Goal: Feedback & Contribution: Contribute content

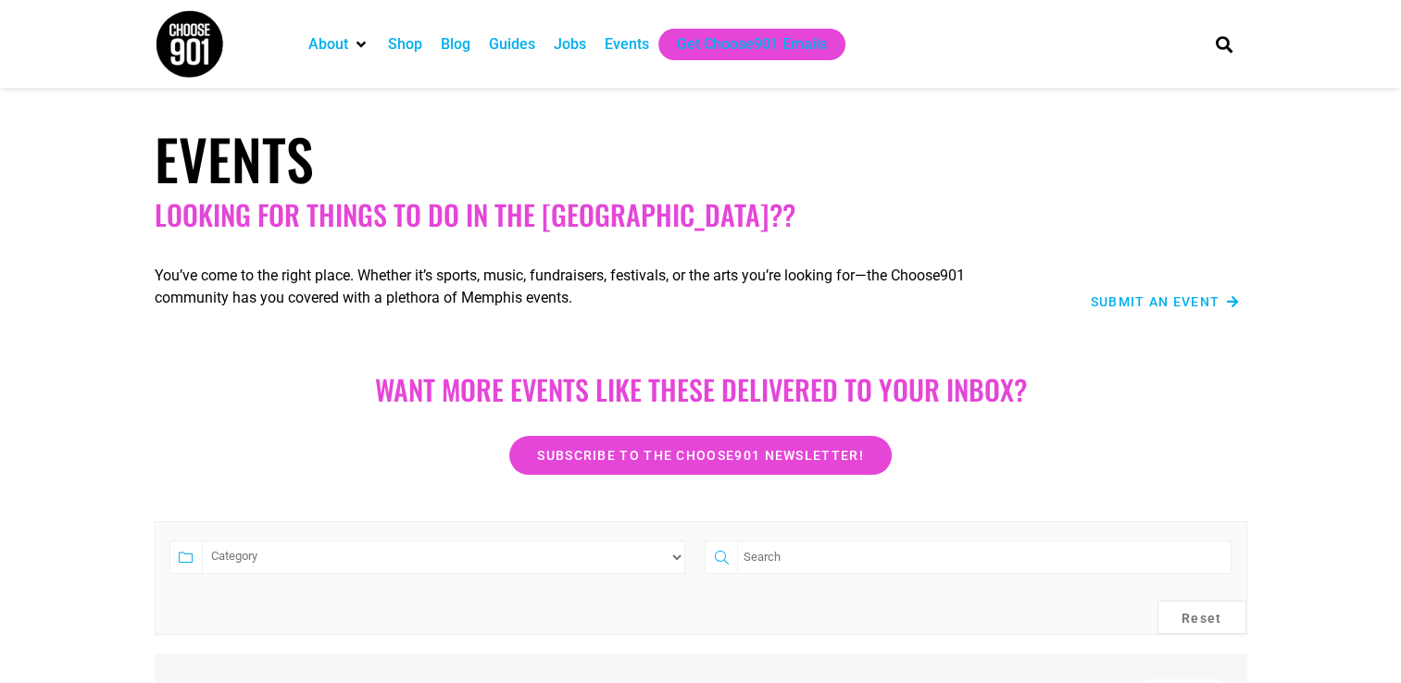
click at [1164, 297] on span "Submit an Event" at bounding box center [1156, 301] width 130 height 13
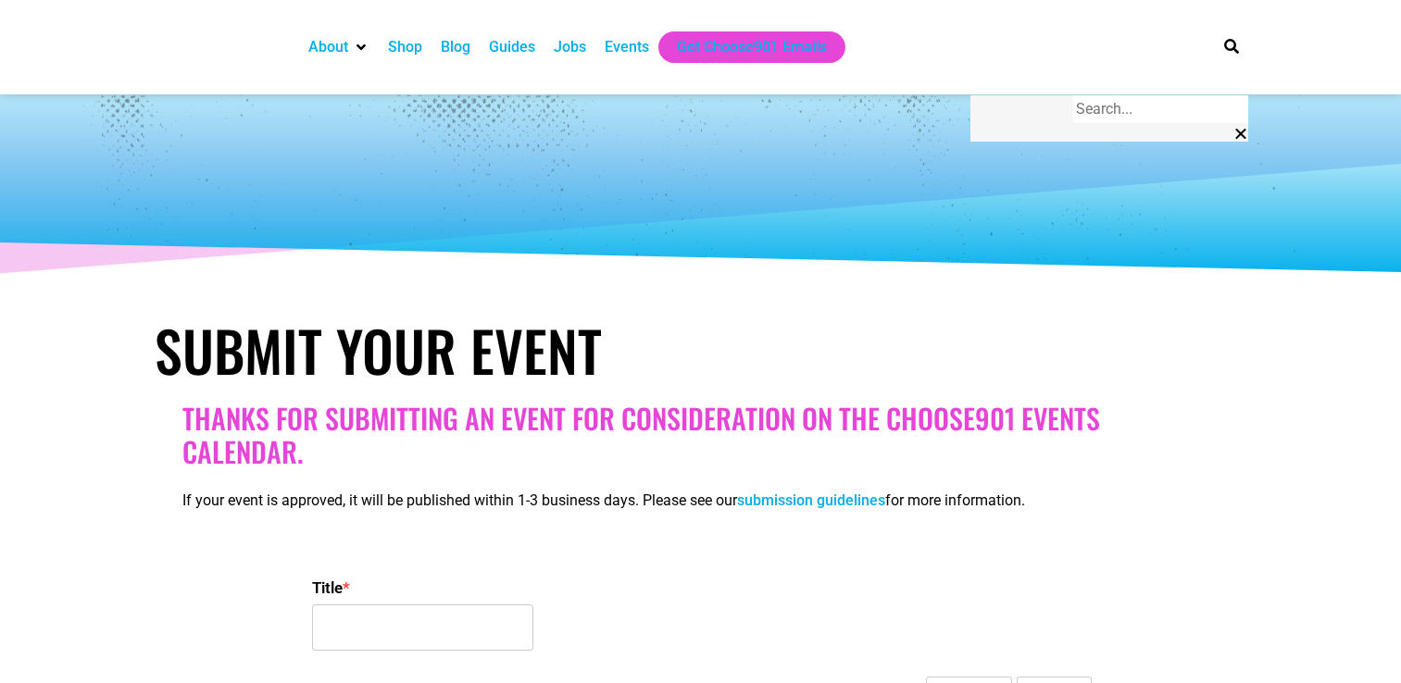
select select
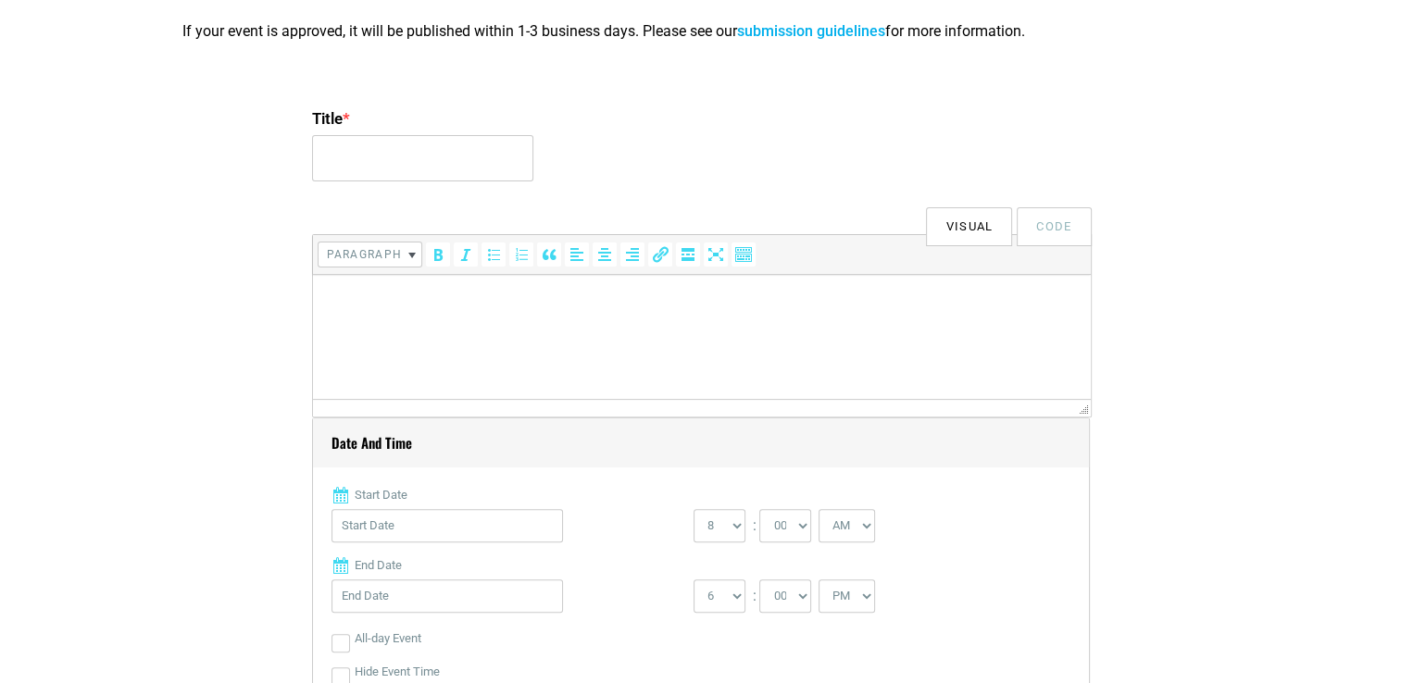
scroll to position [278, 0]
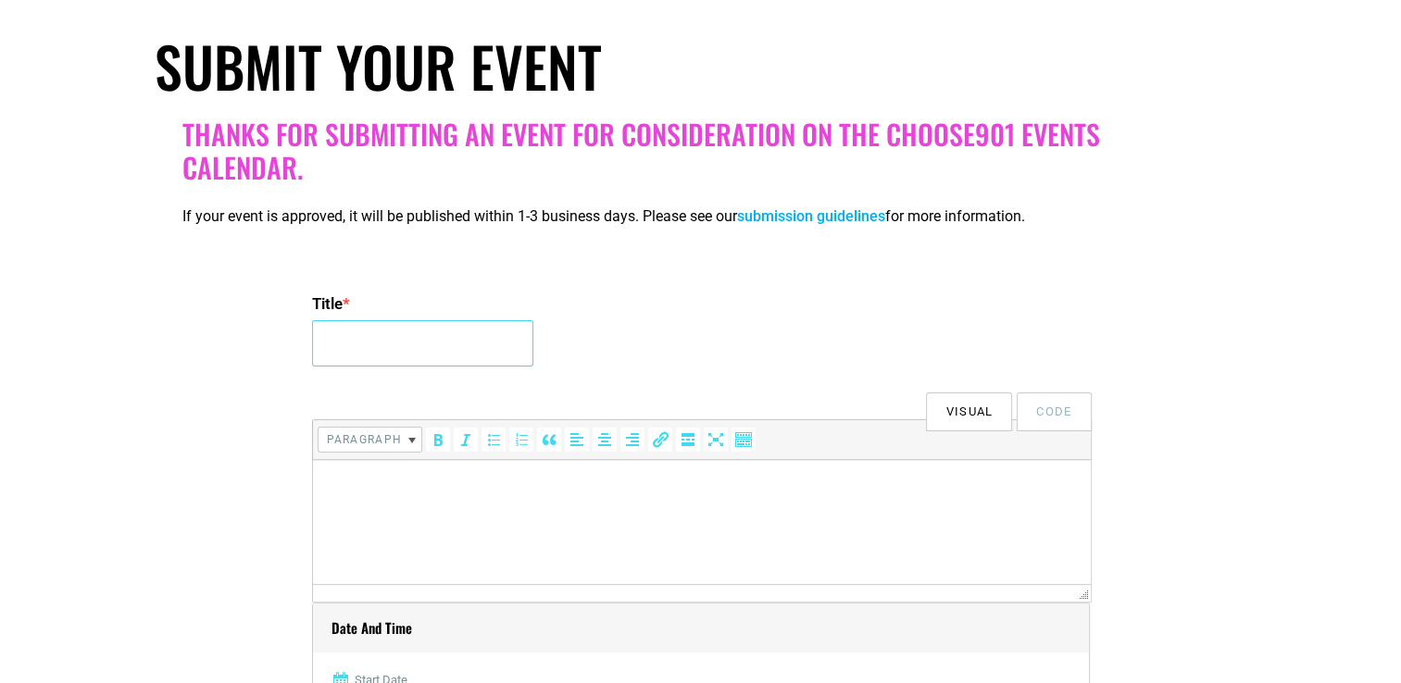
click at [482, 342] on input "Title *" at bounding box center [422, 343] width 221 height 46
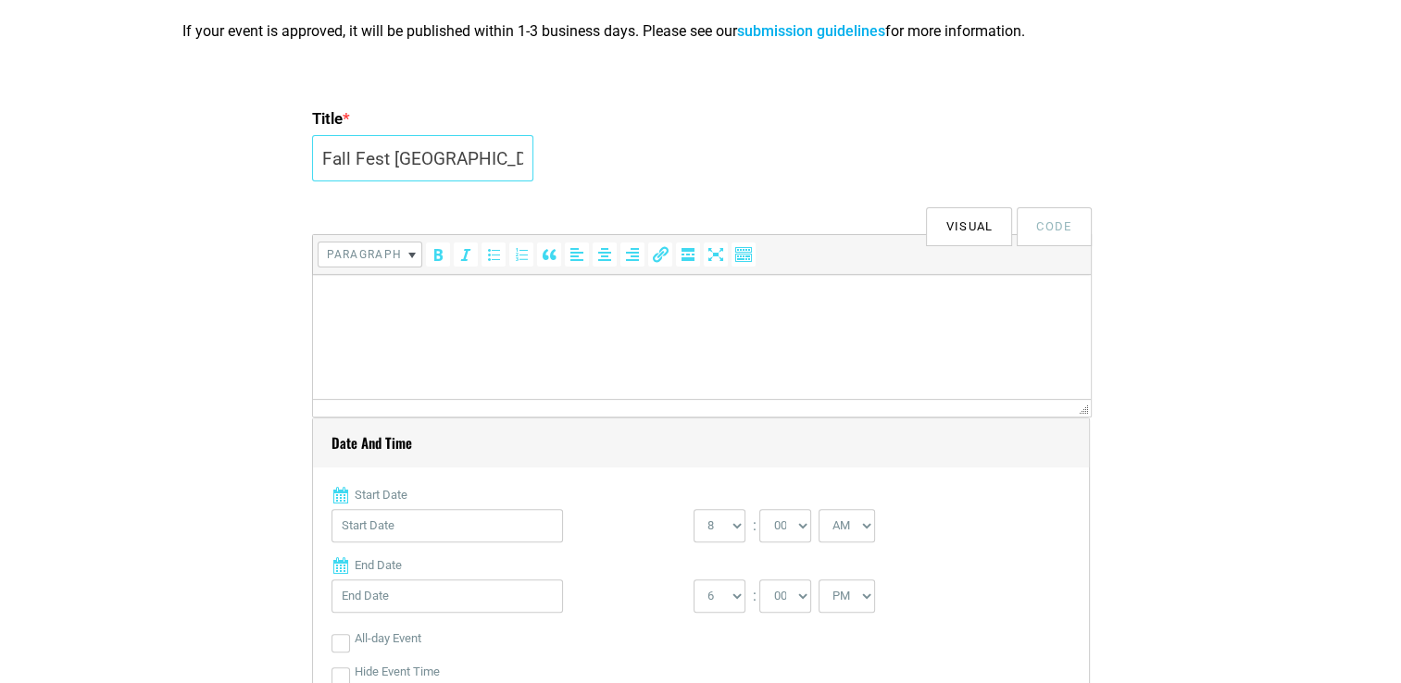
type input "Fall Fest [GEOGRAPHIC_DATA]"
click at [428, 317] on html at bounding box center [701, 301] width 778 height 52
drag, startPoint x: 428, startPoint y: 317, endPoint x: 370, endPoint y: 339, distance: 61.6
click at [371, 327] on html at bounding box center [701, 301] width 778 height 52
drag, startPoint x: 369, startPoint y: 324, endPoint x: 357, endPoint y: 324, distance: 12.0
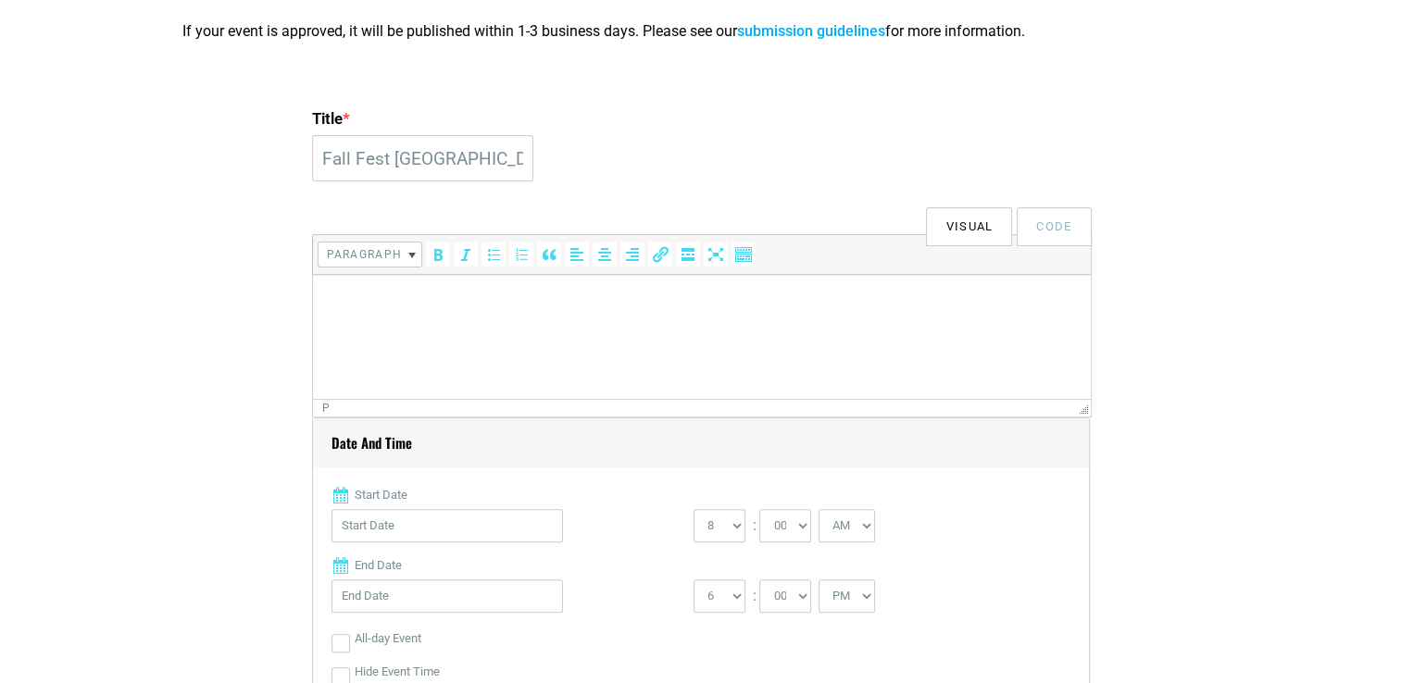
click at [357, 324] on html at bounding box center [701, 301] width 778 height 52
click at [366, 312] on html at bounding box center [701, 301] width 778 height 52
drag, startPoint x: 366, startPoint y: 312, endPoint x: 347, endPoint y: 321, distance: 20.7
click at [347, 321] on html at bounding box center [701, 301] width 778 height 52
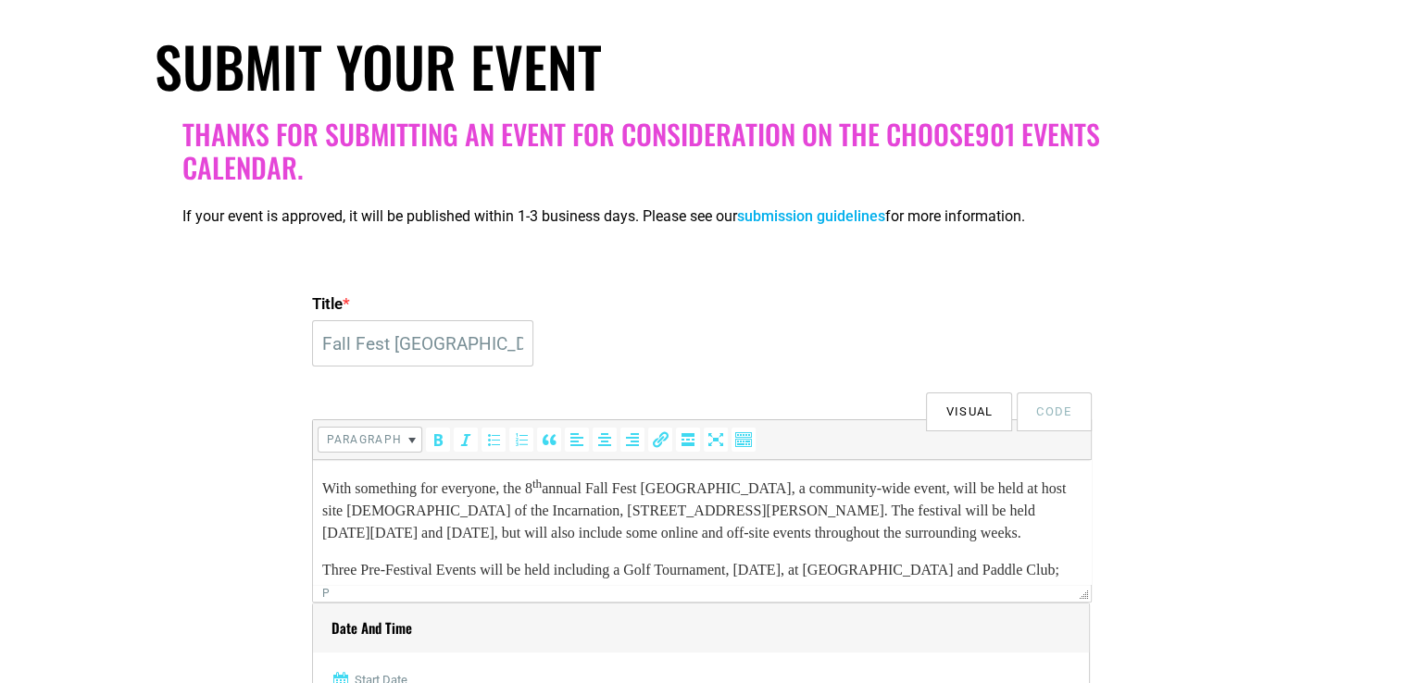
scroll to position [370, 0]
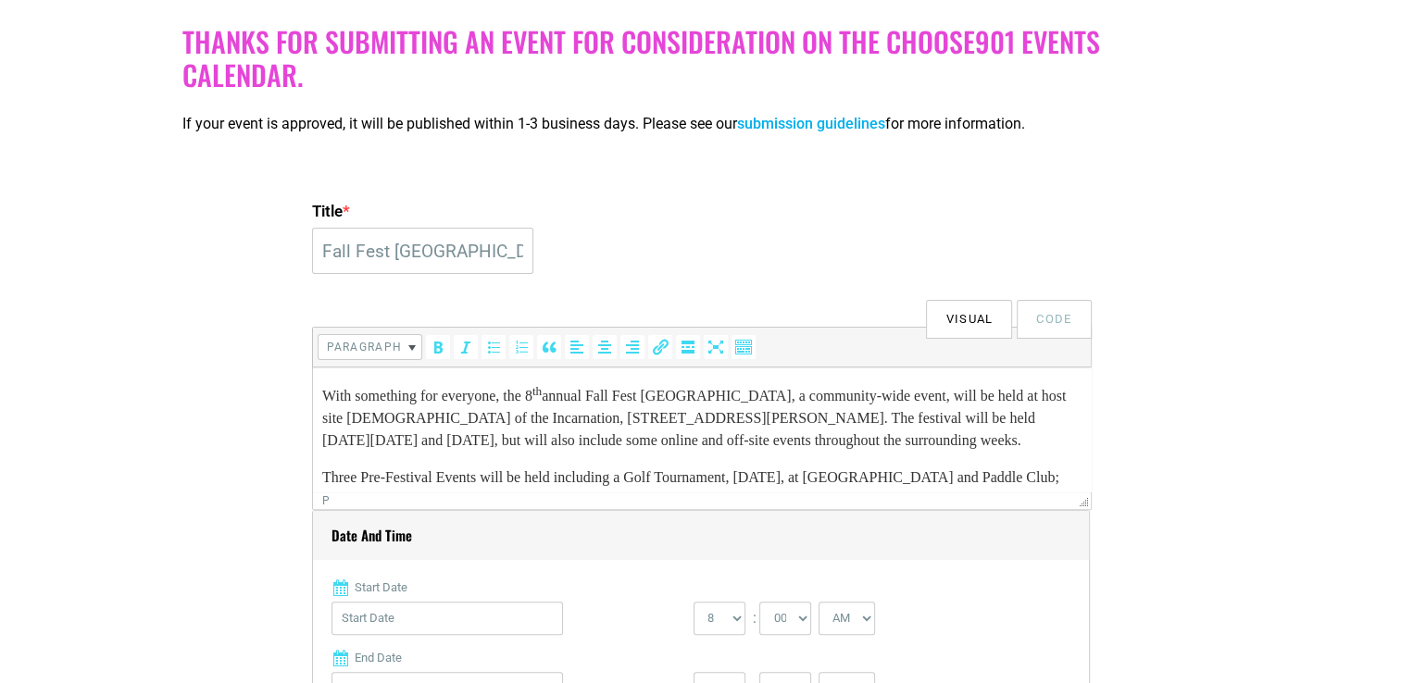
drag, startPoint x: 599, startPoint y: 443, endPoint x: 605, endPoint y: 457, distance: 15.8
click at [605, 452] on p "With something for everyone, the 8 th annual Fall Fest [GEOGRAPHIC_DATA], a com…" at bounding box center [700, 416] width 759 height 69
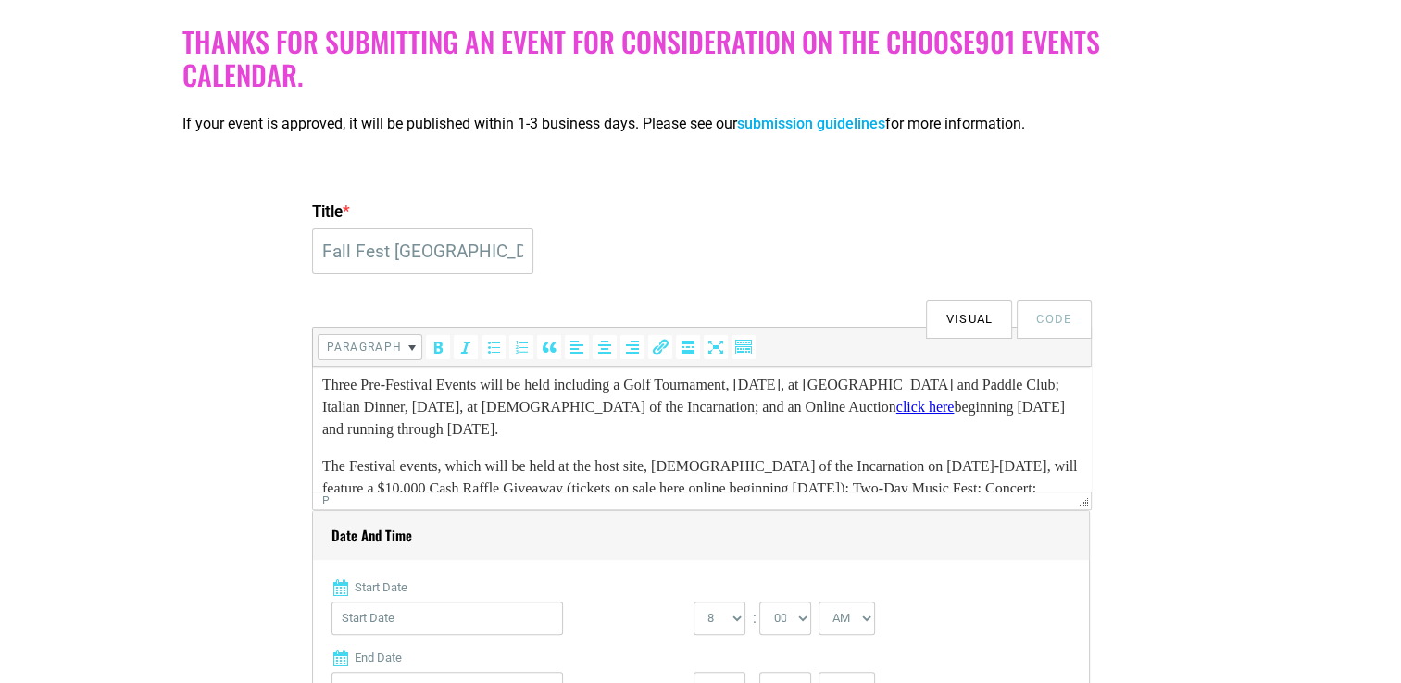
drag, startPoint x: 318, startPoint y: 381, endPoint x: 594, endPoint y: 420, distance: 278.7
click at [594, 420] on html "With something for everyone, the 8 th annual Fall Fest [GEOGRAPHIC_DATA], a com…" at bounding box center [701, 435] width 778 height 321
drag, startPoint x: 784, startPoint y: 435, endPoint x: 319, endPoint y: 394, distance: 467.5
click at [319, 394] on html "With something for everyone, the 8 th annual Fall Fest [GEOGRAPHIC_DATA], a com…" at bounding box center [701, 435] width 778 height 321
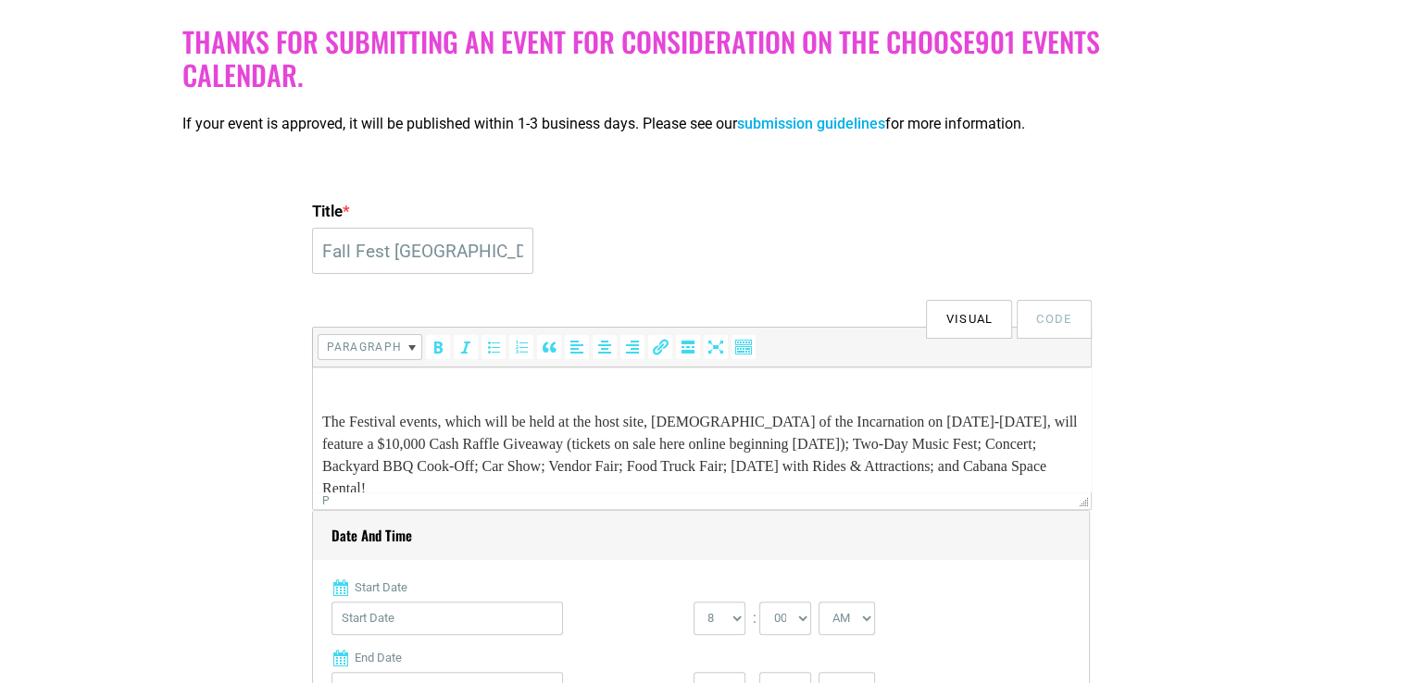
scroll to position [56, 0]
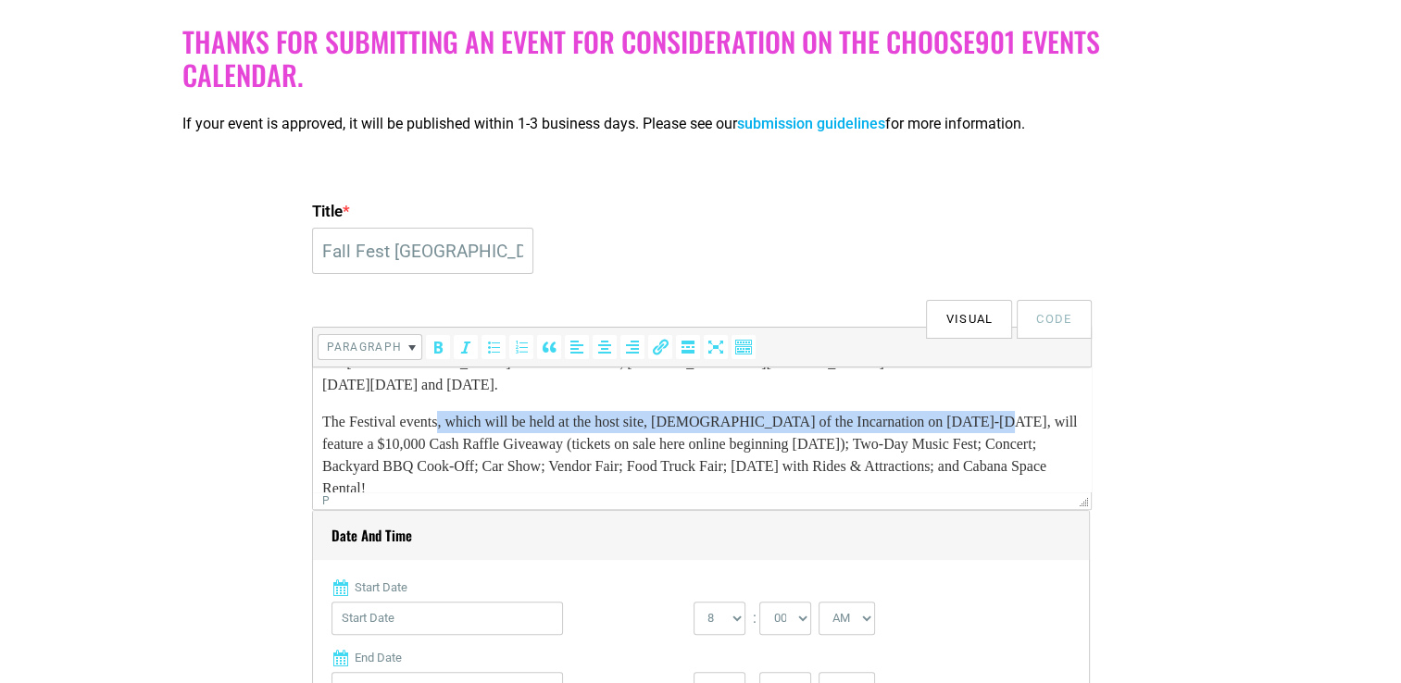
drag, startPoint x: 446, startPoint y: 423, endPoint x: 1000, endPoint y: 419, distance: 553.7
click at [1000, 419] on p "The Festival events, which will be held at the host site, [DEMOGRAPHIC_DATA] of…" at bounding box center [700, 455] width 759 height 89
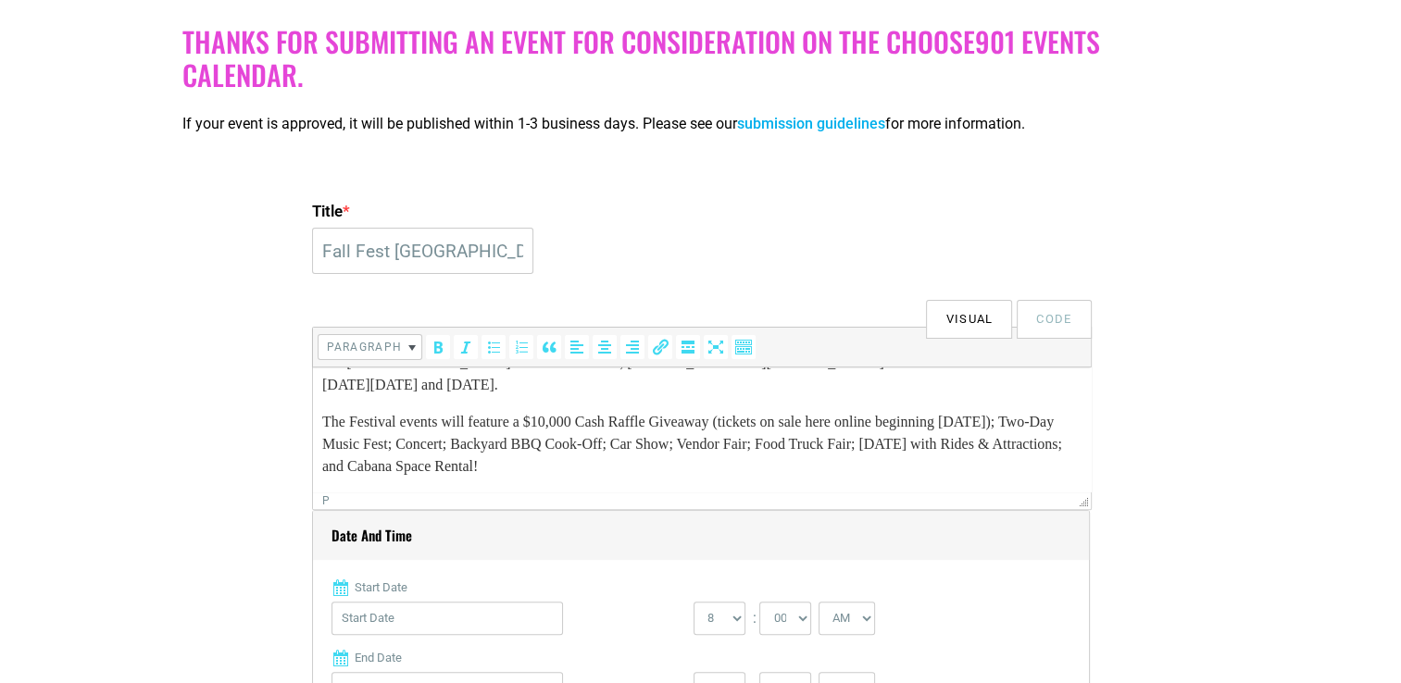
click at [923, 420] on p "The Festival events will feature a $10,000 Cash Raffle Giveaway (tickets on sal…" at bounding box center [700, 444] width 759 height 67
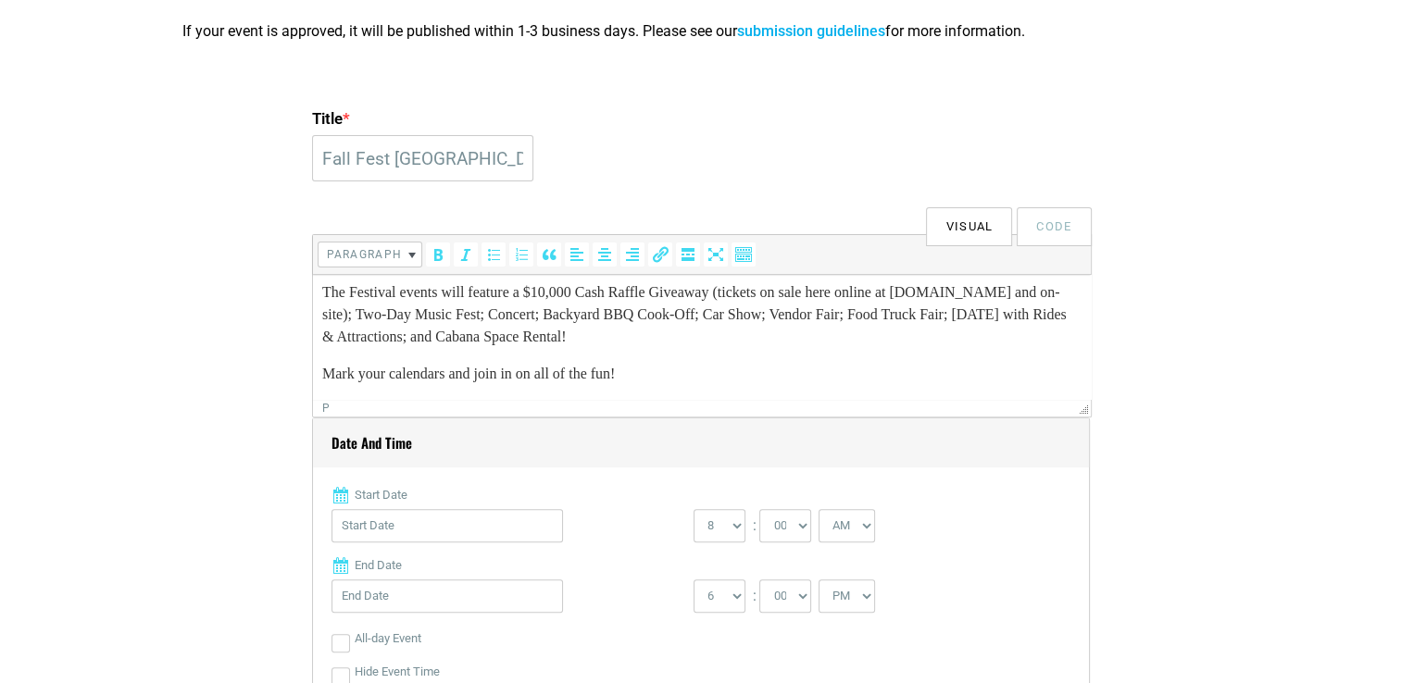
scroll to position [93, 0]
click at [344, 494] on span at bounding box center [340, 495] width 19 height 19
click at [334, 495] on span at bounding box center [340, 495] width 19 height 19
click at [360, 532] on input "Start Date" at bounding box center [446, 525] width 231 height 33
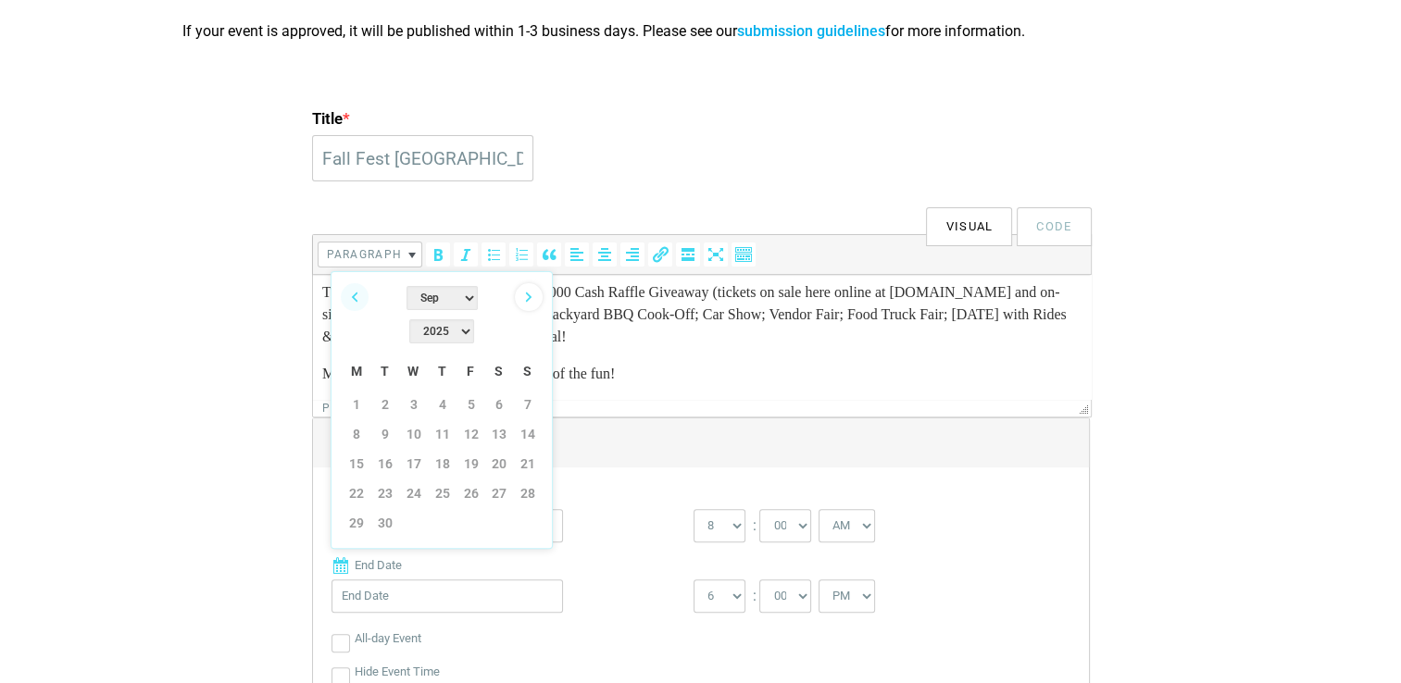
click at [525, 298] on link "Next" at bounding box center [529, 297] width 28 height 28
click at [477, 450] on link "17" at bounding box center [471, 464] width 28 height 28
type input "[DATE]"
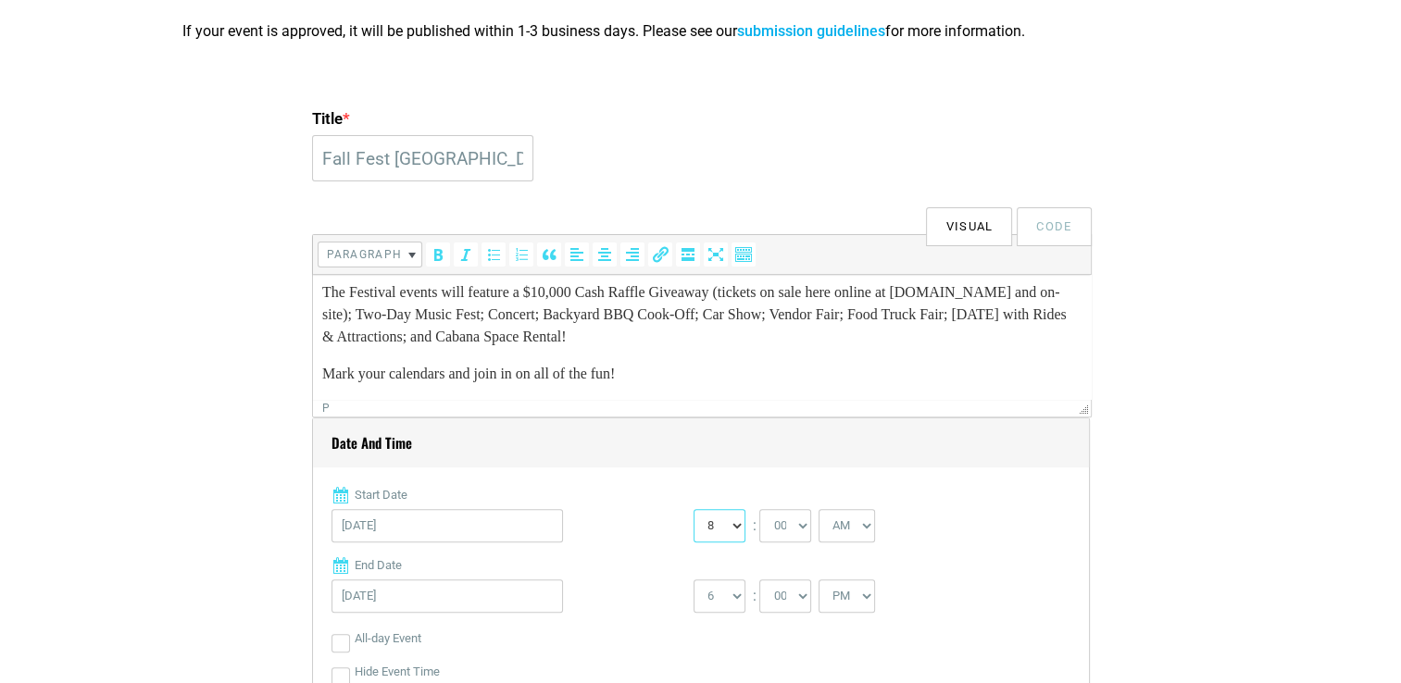
click at [731, 525] on select "0 1 2 3 4 5 6 7 8 9 10 11 12" at bounding box center [720, 525] width 52 height 33
select select "5"
click at [694, 509] on select "0 1 2 3 4 5 6 7 8 9 10 11 12" at bounding box center [720, 525] width 52 height 33
click at [866, 526] on select "AM PM" at bounding box center [847, 525] width 56 height 33
select select "PM"
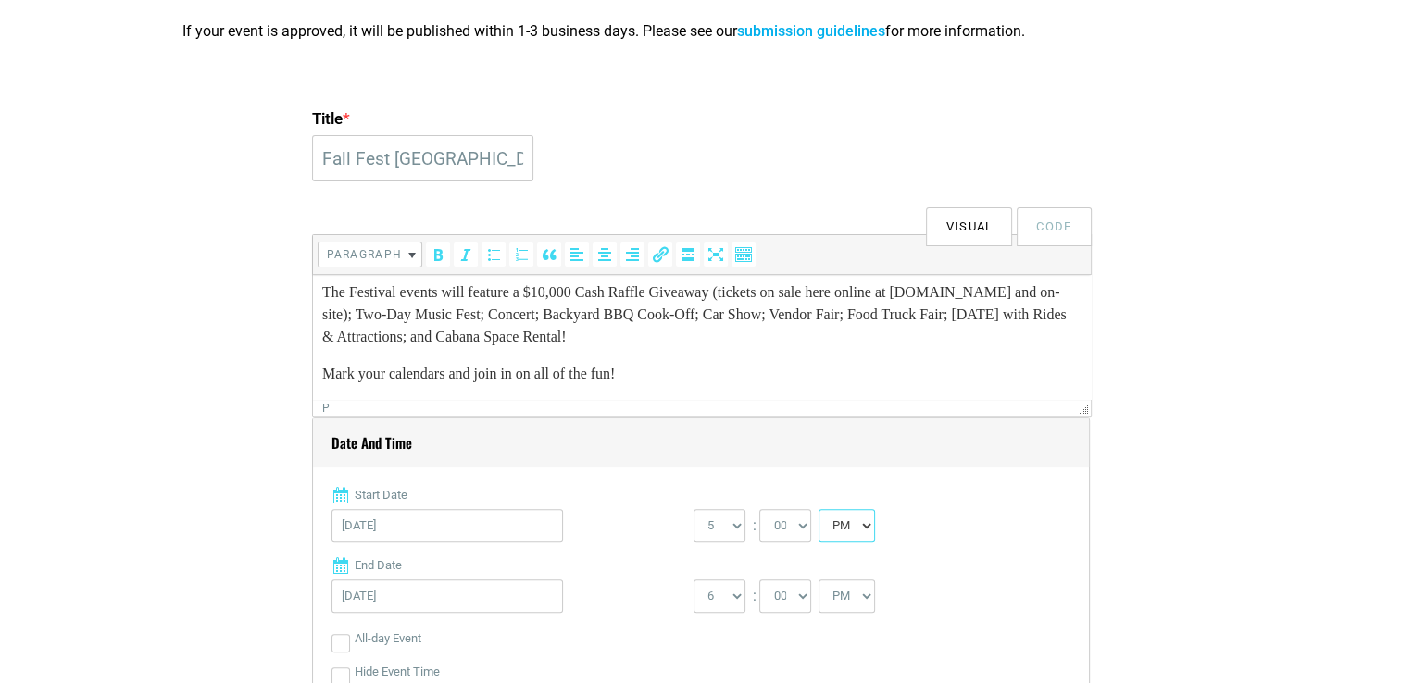
click at [819, 509] on select "AM PM" at bounding box center [847, 525] width 56 height 33
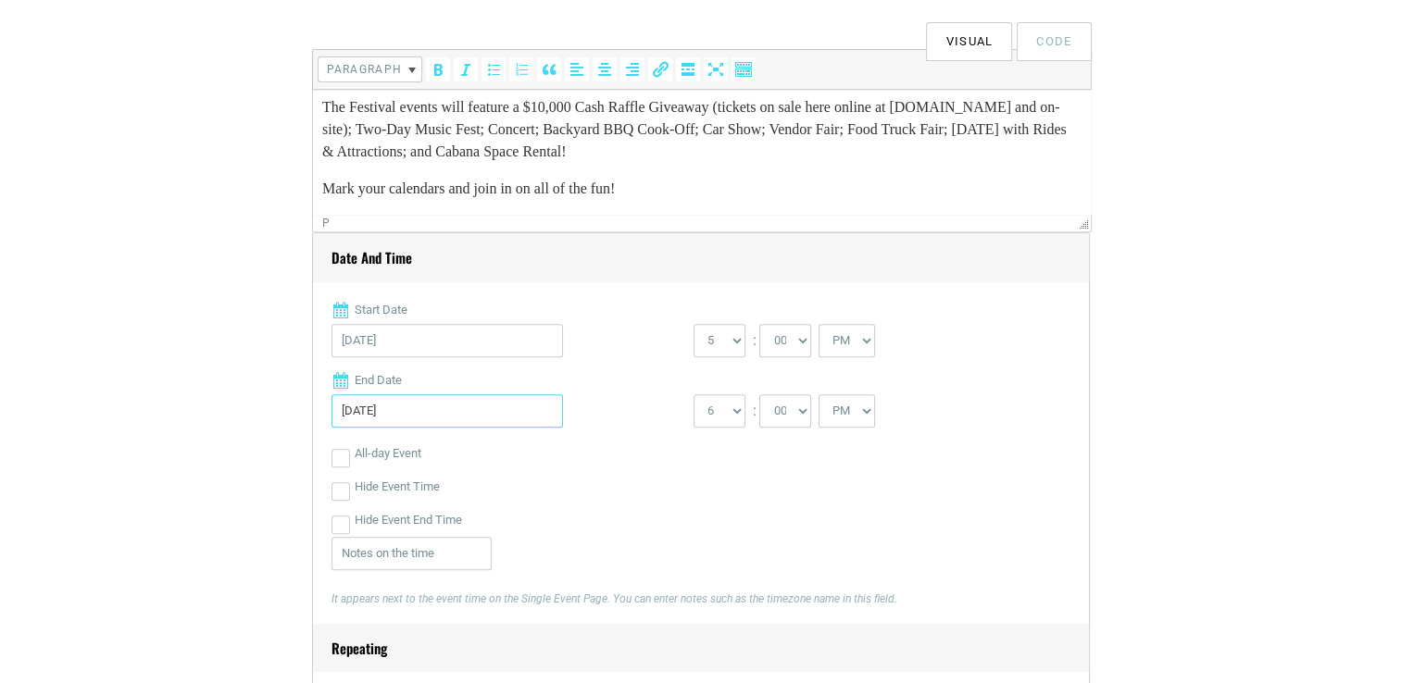
click at [475, 408] on input "[DATE]" at bounding box center [446, 410] width 231 height 33
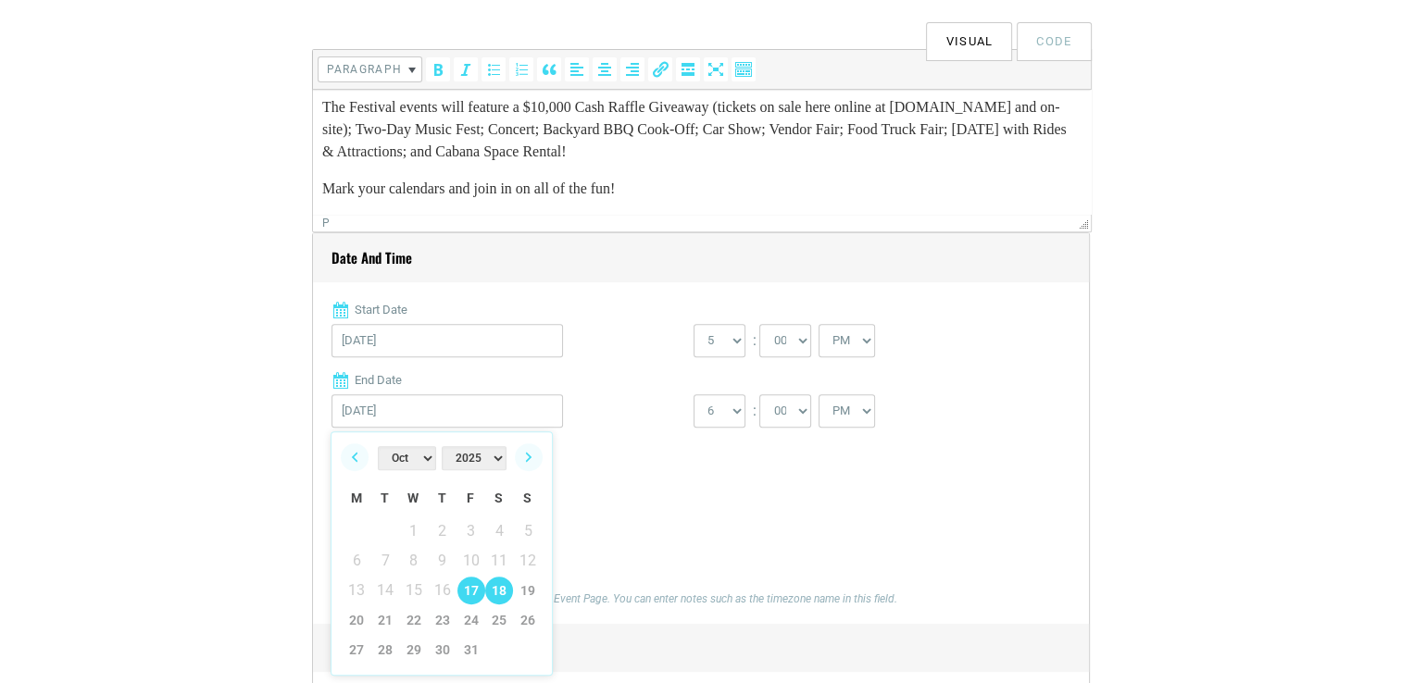
click at [504, 599] on link "18" at bounding box center [499, 591] width 28 height 28
type input "[DATE]"
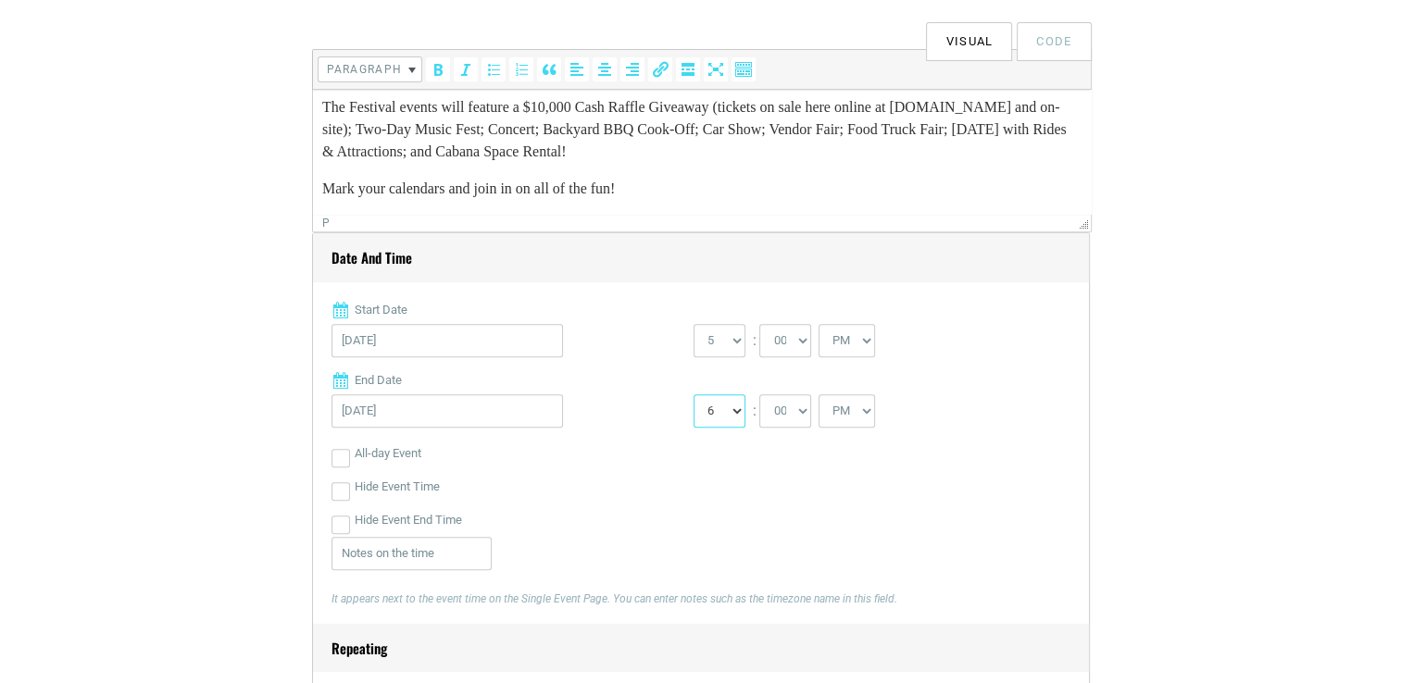
click at [736, 411] on select "1 2 3 4 5 6 7 8 9 10 11 12" at bounding box center [720, 410] width 52 height 33
select select "10"
click at [694, 394] on select "1 2 3 4 5 6 7 8 9 10 11 12" at bounding box center [720, 410] width 52 height 33
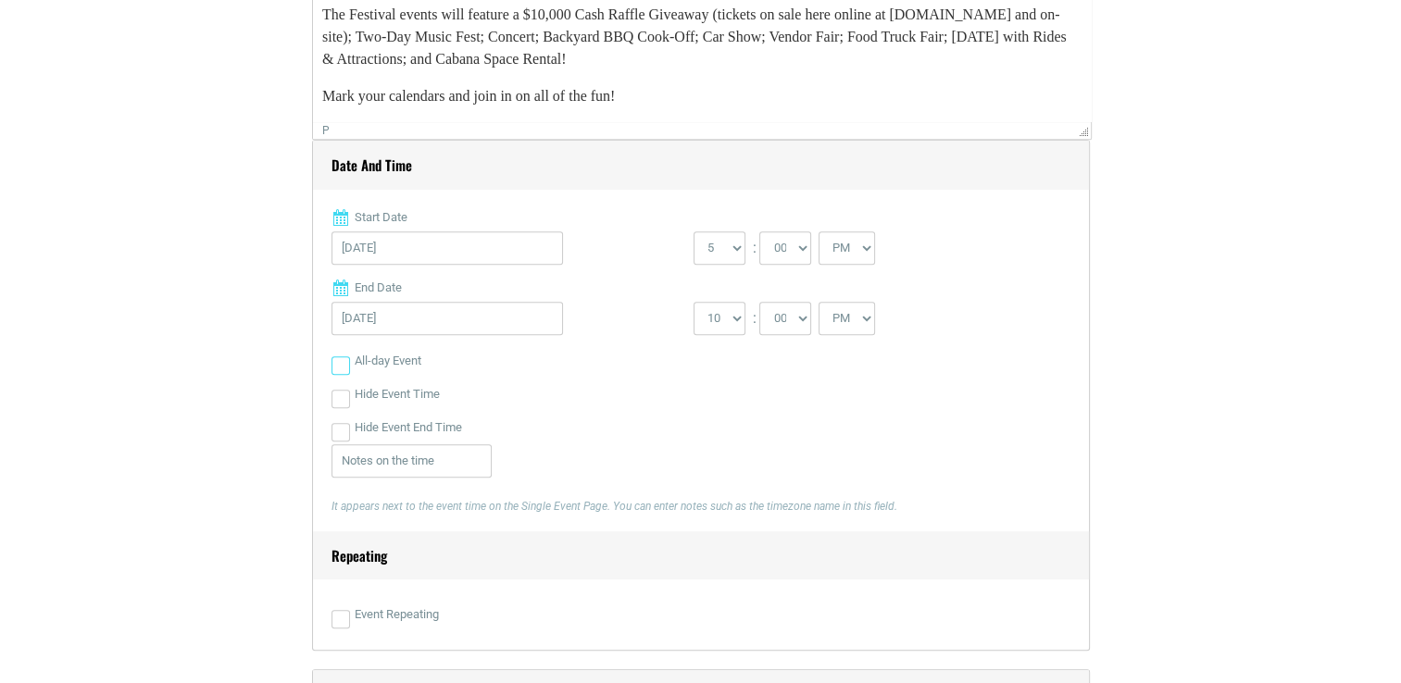
click at [344, 359] on input "All-day Event" at bounding box center [340, 365] width 19 height 19
checkbox input "true"
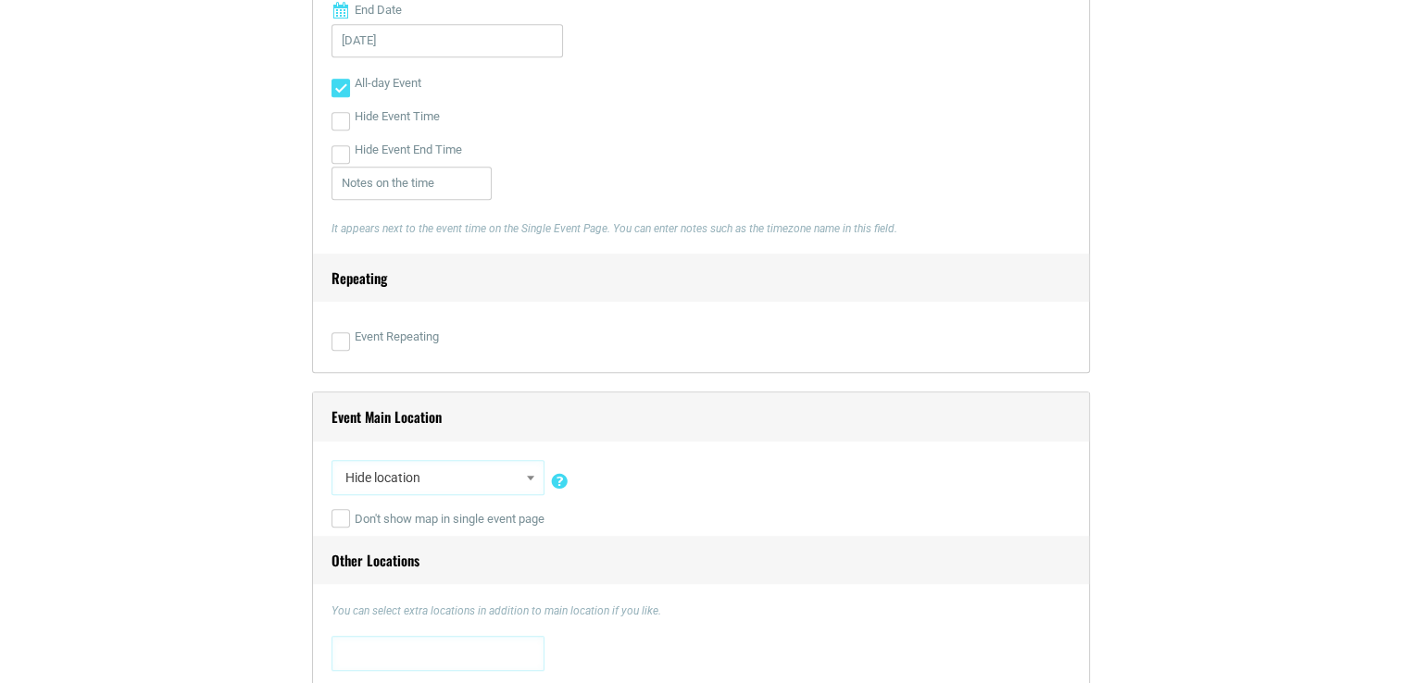
scroll to position [1111, 0]
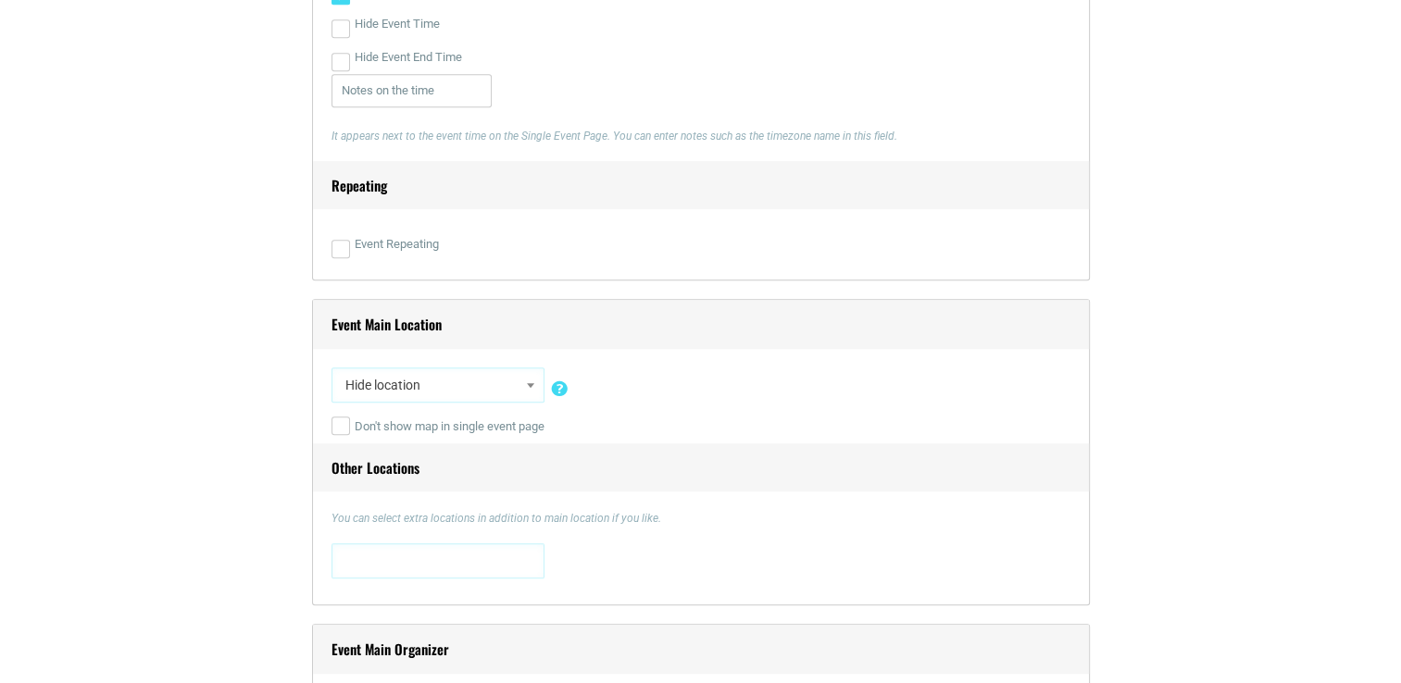
click at [531, 383] on b at bounding box center [530, 385] width 7 height 5
type input "[STREET_ADDRESS][PERSON_NAME]"
click at [544, 551] on div "[STREET_ADDRESS] [STREET_ADDRESS][US_STATE] [STREET_ADDRESS] [STREET_ADDRESS] […" at bounding box center [700, 565] width 739 height 43
click at [531, 380] on span at bounding box center [530, 385] width 19 height 24
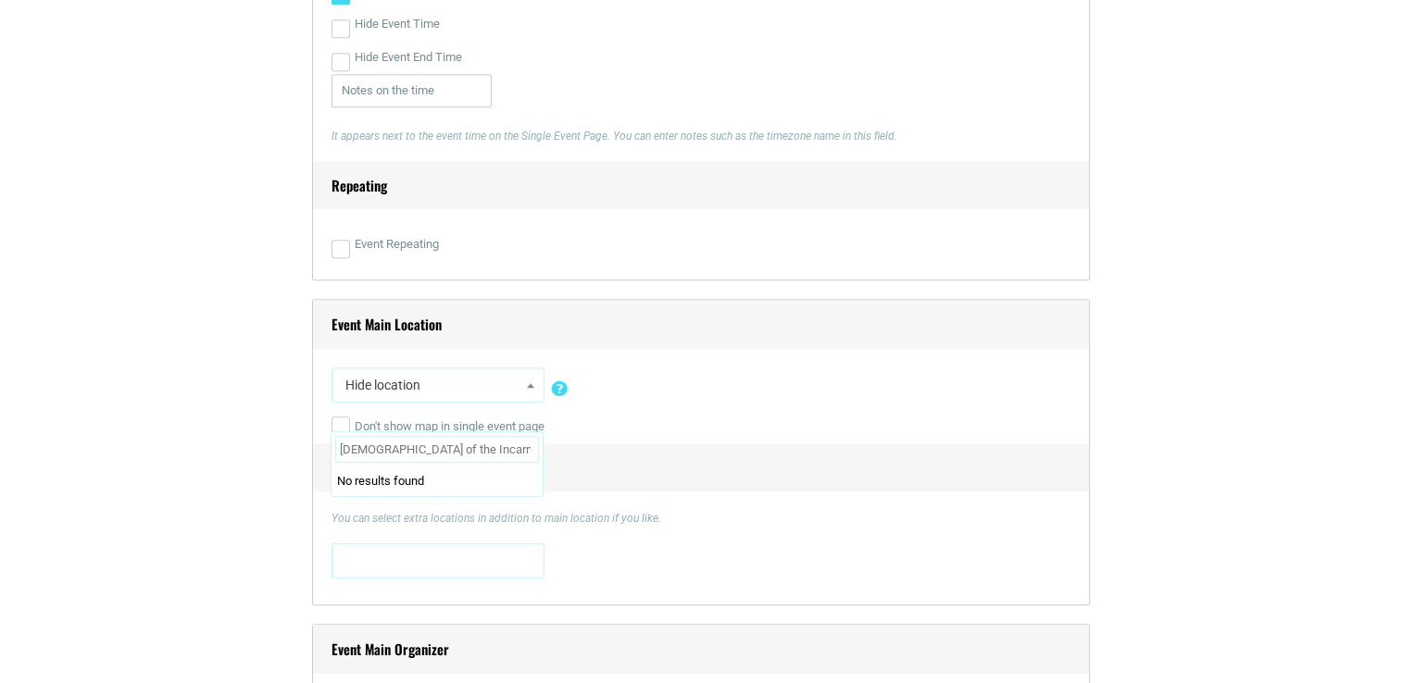
type input "[DEMOGRAPHIC_DATA] of the Incarnation"
click at [452, 563] on span at bounding box center [438, 559] width 200 height 30
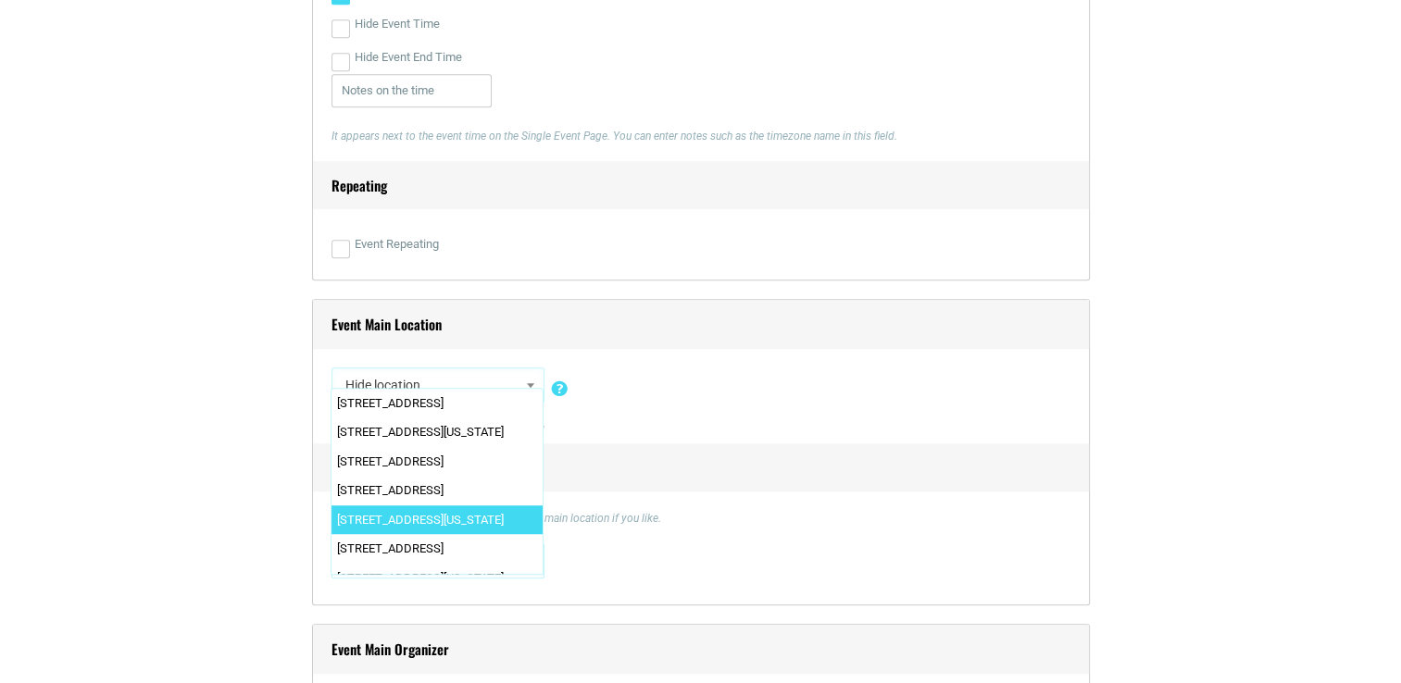
click at [717, 417] on div "Don't show map in single event page" at bounding box center [700, 426] width 739 height 33
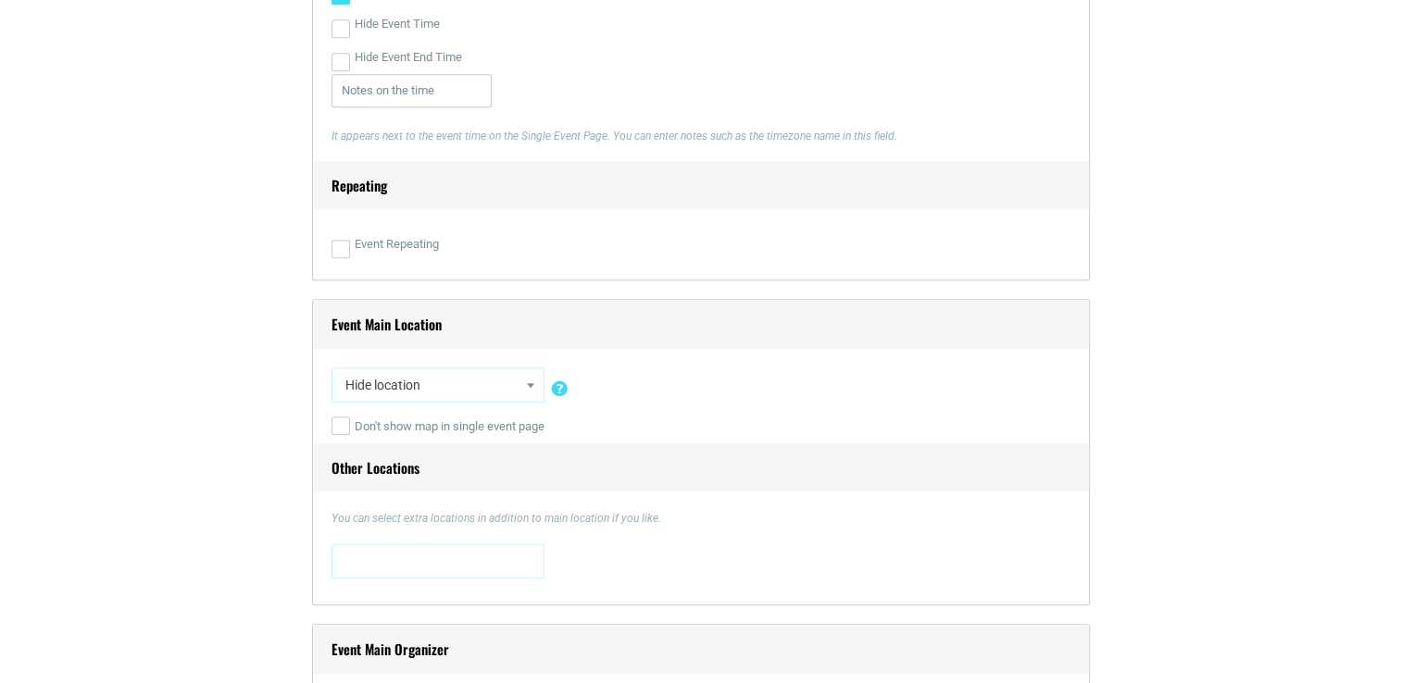
click at [467, 380] on span "Hide location" at bounding box center [438, 385] width 200 height 33
type input "360 [PERSON_NAME][GEOGRAPHIC_DATA]"
click at [711, 435] on div "Don't show map in single event page" at bounding box center [700, 426] width 739 height 33
click at [419, 563] on span at bounding box center [438, 559] width 200 height 30
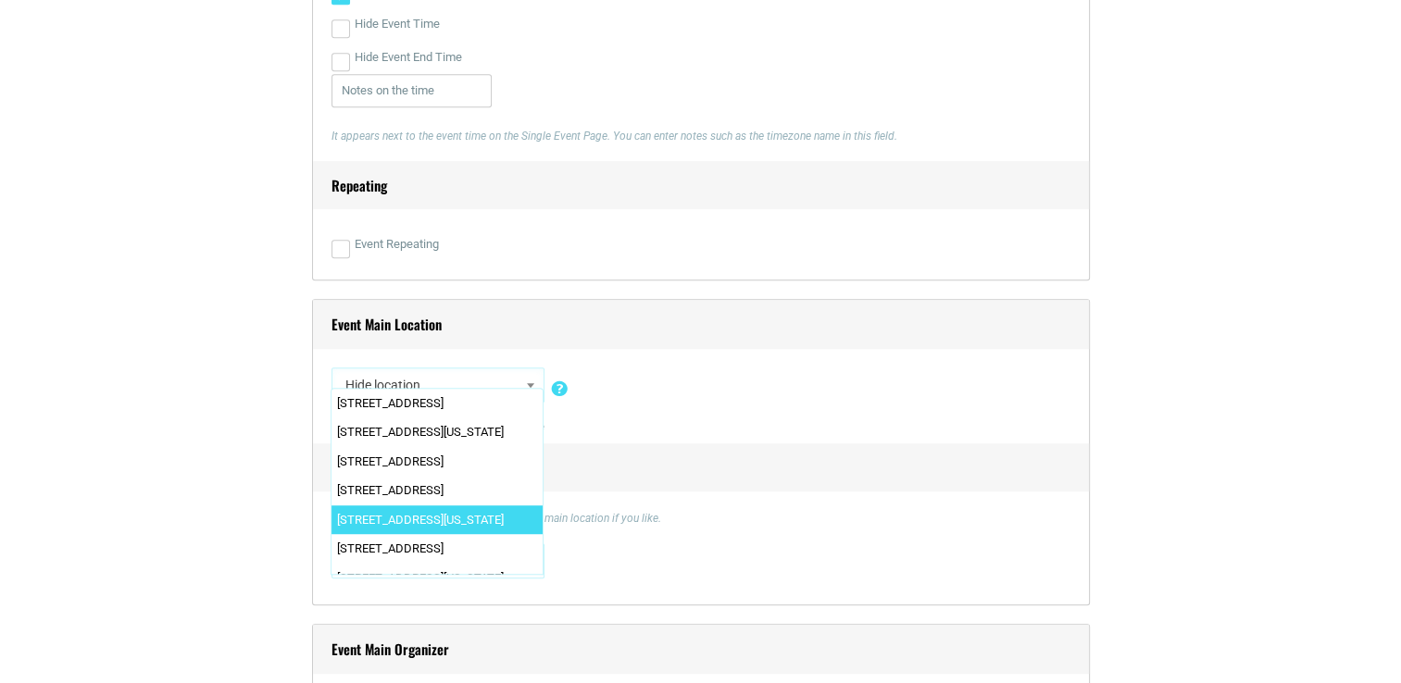
click at [688, 546] on div "[STREET_ADDRESS] [STREET_ADDRESS][US_STATE] [STREET_ADDRESS] [STREET_ADDRESS] […" at bounding box center [700, 565] width 739 height 43
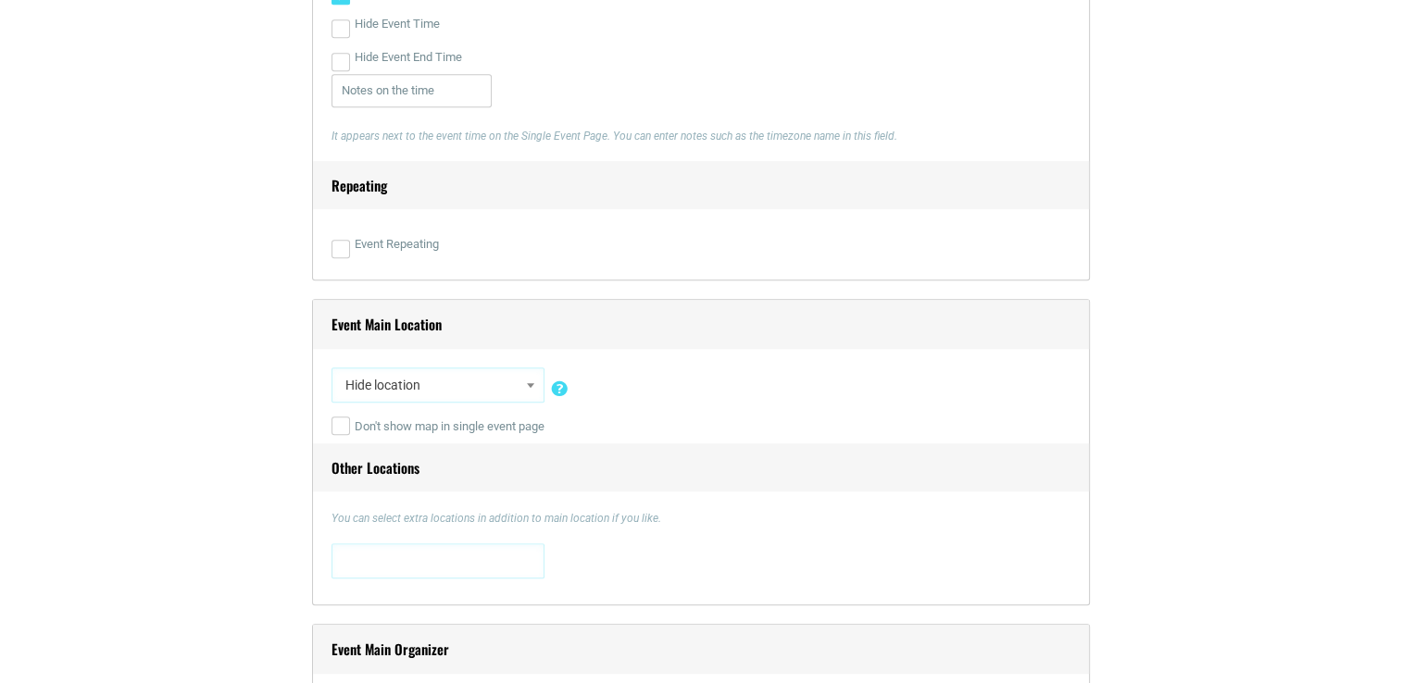
click at [530, 383] on b at bounding box center [530, 385] width 7 height 5
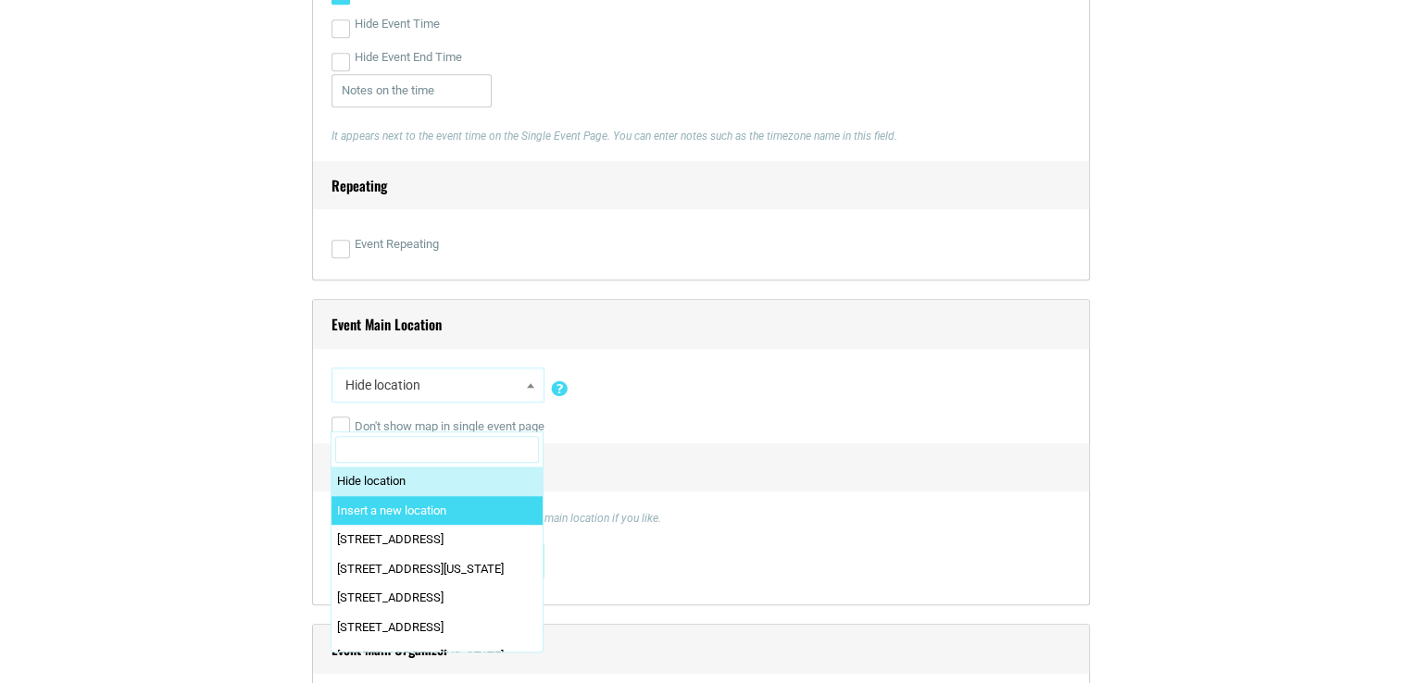
select select "0"
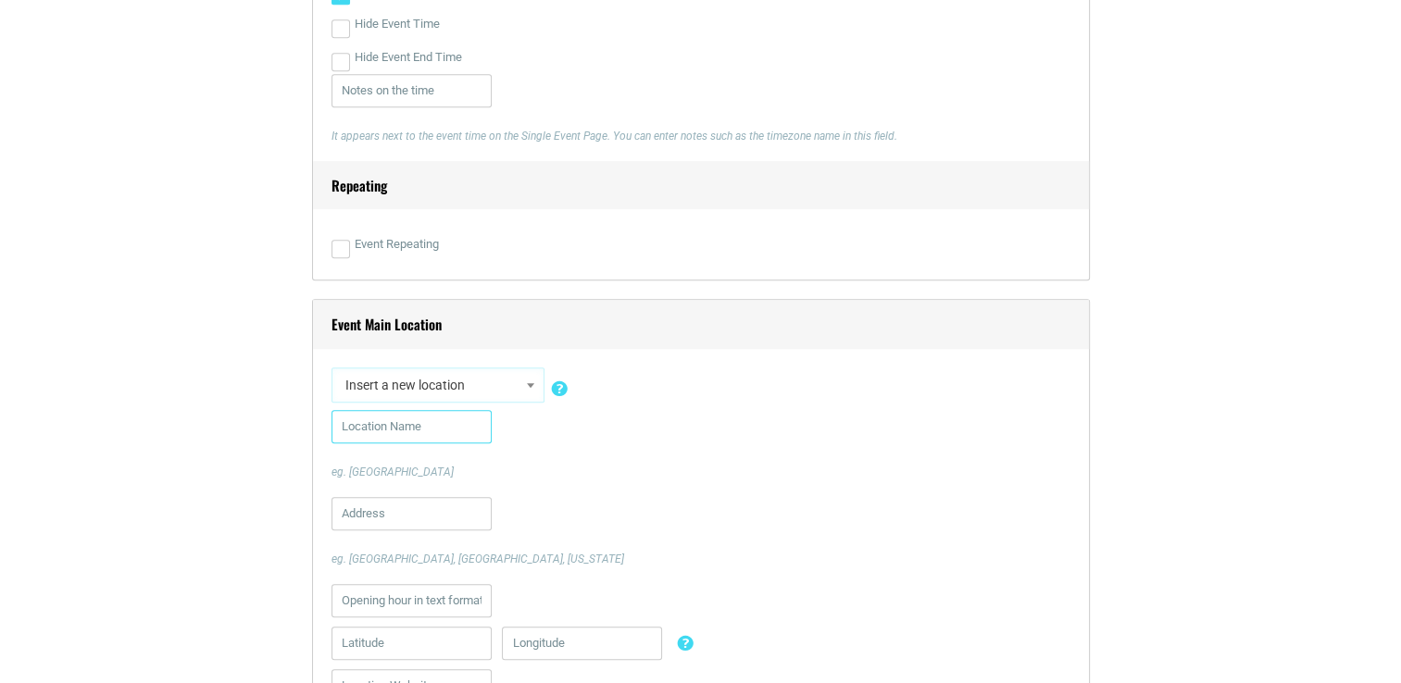
click at [391, 431] on input "text" at bounding box center [411, 426] width 160 height 33
type input "[DEMOGRAPHIC_DATA] of the Incatnation"
click at [379, 520] on input "text" at bounding box center [411, 513] width 160 height 33
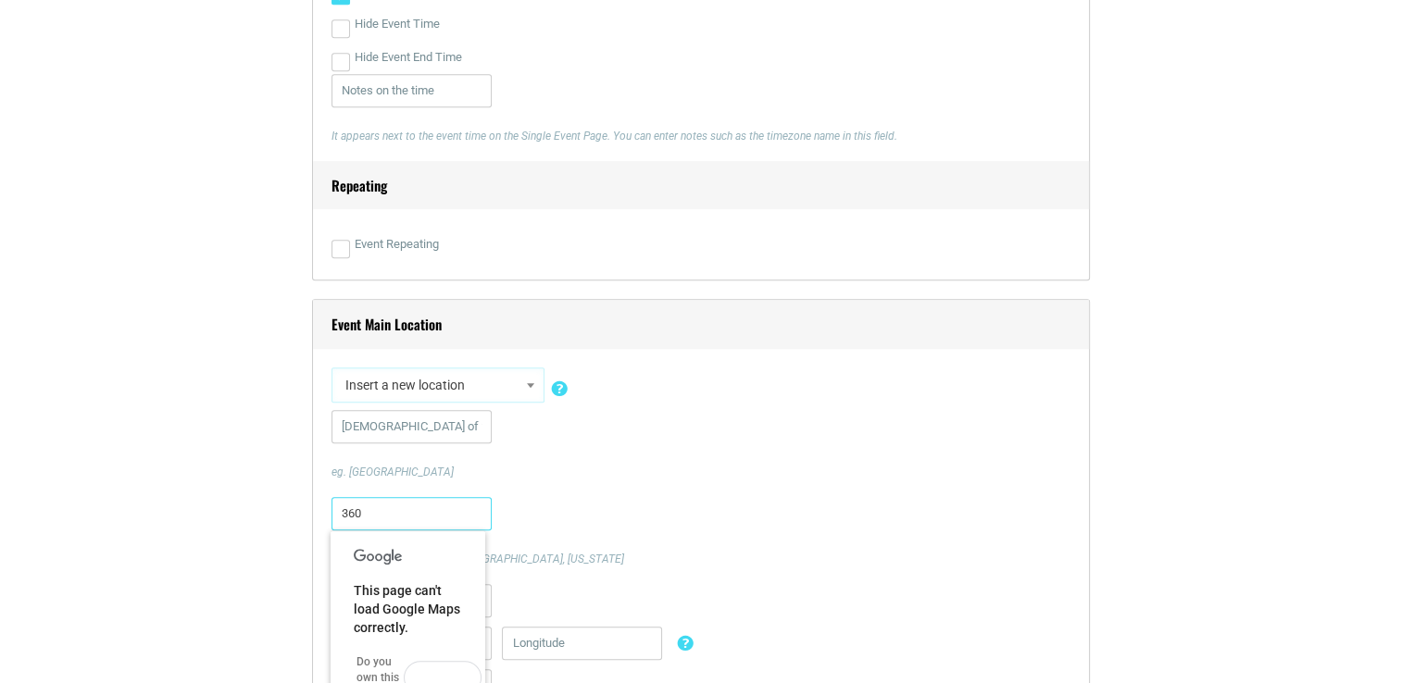
type input "[STREET_ADDRESS][PERSON_NAME]"
type textarea "360 [PERSON_NAME][GEOGRAPHIC_DATA]"
type input "Fall Fest [GEOGRAPHIC_DATA]"
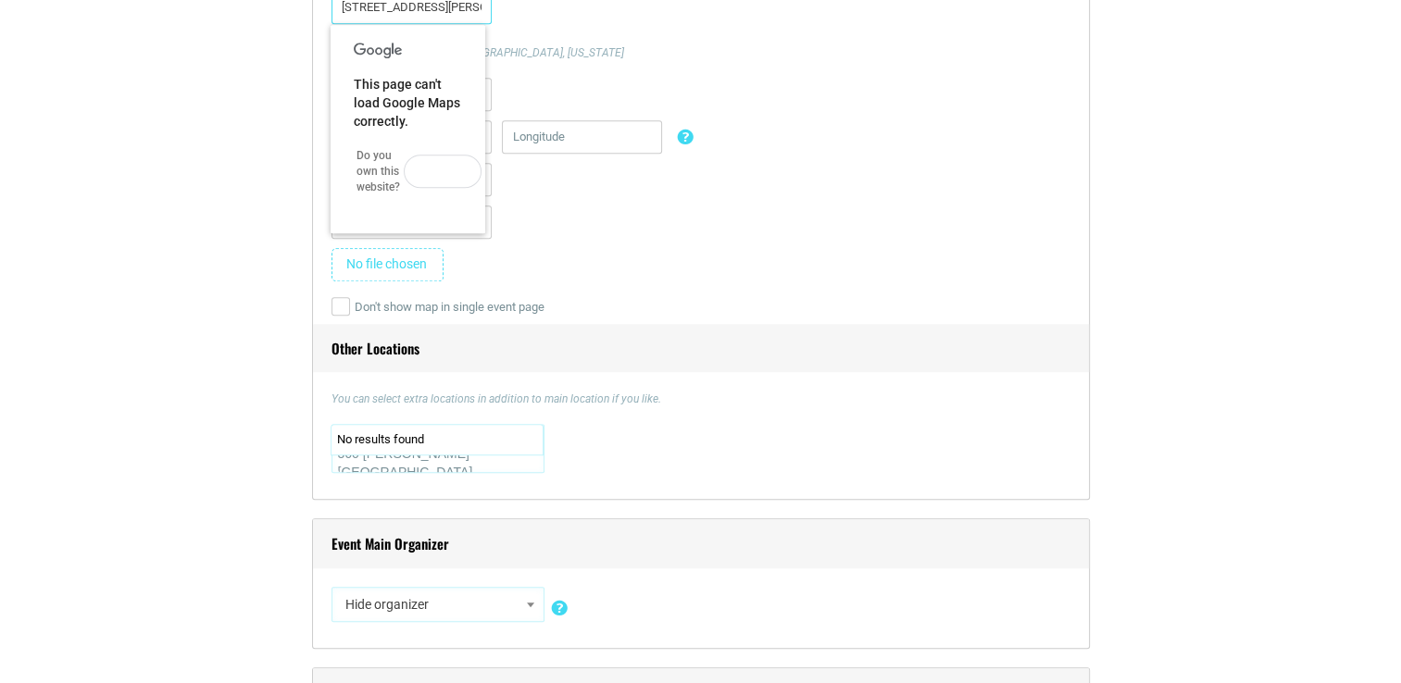
scroll to position [1710, 0]
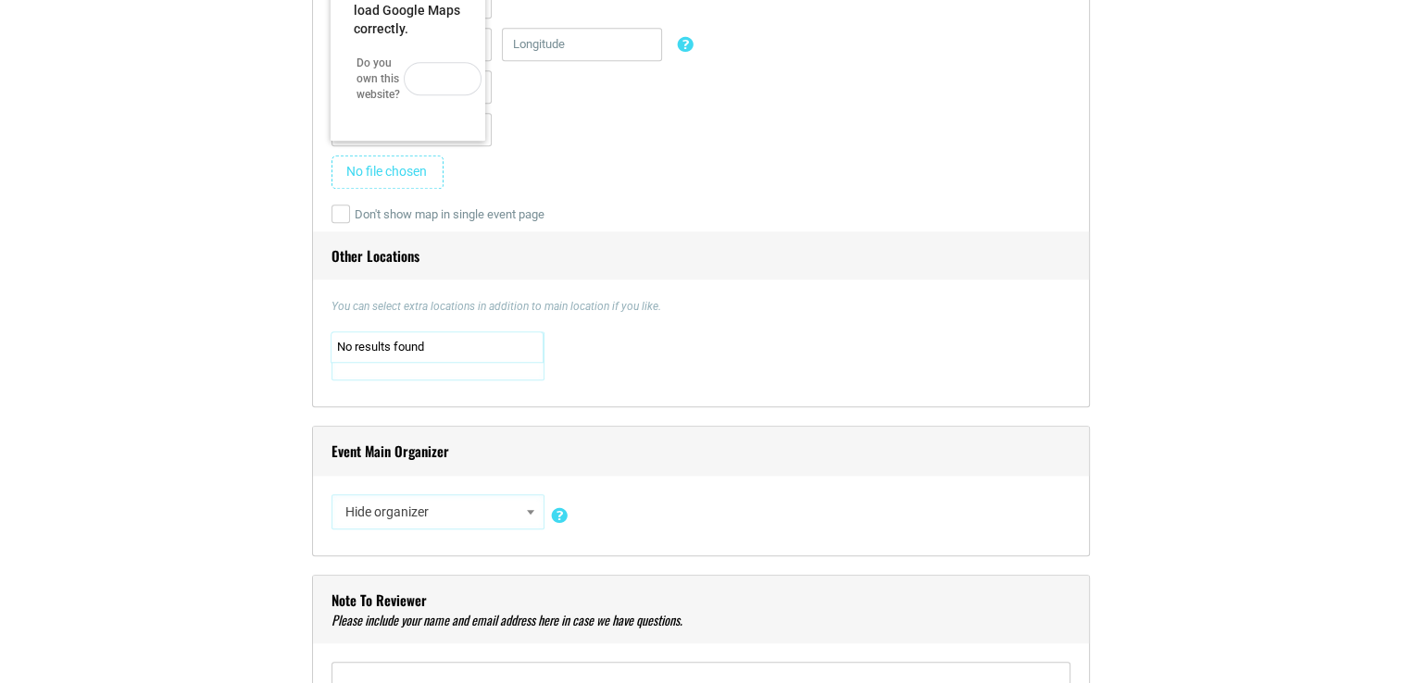
click at [650, 346] on div "[STREET_ADDRESS] [STREET_ADDRESS][US_STATE] [STREET_ADDRESS] [STREET_ADDRESS] […" at bounding box center [700, 359] width 739 height 56
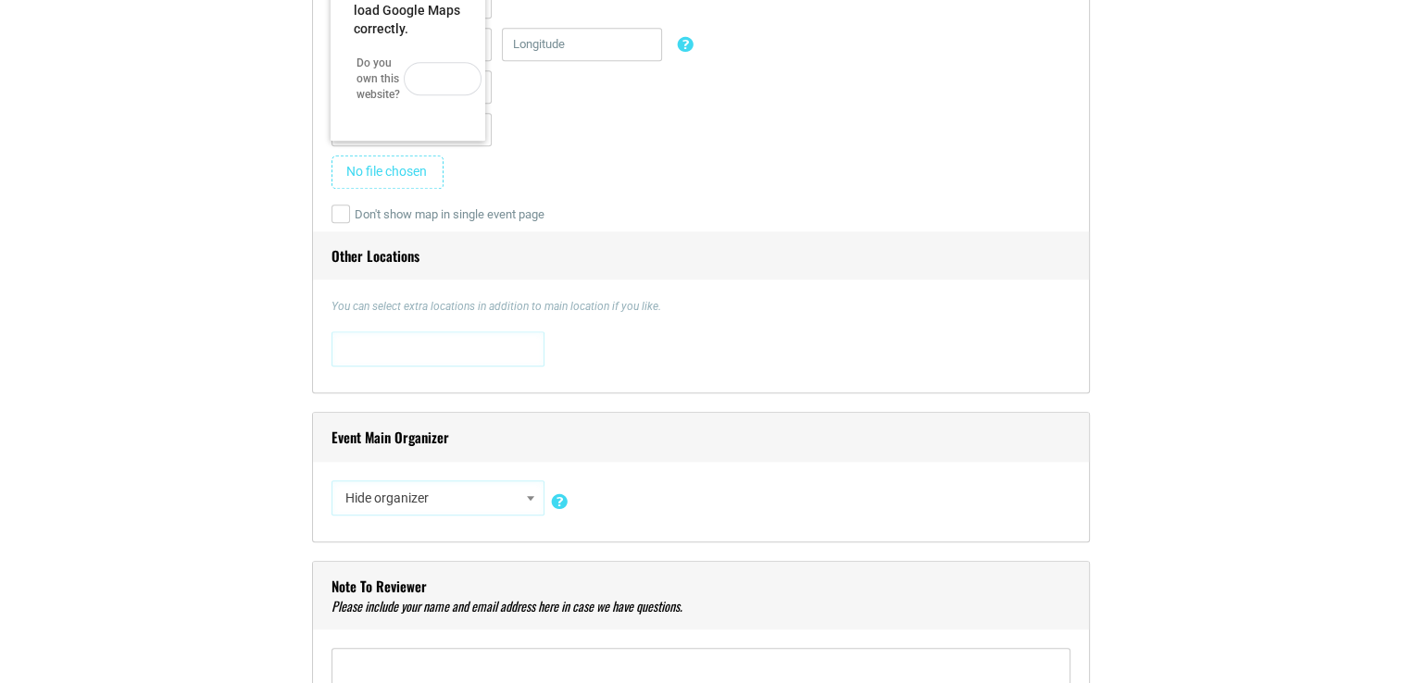
scroll to position [1432, 0]
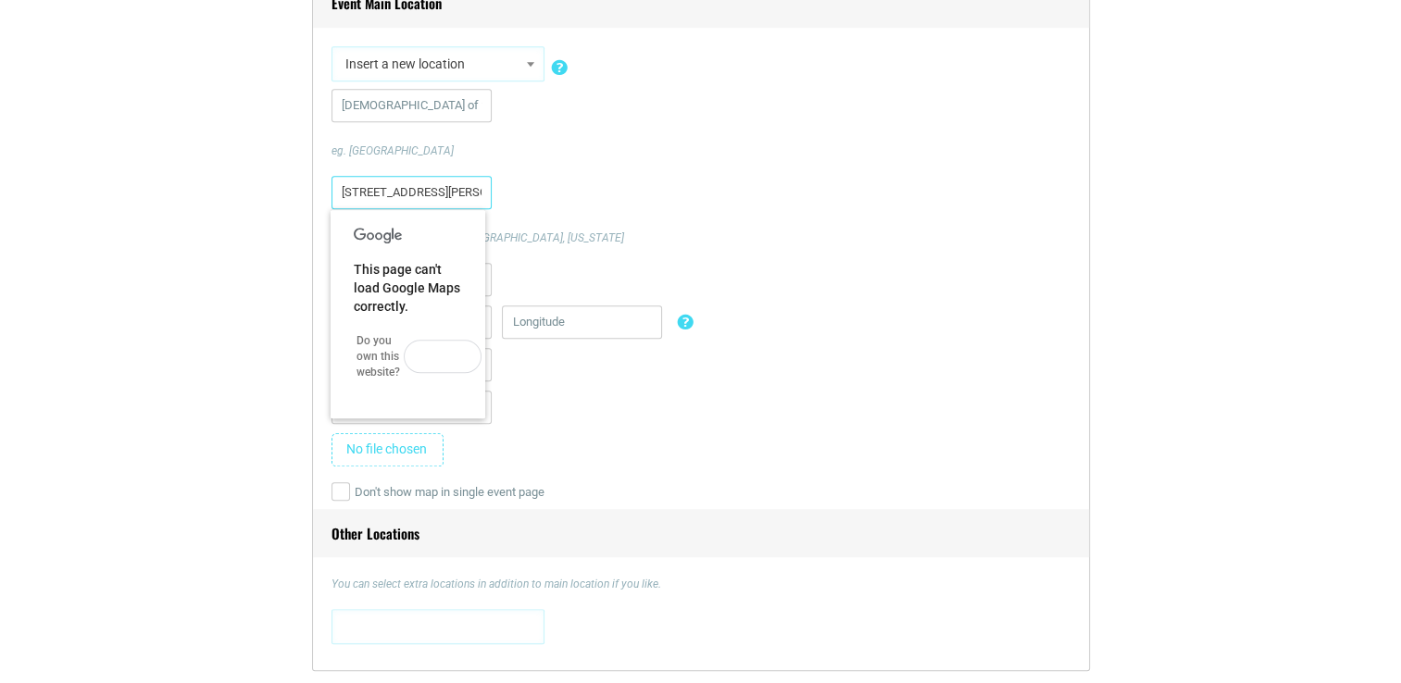
click at [452, 195] on input "[STREET_ADDRESS][PERSON_NAME]" at bounding box center [411, 192] width 160 height 33
drag, startPoint x: 469, startPoint y: 189, endPoint x: 289, endPoint y: 189, distance: 179.6
type input "[STREET_ADDRESS][PERSON_NAME]"
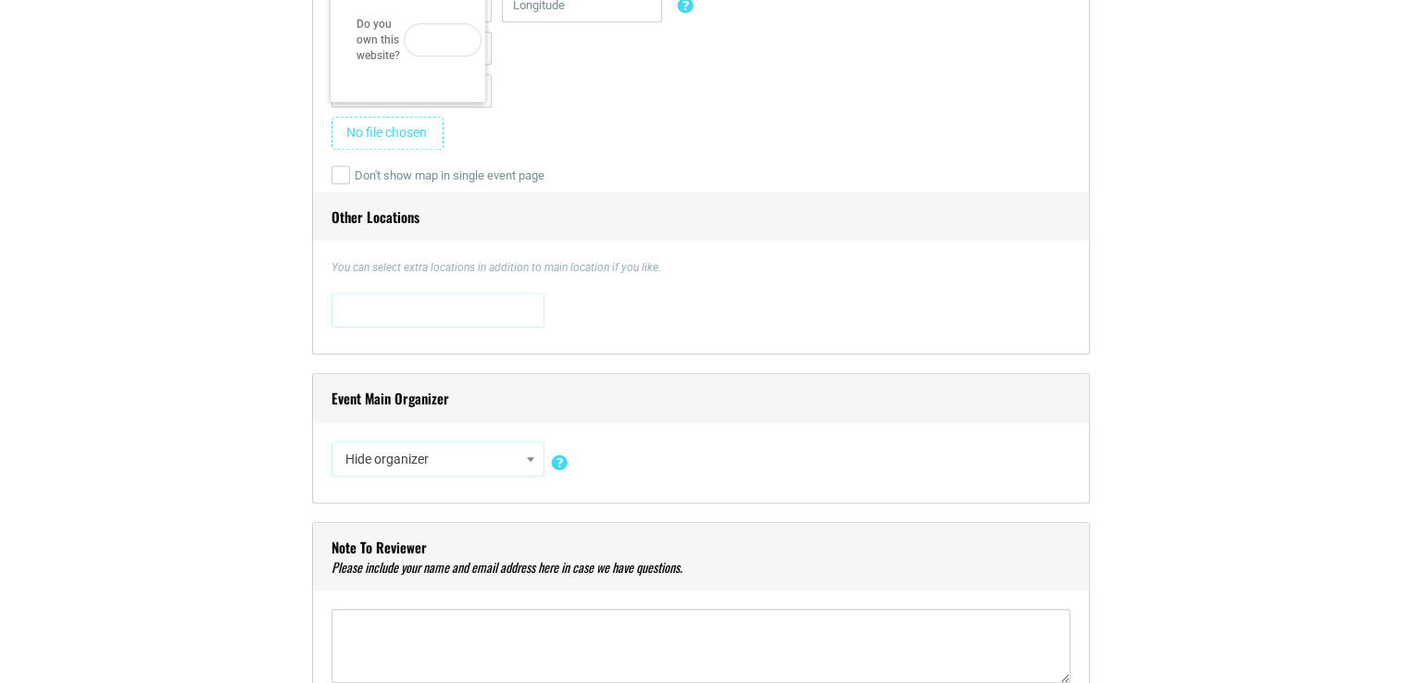
scroll to position [1564, 0]
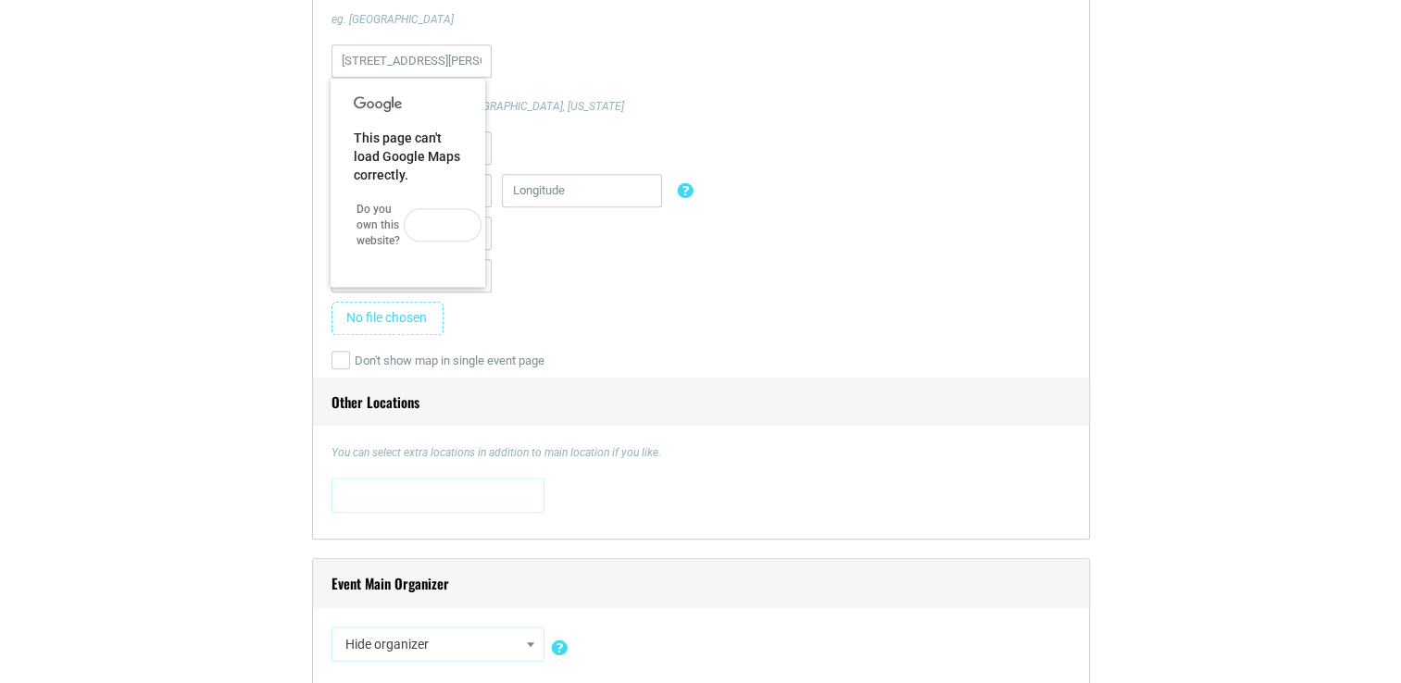
click at [611, 87] on div "[STREET_ADDRESS][PERSON_NAME] [GEOGRAPHIC_DATA]. [GEOGRAPHIC_DATA], [GEOGRAPHIC…" at bounding box center [700, 79] width 739 height 70
click at [444, 220] on button "OK" at bounding box center [443, 224] width 78 height 33
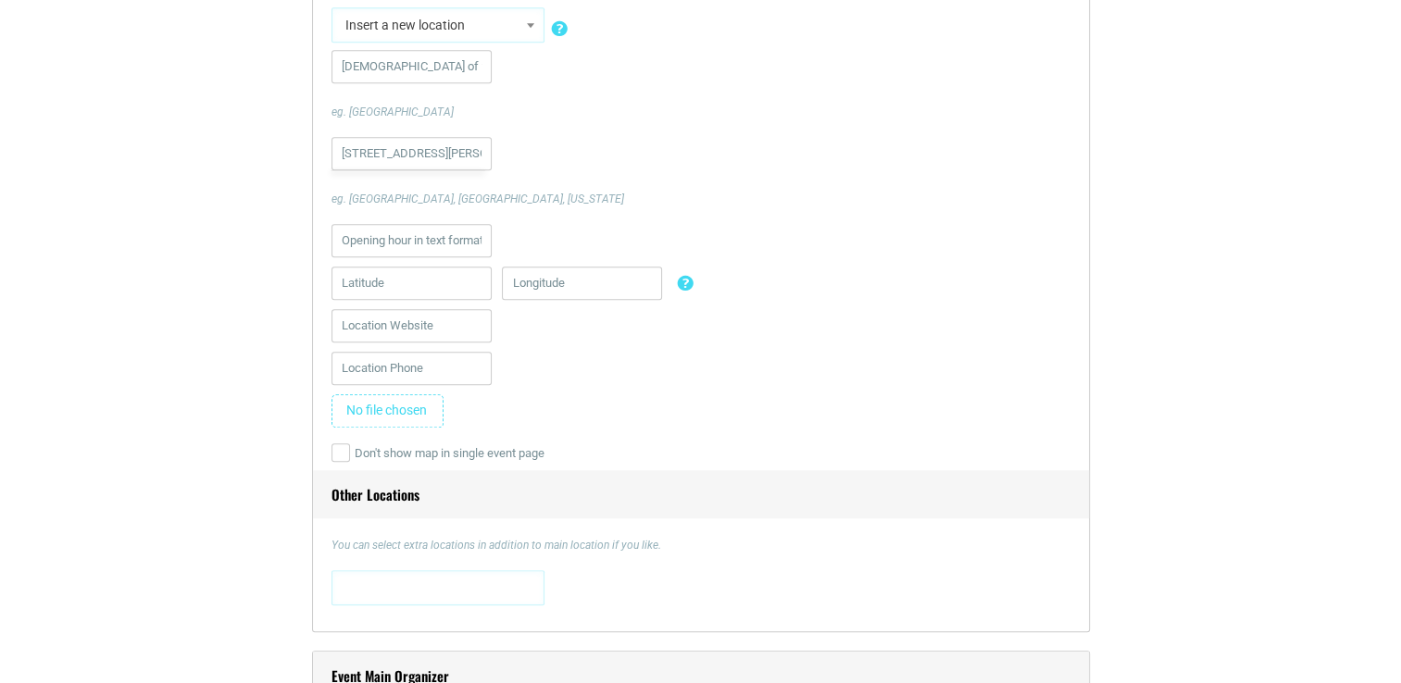
scroll to position [1379, 0]
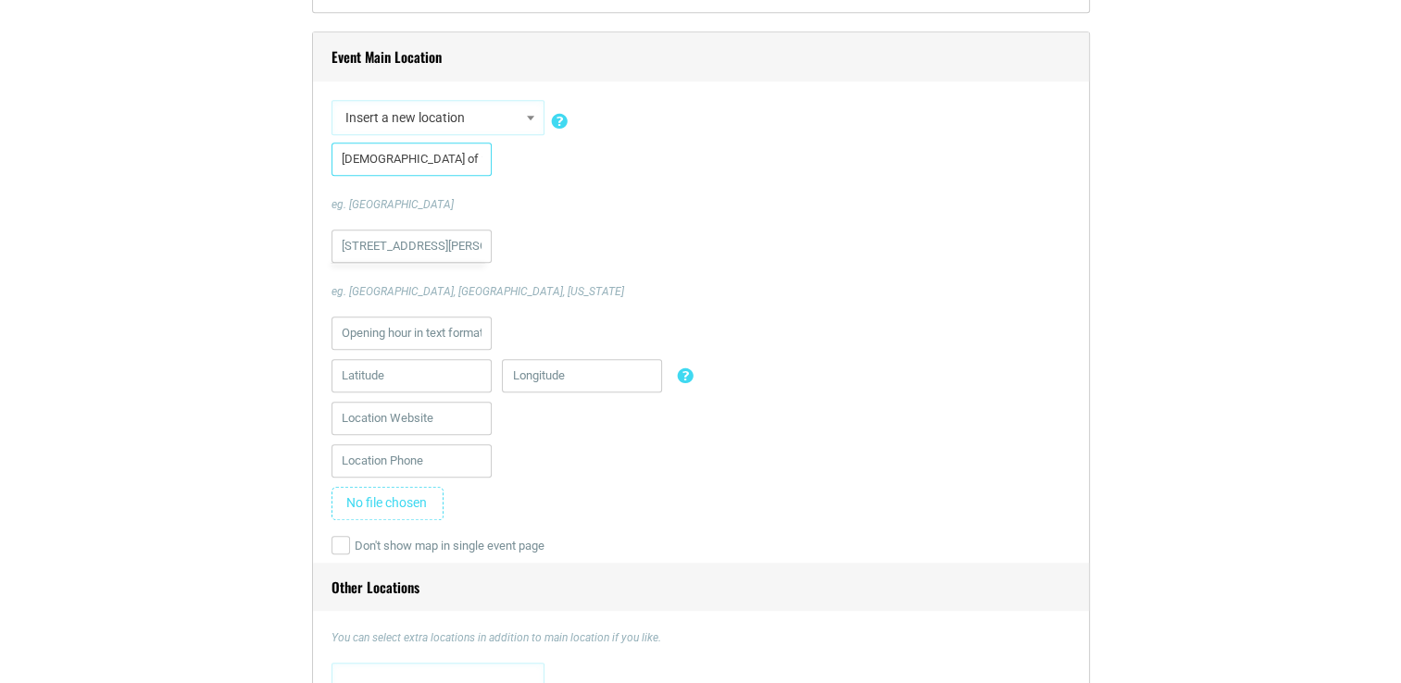
click at [454, 156] on input "[DEMOGRAPHIC_DATA] of the Incatnation" at bounding box center [411, 159] width 160 height 33
drag, startPoint x: 481, startPoint y: 157, endPoint x: 287, endPoint y: 157, distance: 193.5
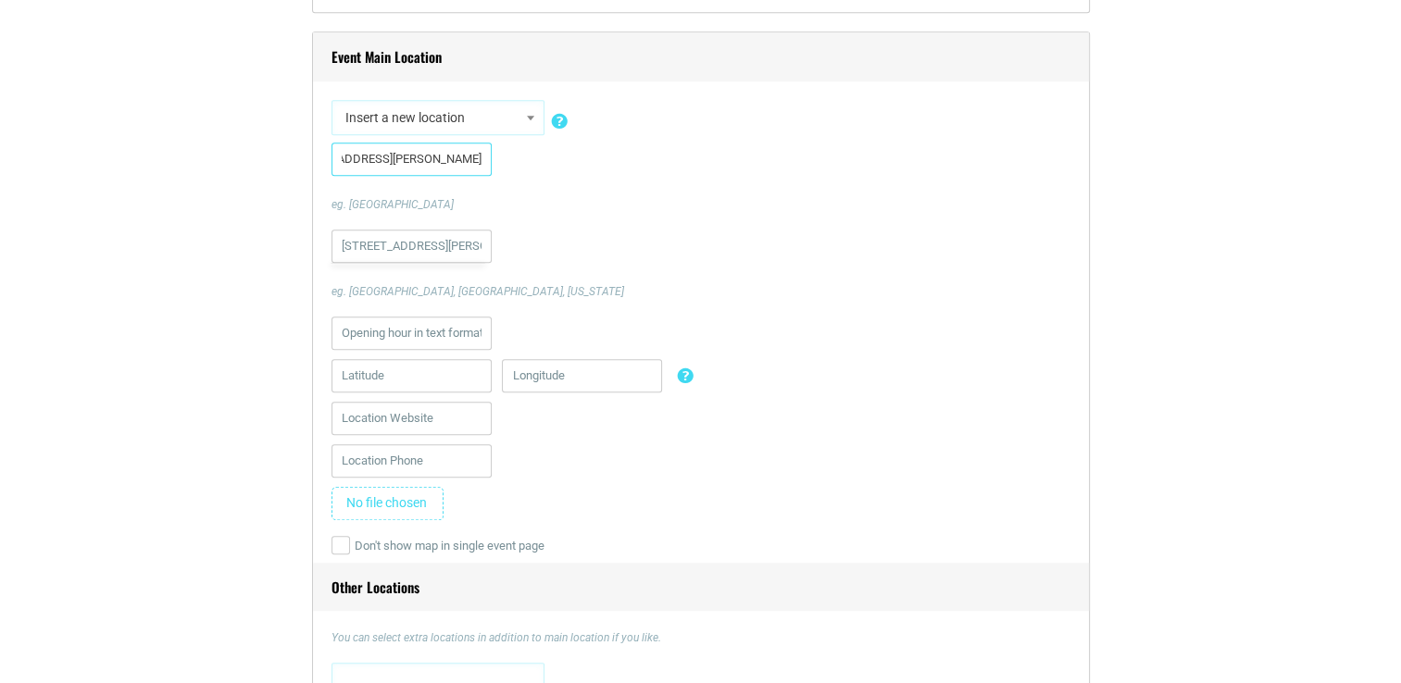
type input "[STREET_ADDRESS][PERSON_NAME]"
drag, startPoint x: 335, startPoint y: 245, endPoint x: 531, endPoint y: 245, distance: 195.4
click at [531, 245] on div "[STREET_ADDRESS][PERSON_NAME] [GEOGRAPHIC_DATA]. [GEOGRAPHIC_DATA], [GEOGRAPHIC…" at bounding box center [700, 265] width 739 height 70
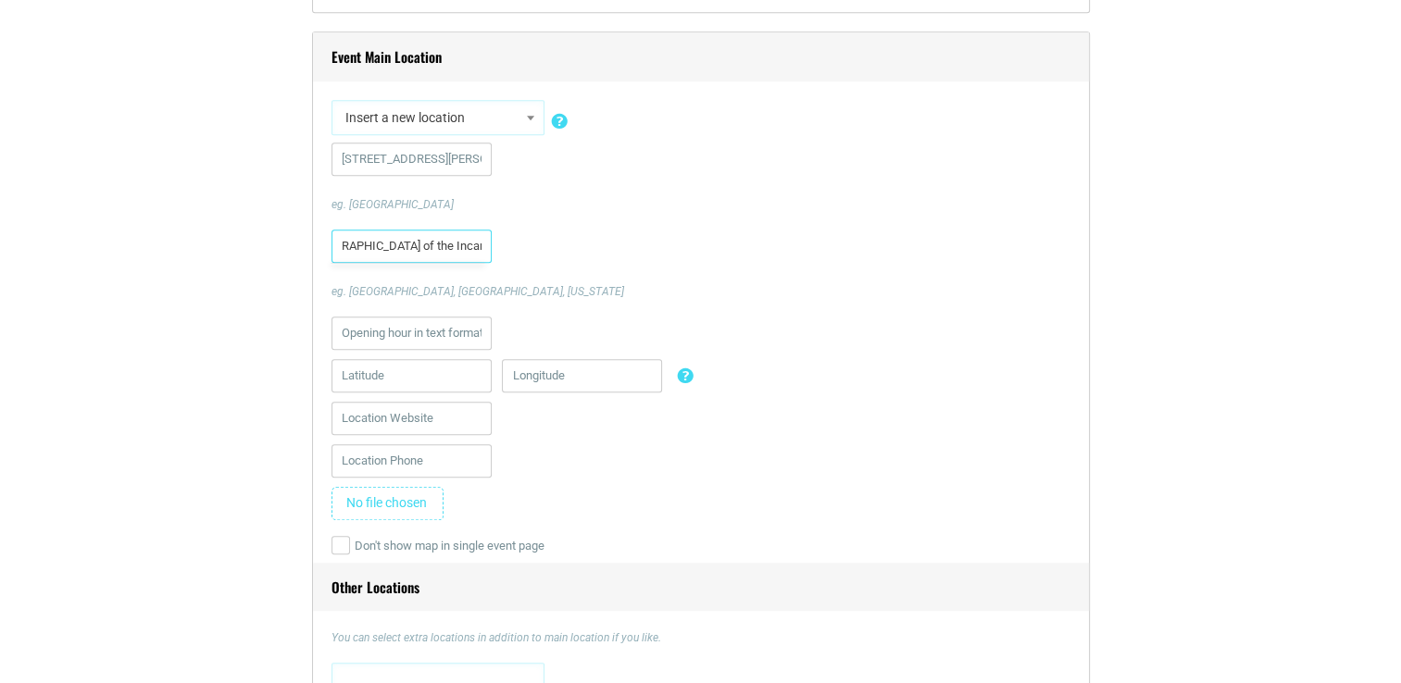
type input "[DEMOGRAPHIC_DATA] of the Incarnation"
click at [722, 287] on p "eg. [GEOGRAPHIC_DATA], [GEOGRAPHIC_DATA], [US_STATE]" at bounding box center [700, 291] width 739 height 17
click at [406, 324] on input "text" at bounding box center [411, 333] width 160 height 33
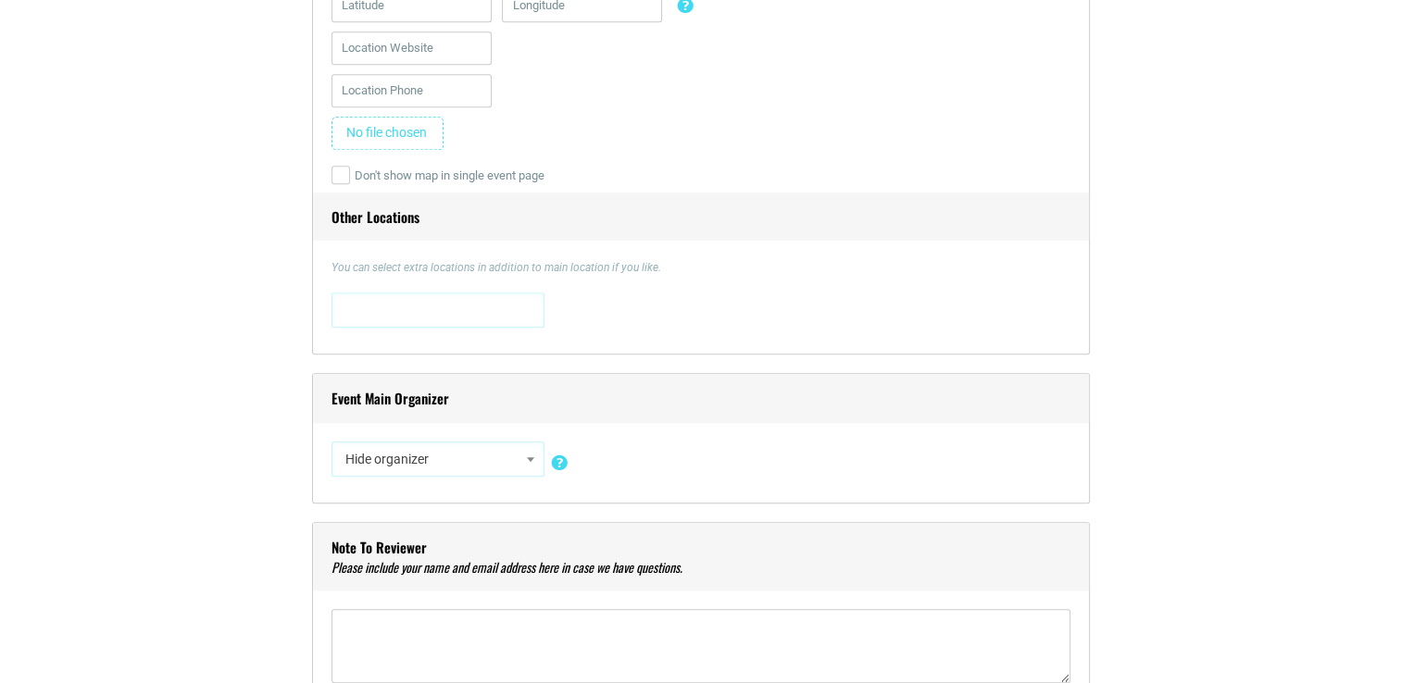
scroll to position [1842, 0]
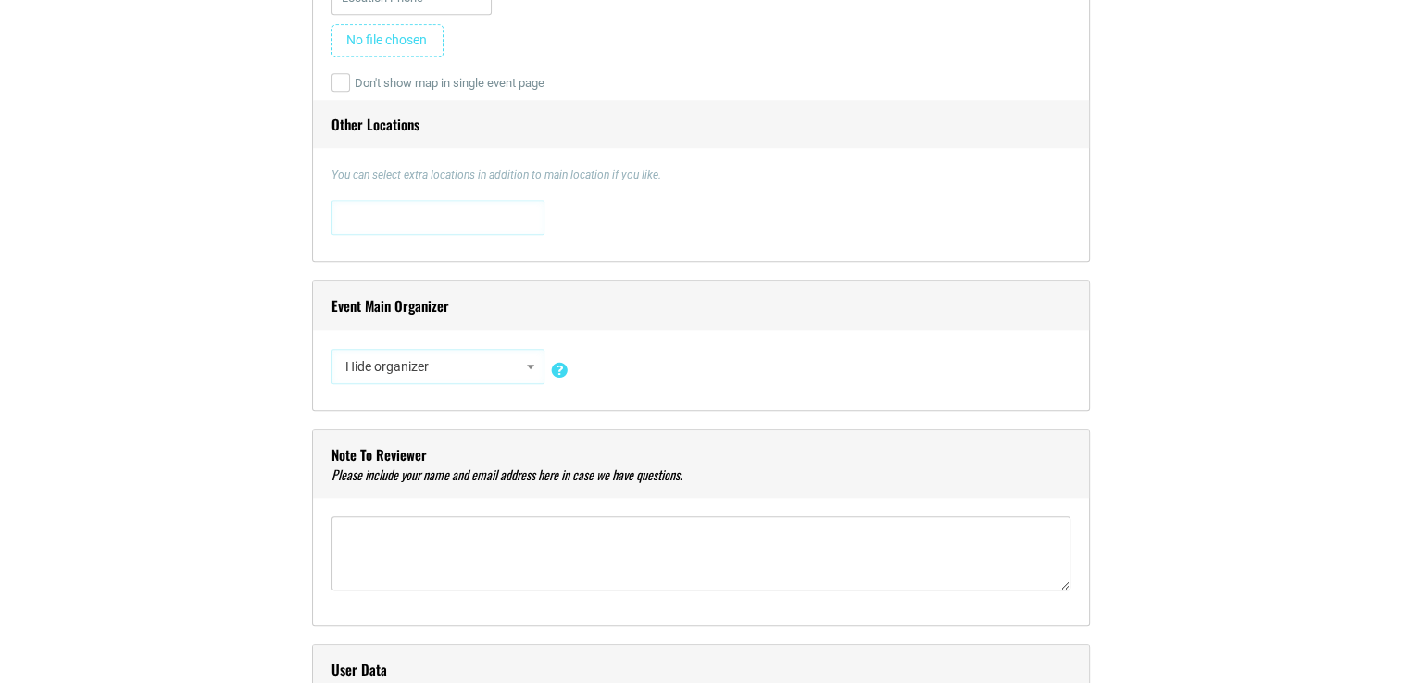
click at [529, 365] on b at bounding box center [530, 367] width 7 height 5
type input "Fall Fest [GEOGRAPHIC_DATA]"
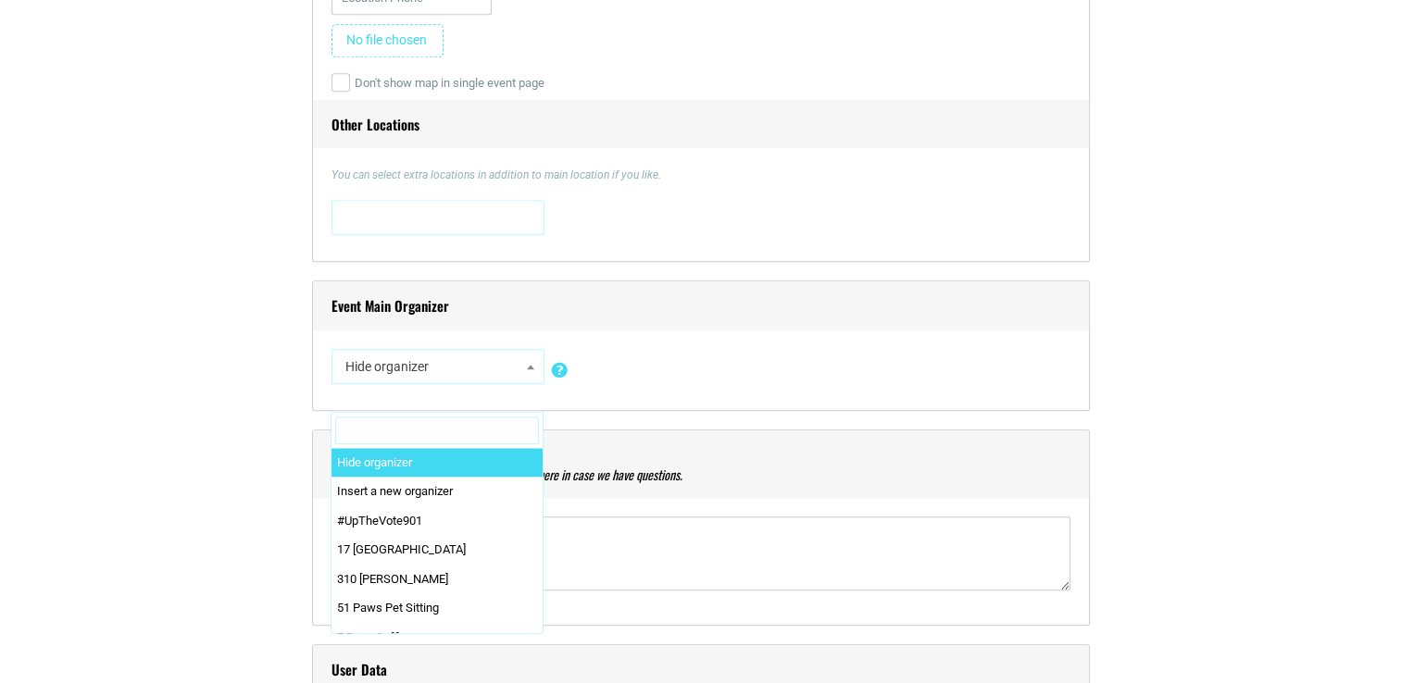
click at [527, 368] on b at bounding box center [530, 367] width 7 height 5
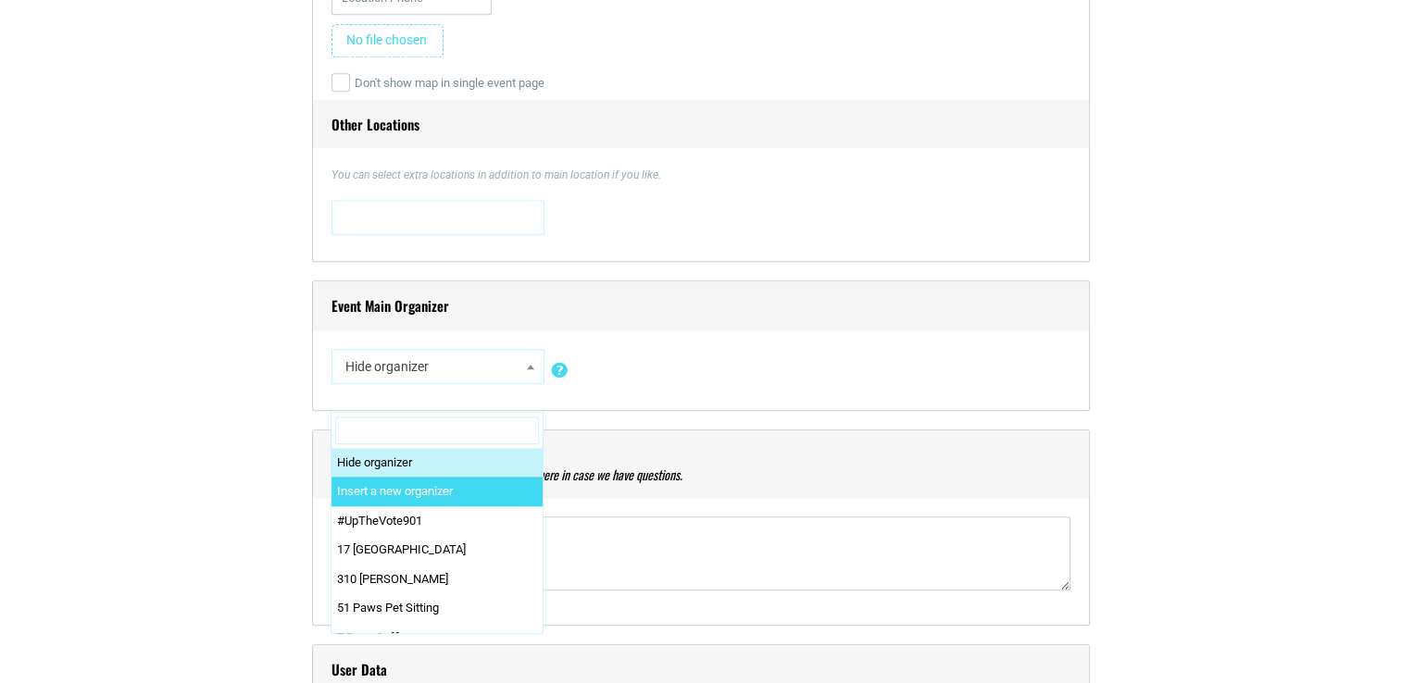
select select "0"
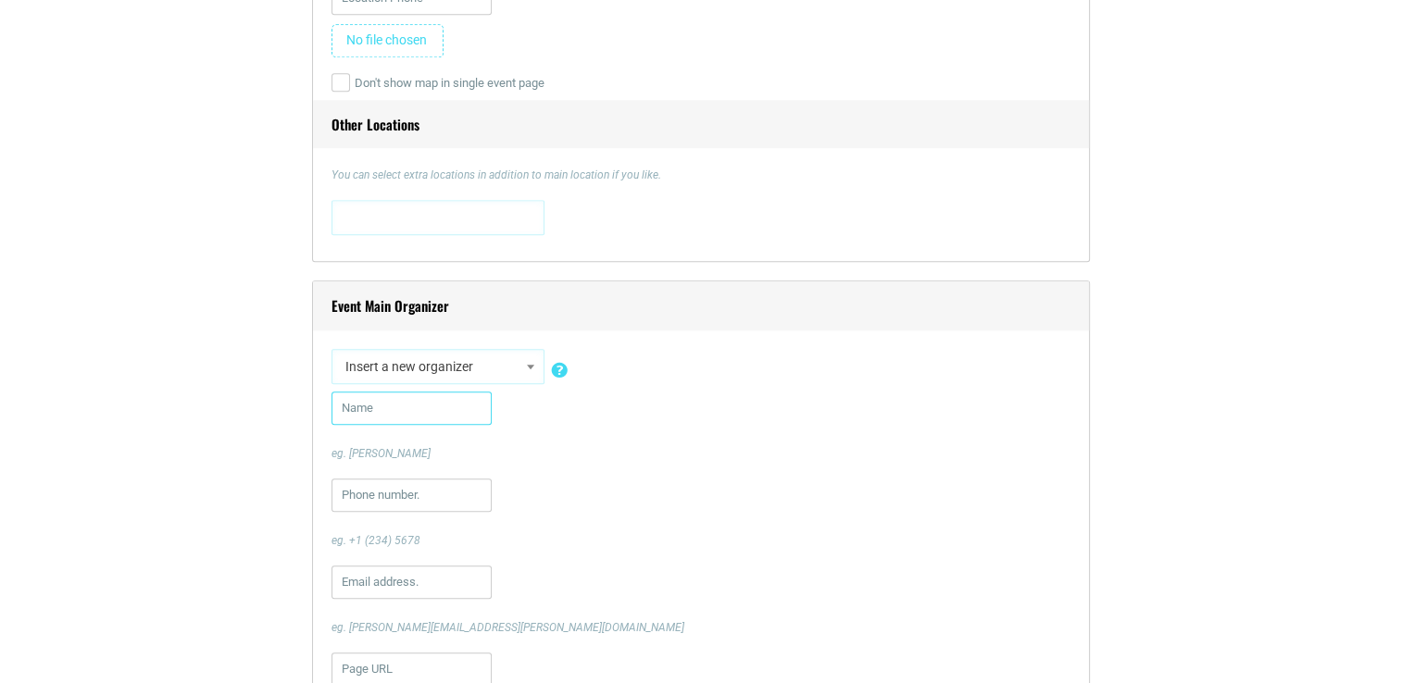
click at [415, 409] on input "text" at bounding box center [411, 408] width 160 height 33
type input "Fall Fest [GEOGRAPHIC_DATA]"
click at [767, 423] on div "Fall Fest Memphis eg. [PERSON_NAME]" at bounding box center [700, 427] width 739 height 70
click at [419, 492] on input "text" at bounding box center [411, 495] width 160 height 33
type input "9014943611"
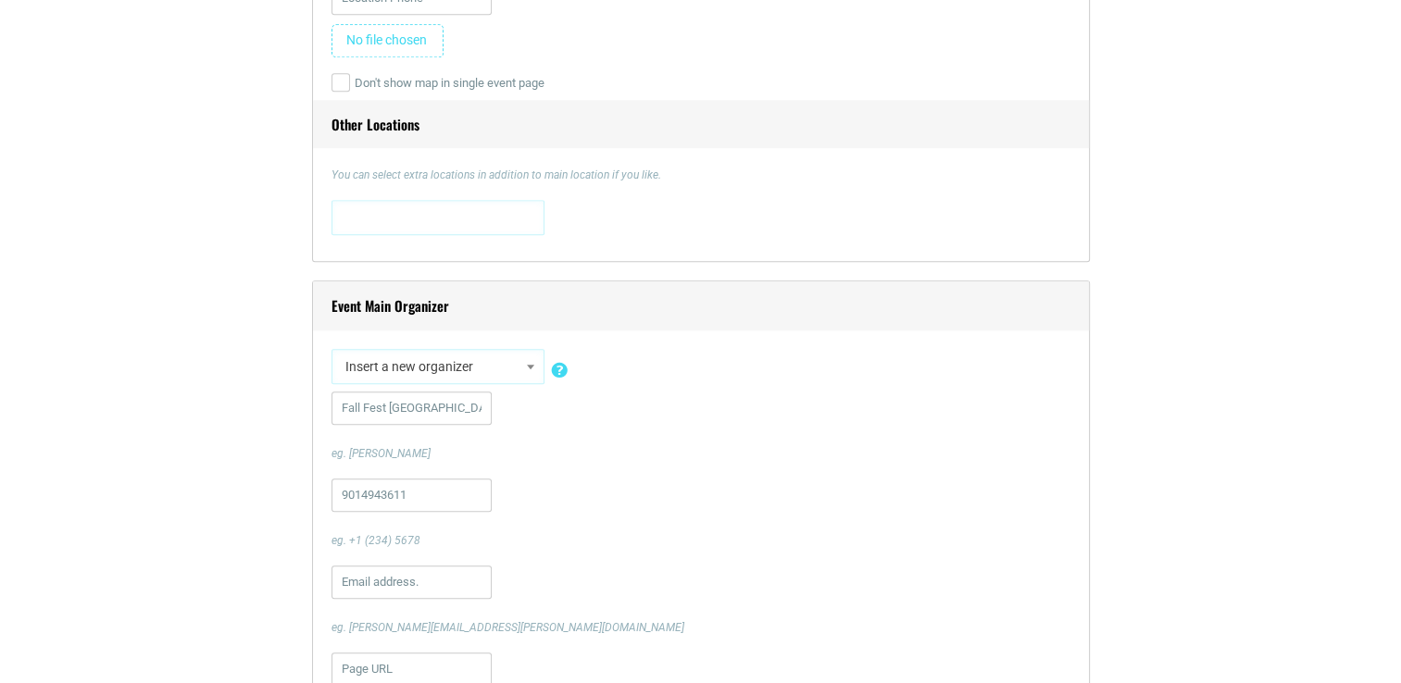
click at [639, 568] on div "eg. [PERSON_NAME][EMAIL_ADDRESS][PERSON_NAME][DOMAIN_NAME]" at bounding box center [700, 601] width 739 height 70
click at [389, 590] on input "text" at bounding box center [411, 582] width 160 height 33
type input "[PERSON_NAME][EMAIL_ADDRESS][DOMAIN_NAME]"
type input "9014943611"
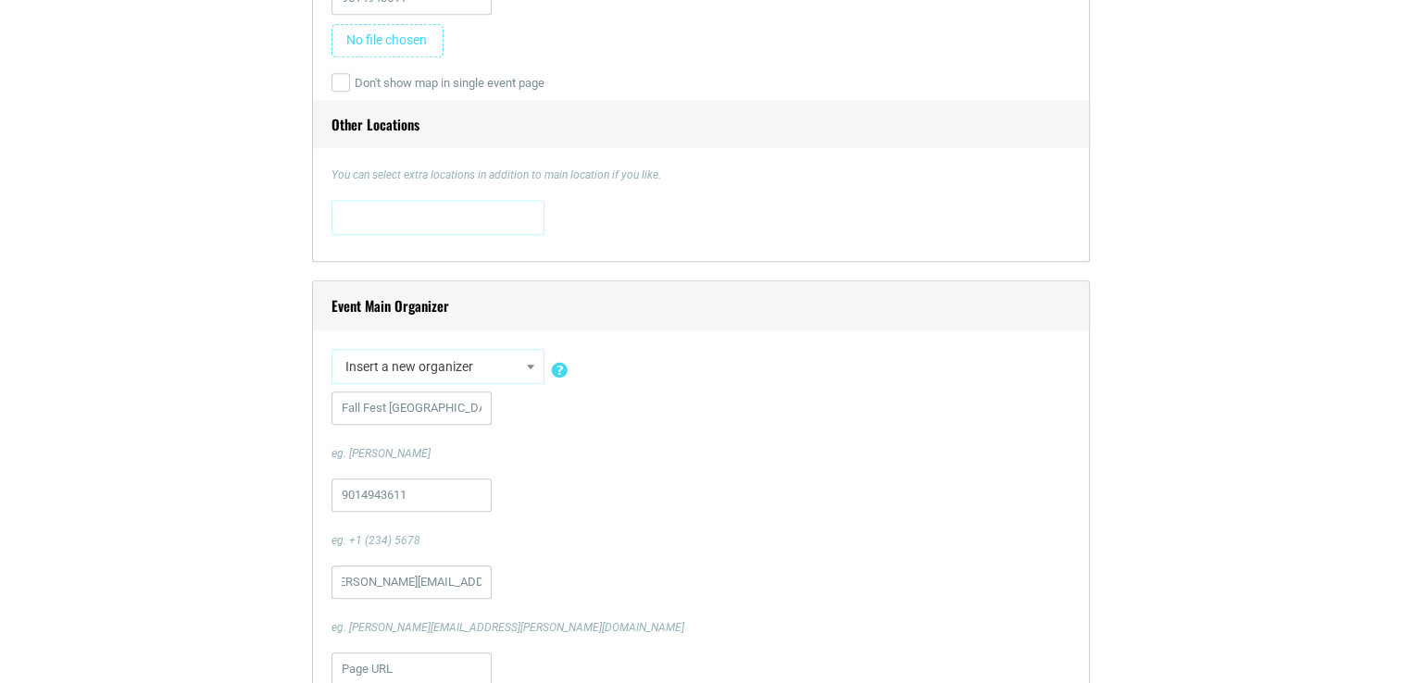
type input "[PERSON_NAME][EMAIL_ADDRESS][DOMAIN_NAME]"
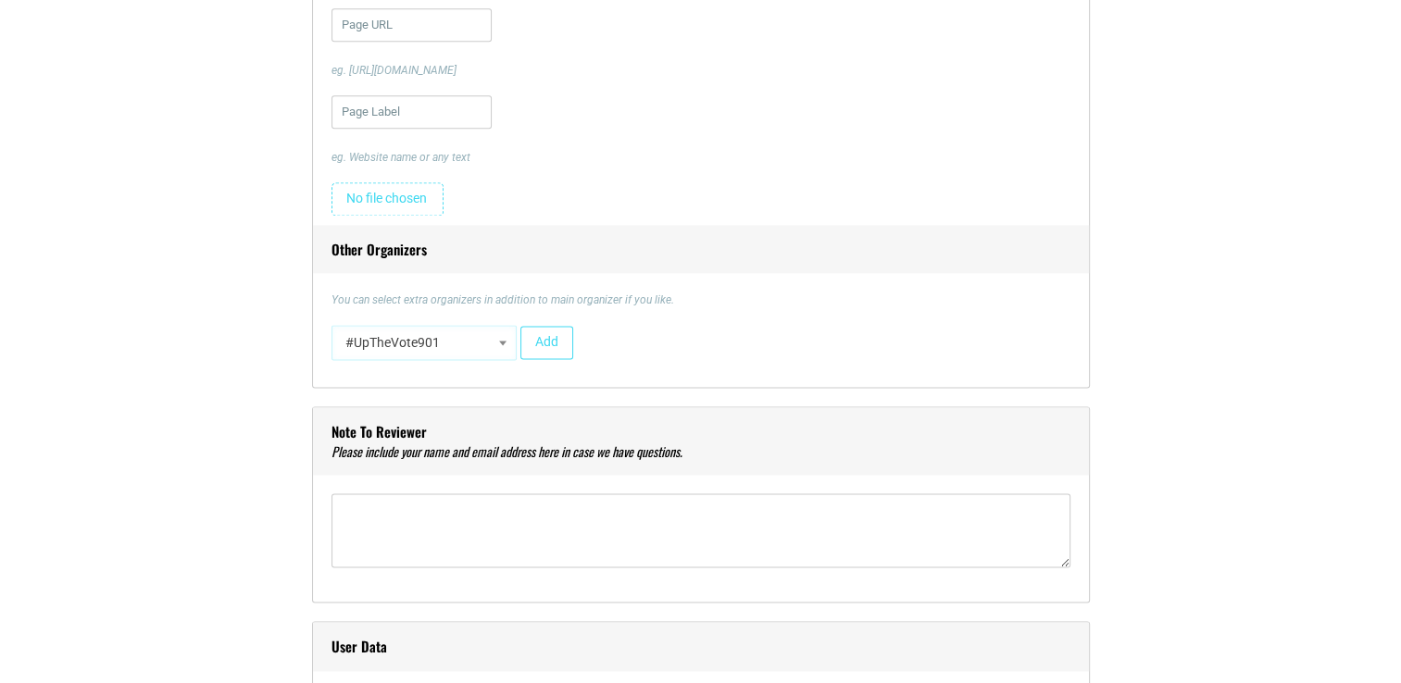
scroll to position [0, 0]
click at [501, 341] on b at bounding box center [502, 343] width 7 height 5
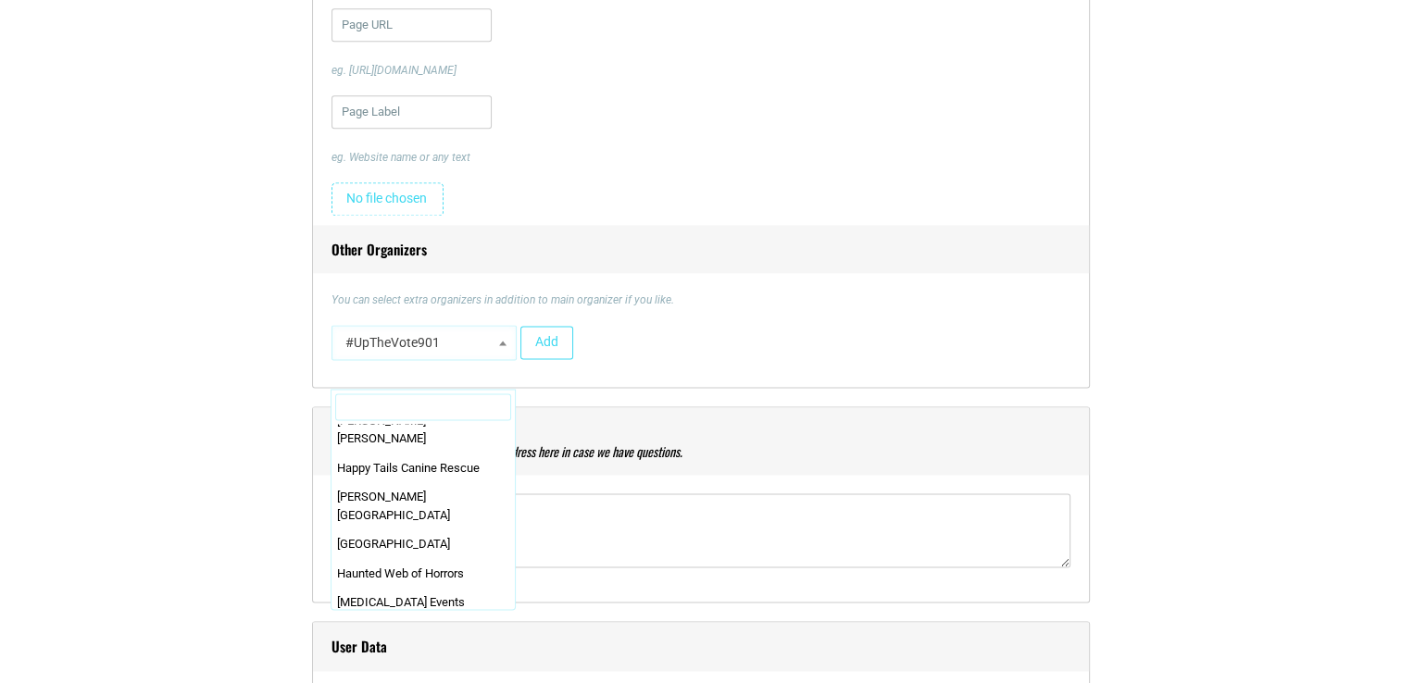
scroll to position [16667, 0]
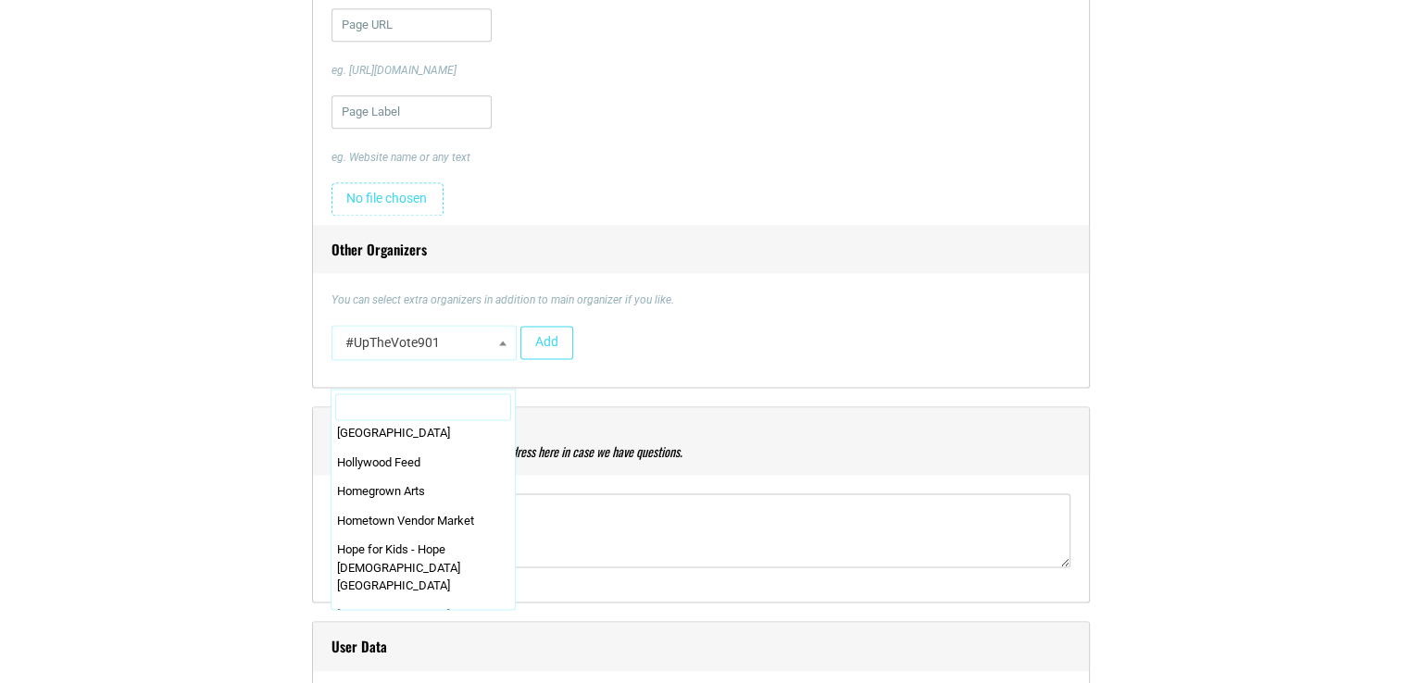
click at [385, 404] on input "Search" at bounding box center [423, 408] width 176 height 28
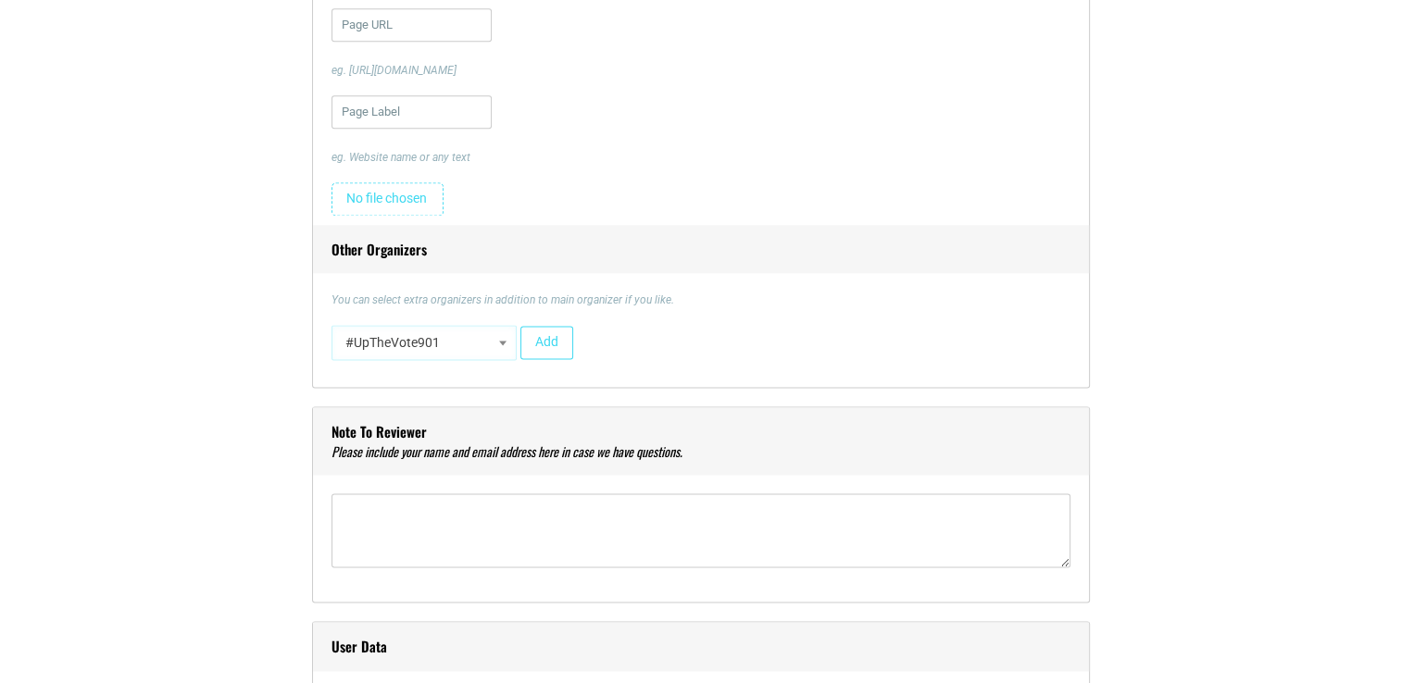
click at [775, 407] on h4 "Note to reviewer" at bounding box center [701, 441] width 776 height 69
click at [504, 343] on b at bounding box center [502, 343] width 7 height 5
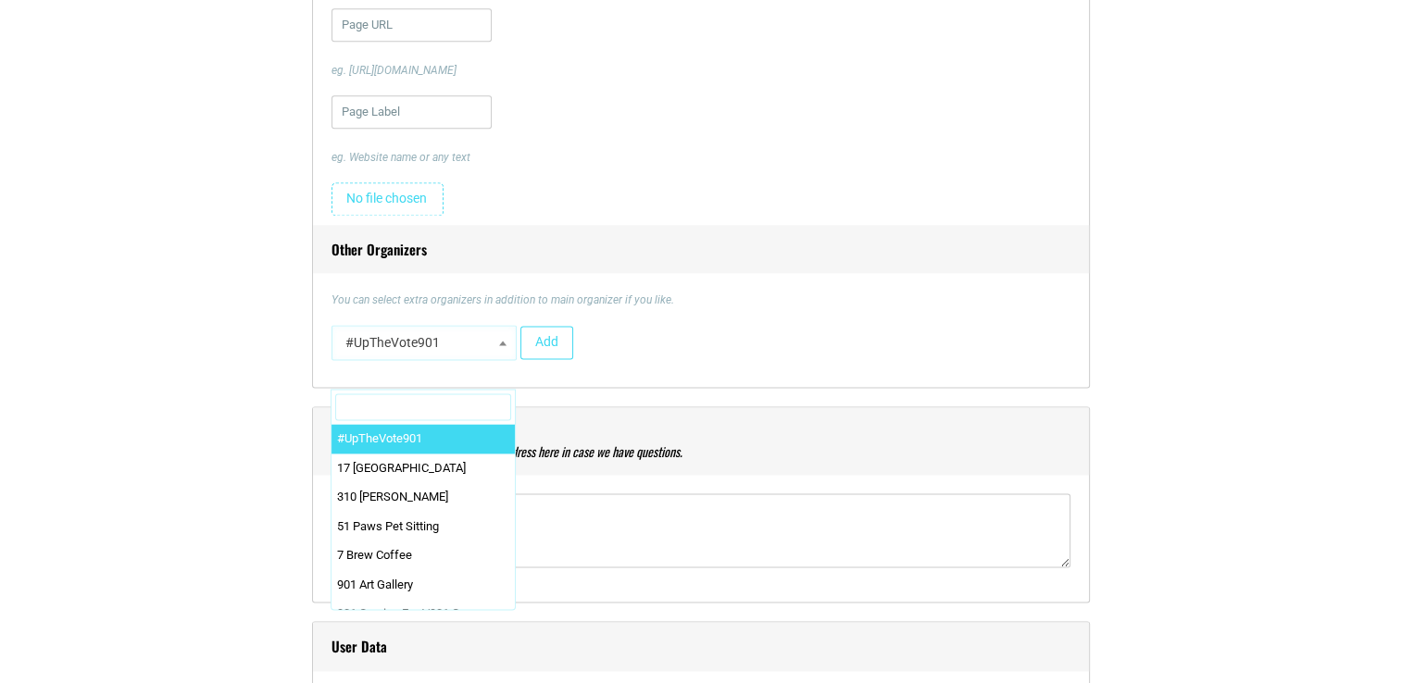
click at [430, 397] on input "Search" at bounding box center [423, 408] width 176 height 28
click at [678, 337] on div "#UpTheVote901 17 [GEOGRAPHIC_DATA] 310 [PERSON_NAME] 51 Paws Pet Sitting 7 Brew…" at bounding box center [700, 347] width 739 height 44
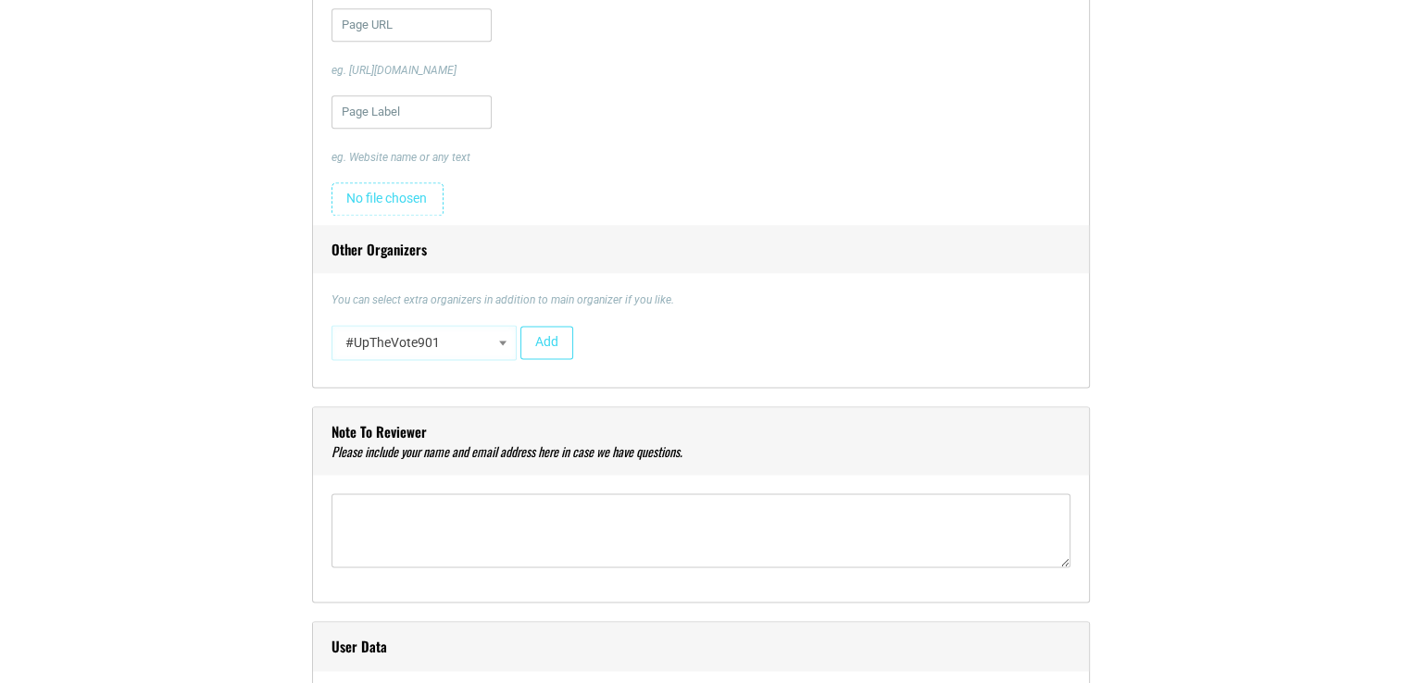
scroll to position [2394, 0]
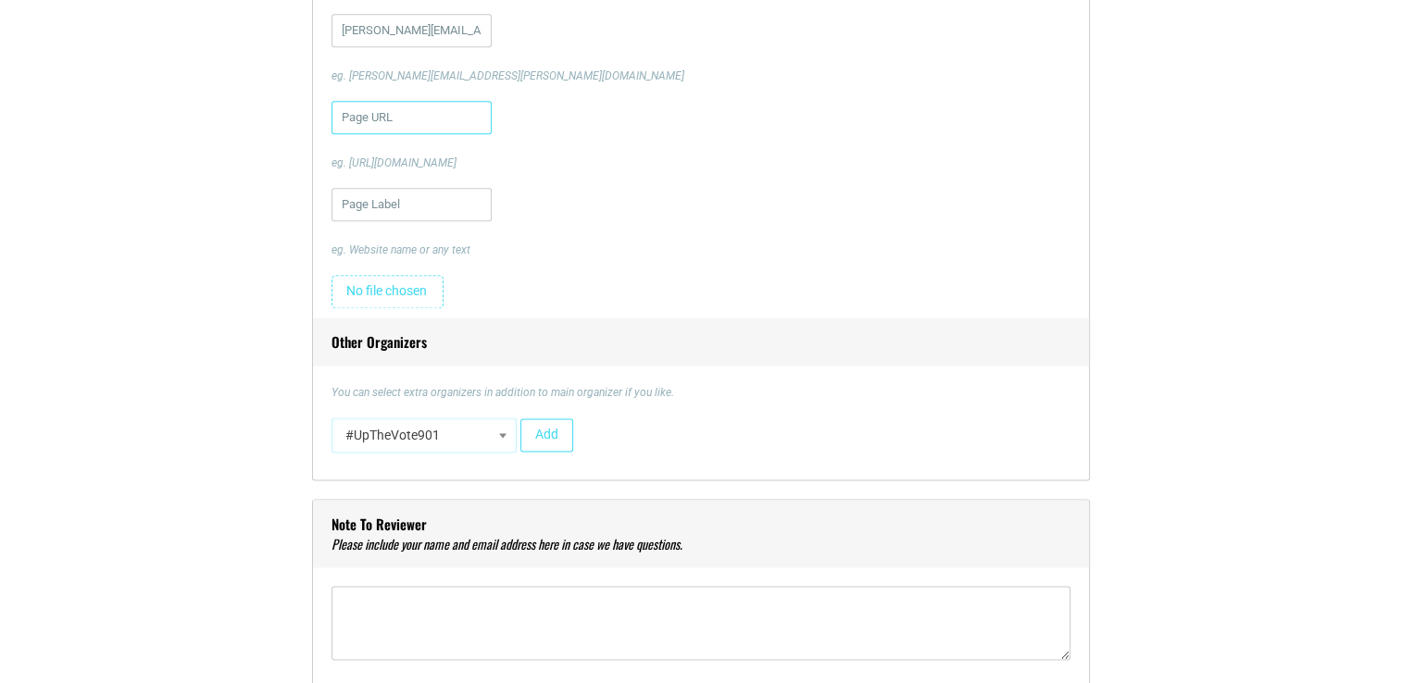
click at [421, 111] on input "url" at bounding box center [411, 117] width 160 height 33
type input "w"
type input "[URL][DOMAIN_NAME]"
click at [400, 203] on input "text" at bounding box center [411, 204] width 160 height 33
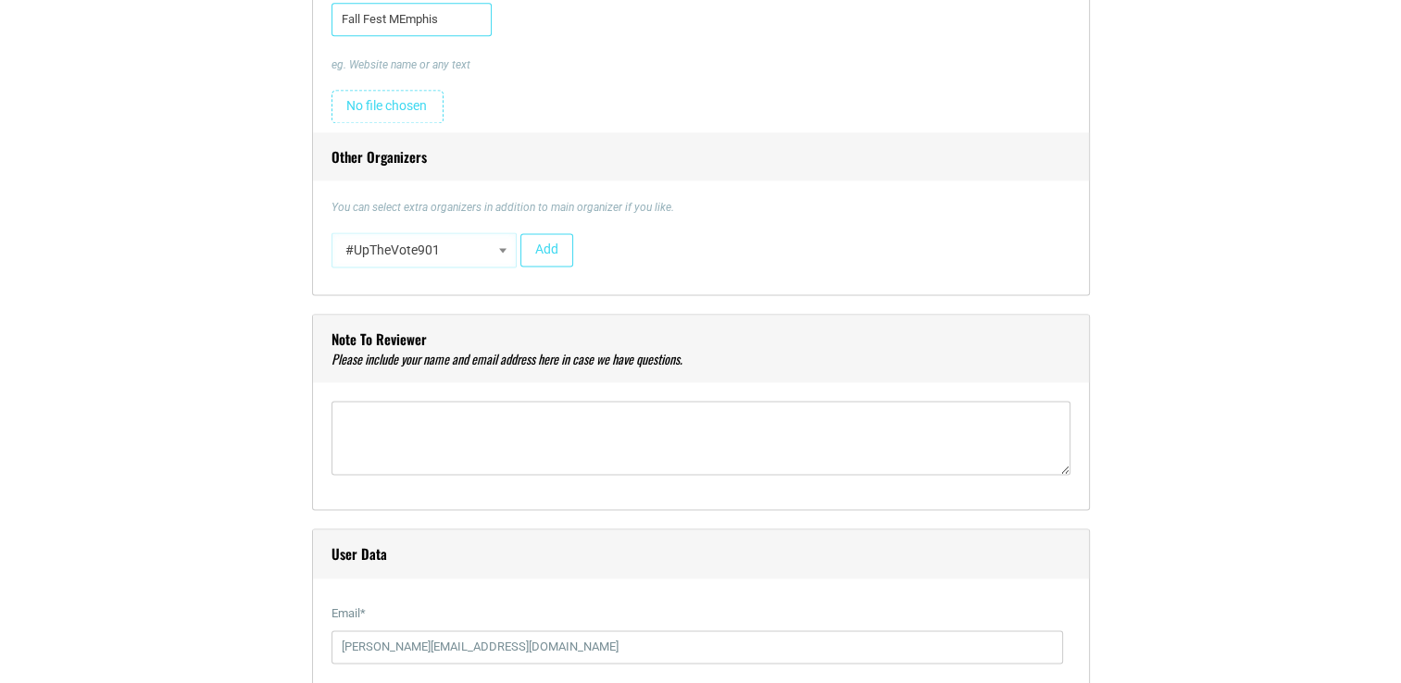
scroll to position [2671, 0]
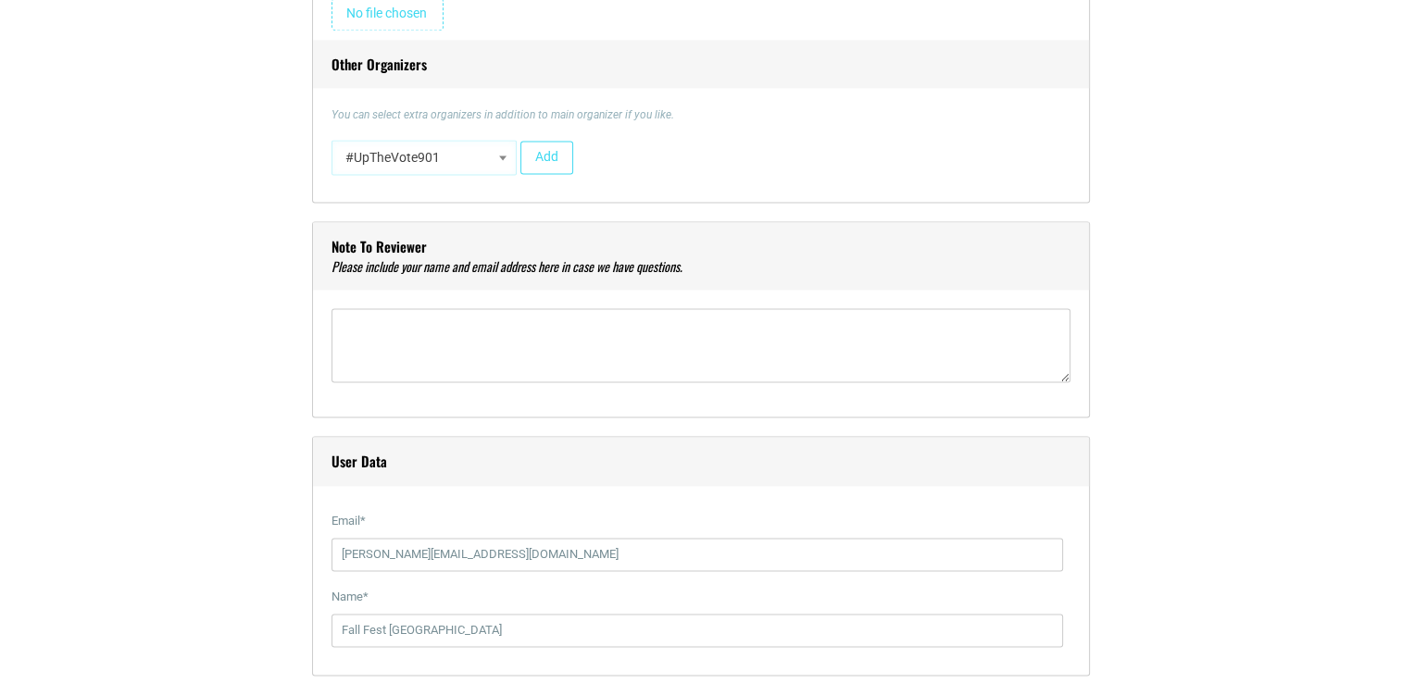
type input "Fall Fest MEmphis"
click at [418, 345] on textarea"] at bounding box center [700, 345] width 739 height 74
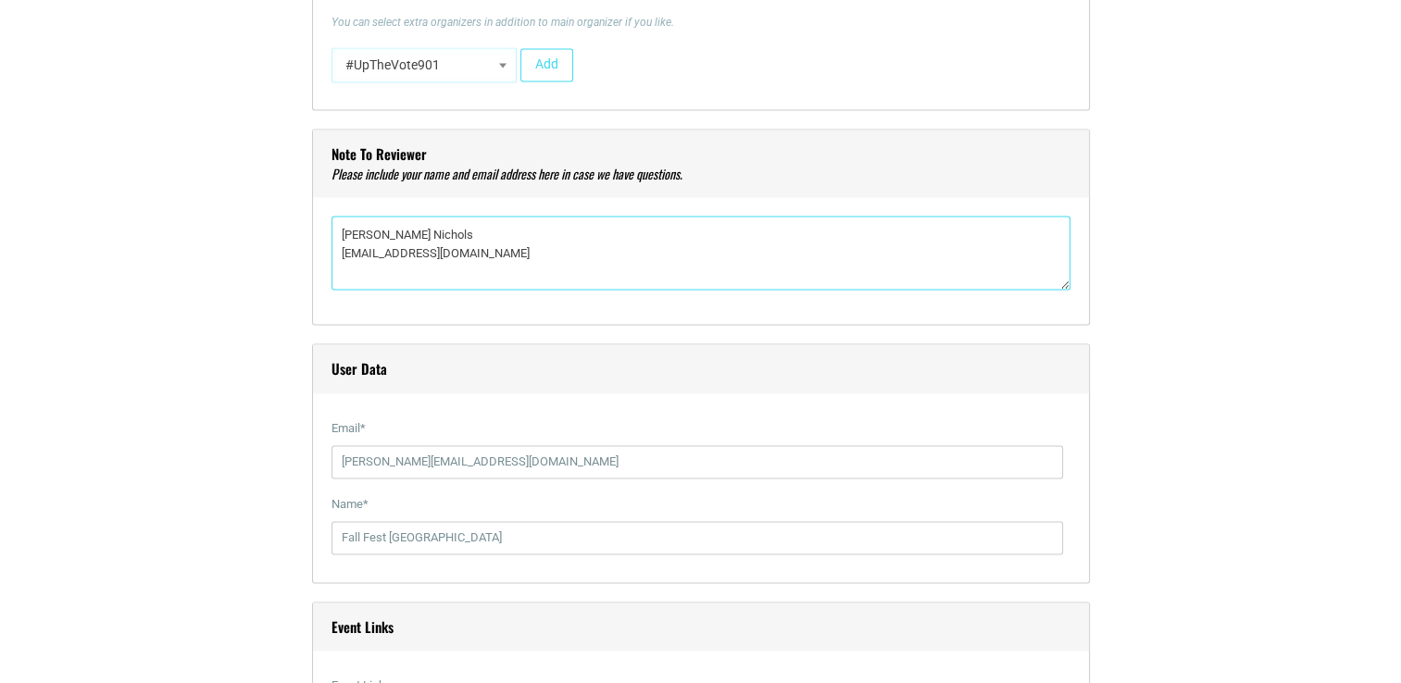
scroll to position [3042, 0]
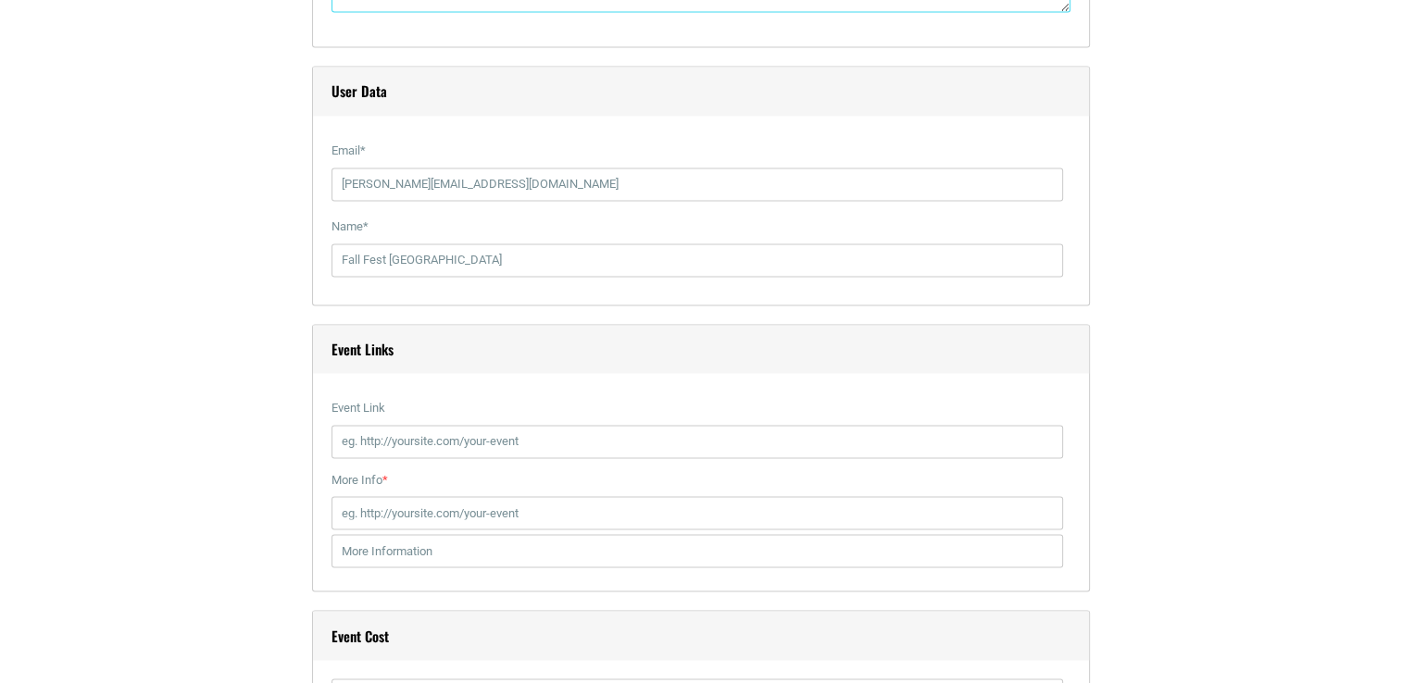
type textarea"] "[PERSON_NAME] Nichols [EMAIL_ADDRESS][DOMAIN_NAME]"
click at [471, 434] on input "Event Link" at bounding box center [697, 441] width 732 height 33
click at [394, 440] on input "Event Link" at bounding box center [697, 441] width 732 height 33
click at [560, 433] on input "Event Link" at bounding box center [697, 441] width 732 height 33
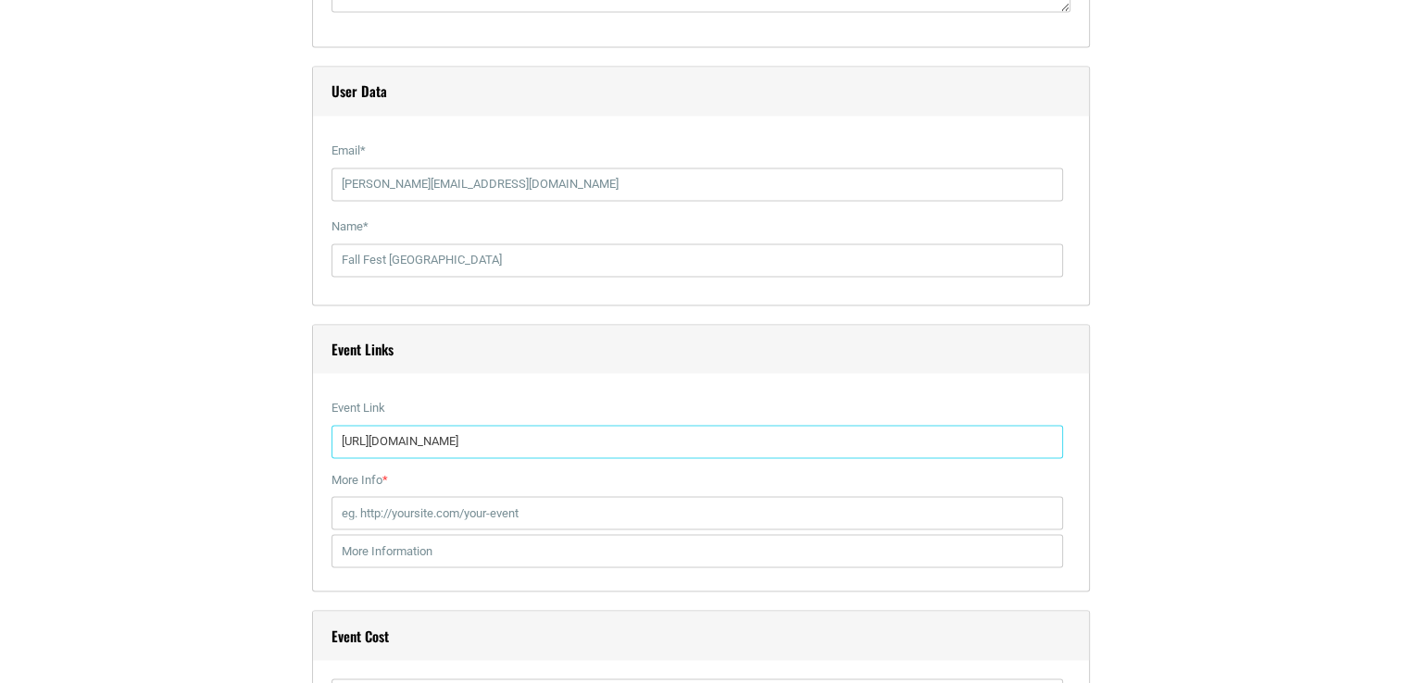
type input "[URL][DOMAIN_NAME]"
click at [458, 509] on input "More Info *" at bounding box center [697, 512] width 732 height 33
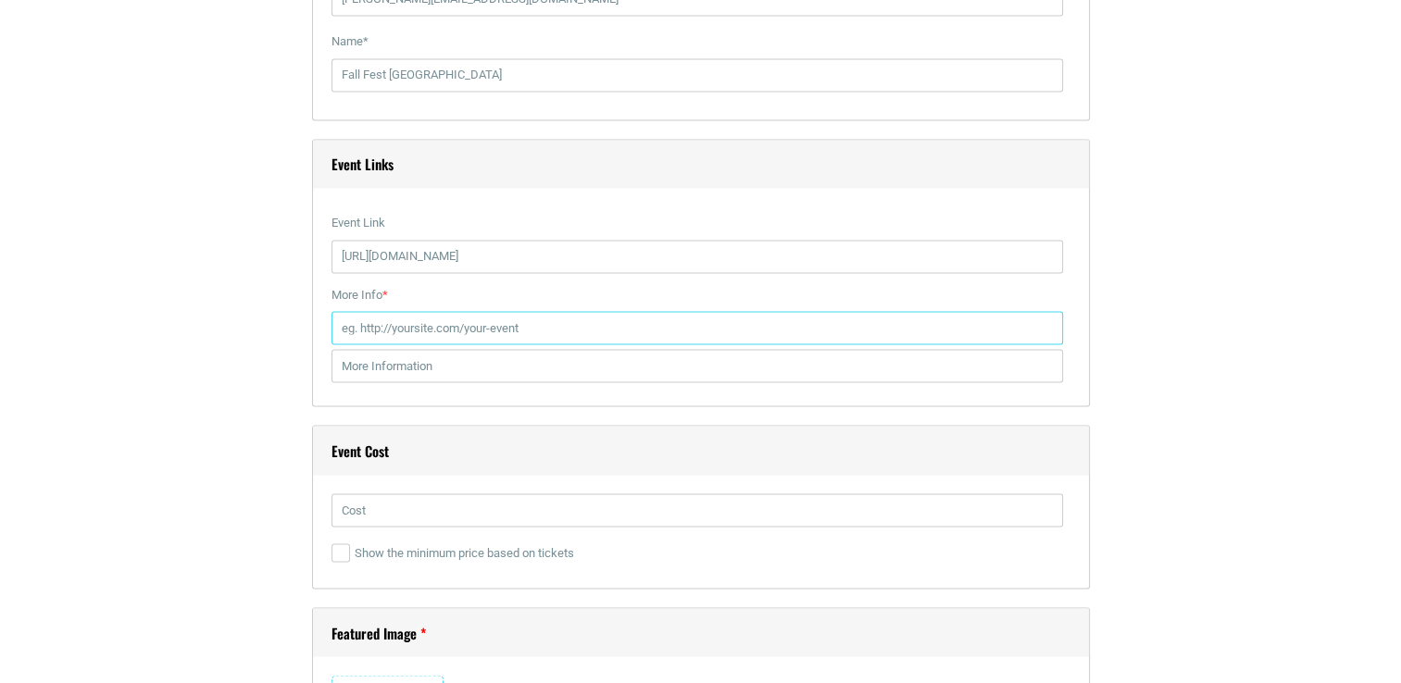
scroll to position [3320, 0]
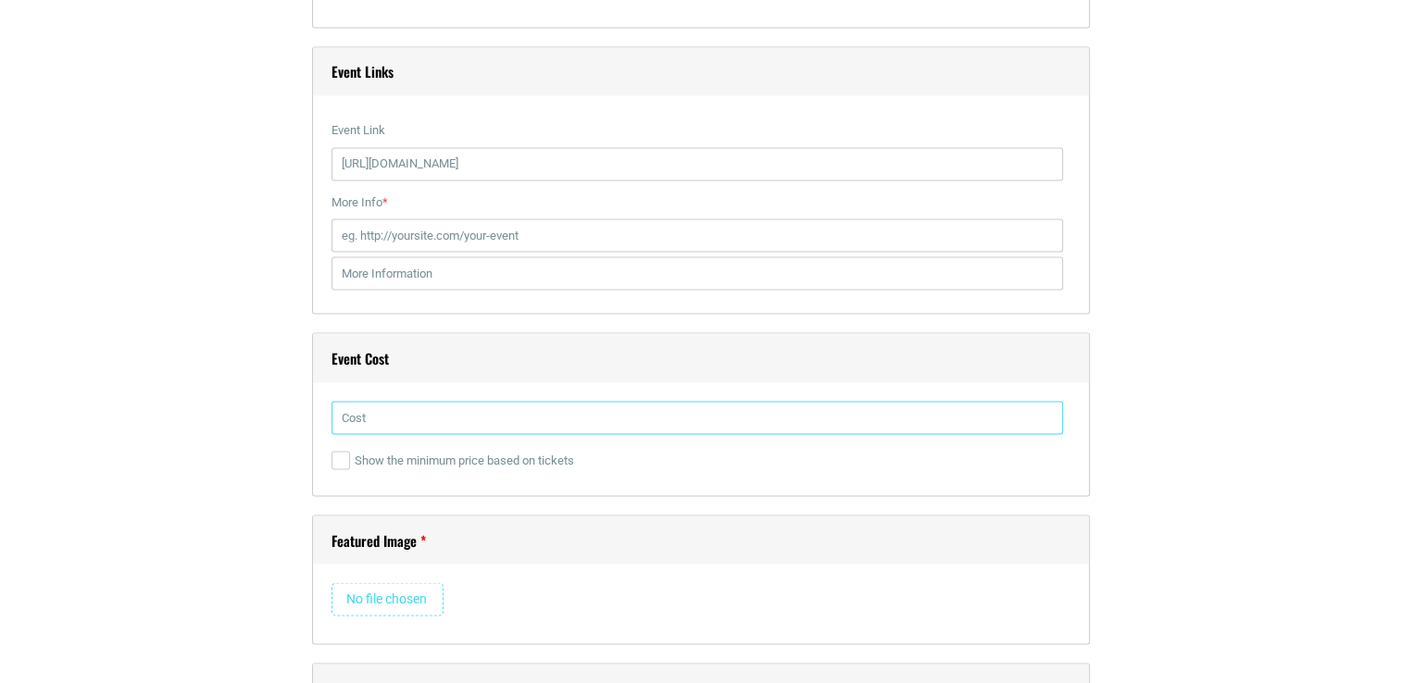
click at [378, 419] on input "text" at bounding box center [697, 417] width 732 height 33
click at [443, 415] on input "$5 gate admission; $30 and up for Starship featuring [PERSON_NAME] Concert (10/…" at bounding box center [697, 417] width 732 height 33
click at [807, 412] on input "$5 gate admission; $30 and up for Starship featuring [PERSON_NAME] Concert (10/…" at bounding box center [697, 417] width 732 height 33
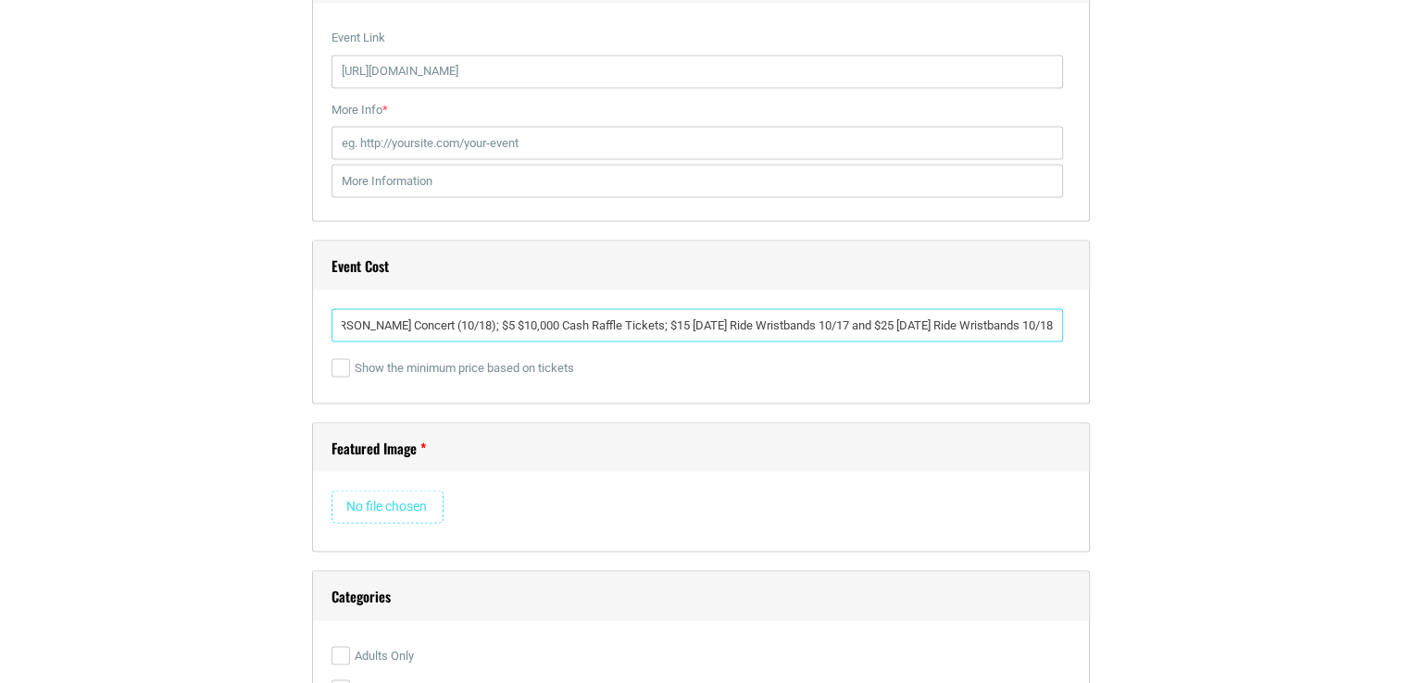
scroll to position [3505, 0]
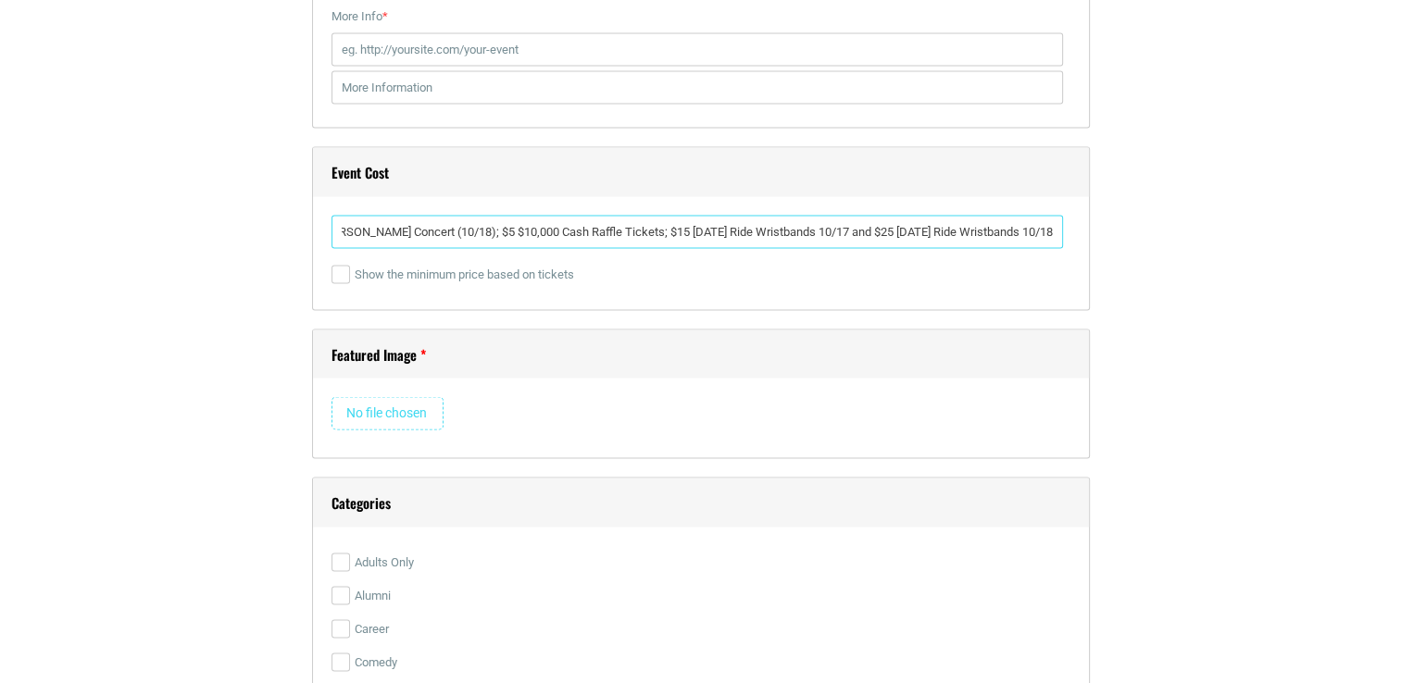
type input "$5 gate admission; $30 and up for Starship featuring [PERSON_NAME] Concert (10/…"
click at [400, 402] on input "file" at bounding box center [387, 413] width 112 height 33
type input "C:\fakepath\Combo FF.jpg"
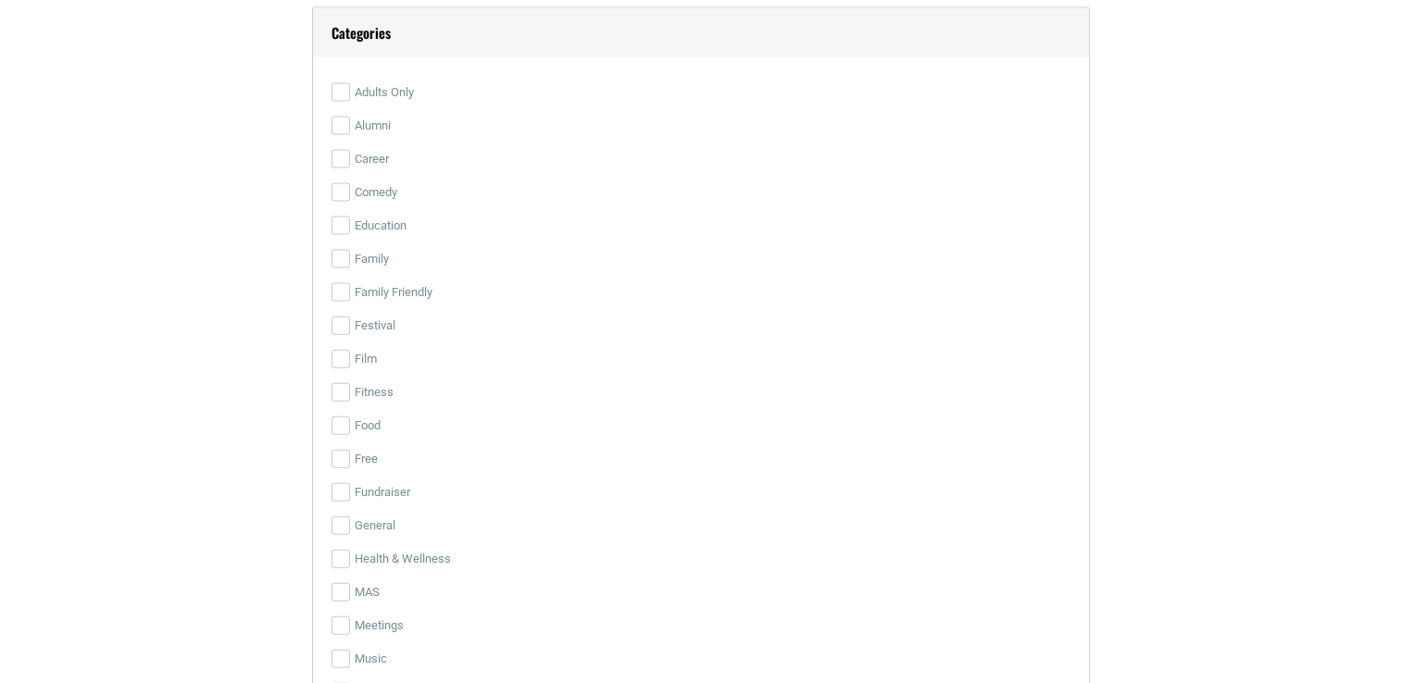
scroll to position [4153, 0]
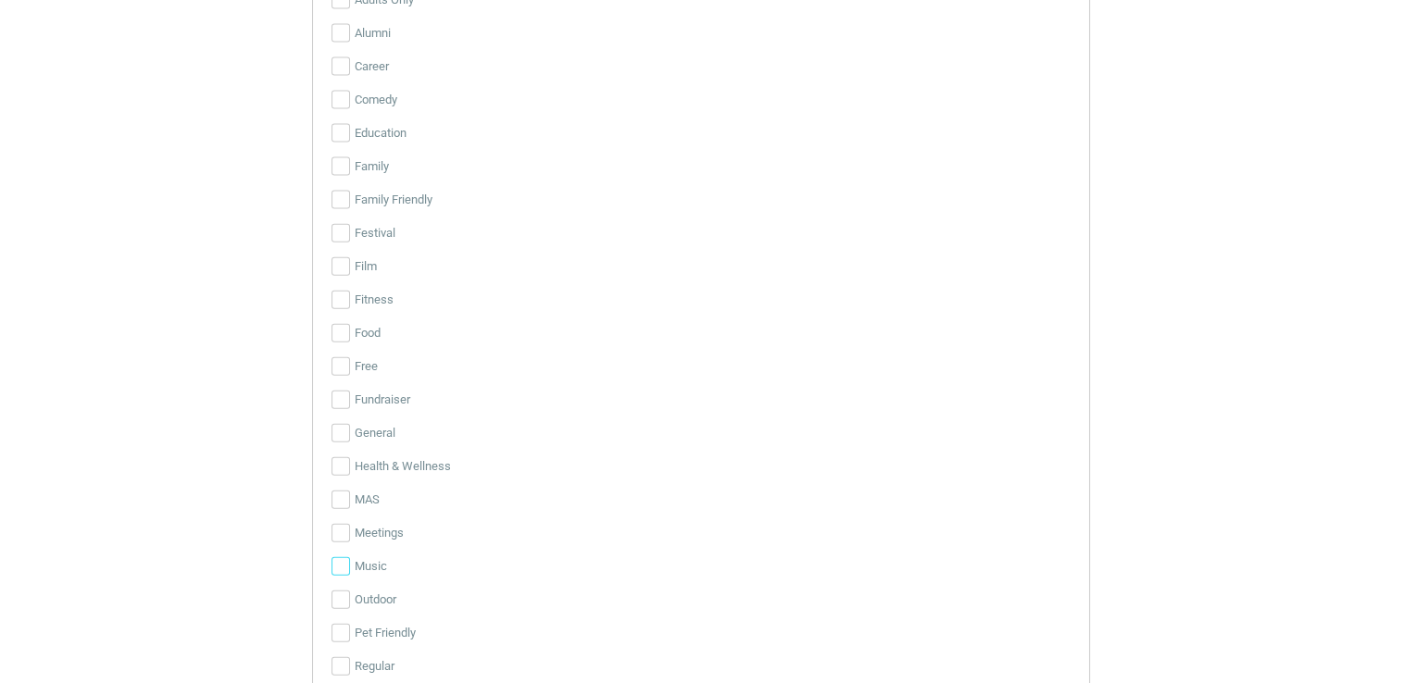
click at [344, 560] on input "Music" at bounding box center [340, 566] width 19 height 19
checkbox input "true"
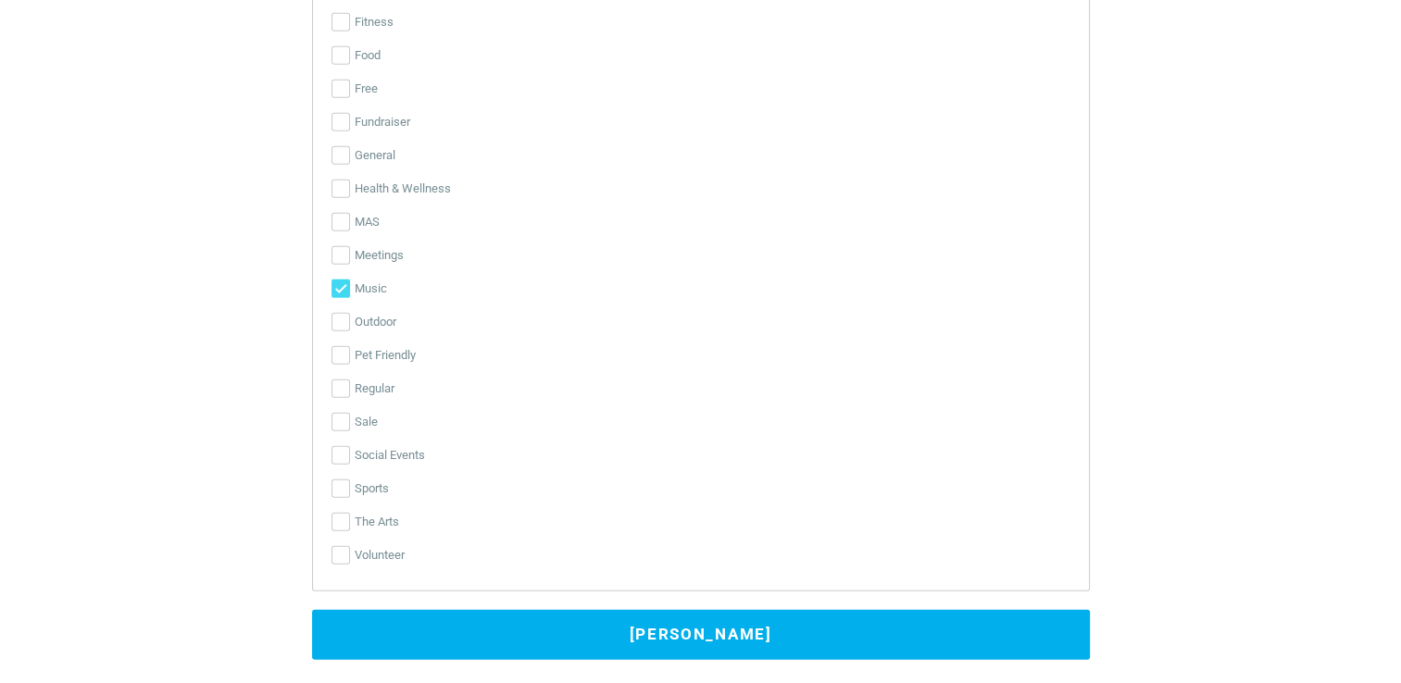
scroll to position [4246, 0]
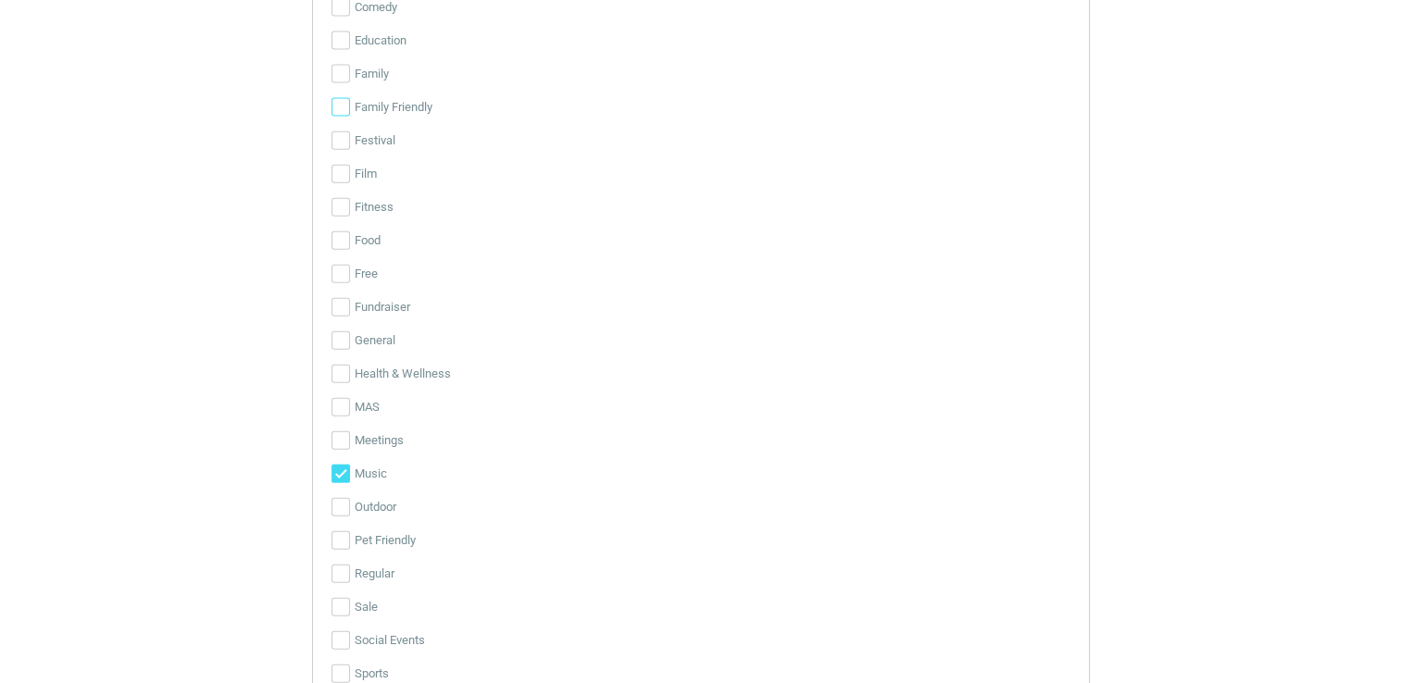
click at [334, 106] on input "Family Friendly" at bounding box center [340, 107] width 19 height 19
checkbox input "true"
click at [339, 234] on input "Food" at bounding box center [340, 240] width 19 height 19
checkbox input "true"
click at [345, 131] on input "Festival" at bounding box center [340, 140] width 19 height 19
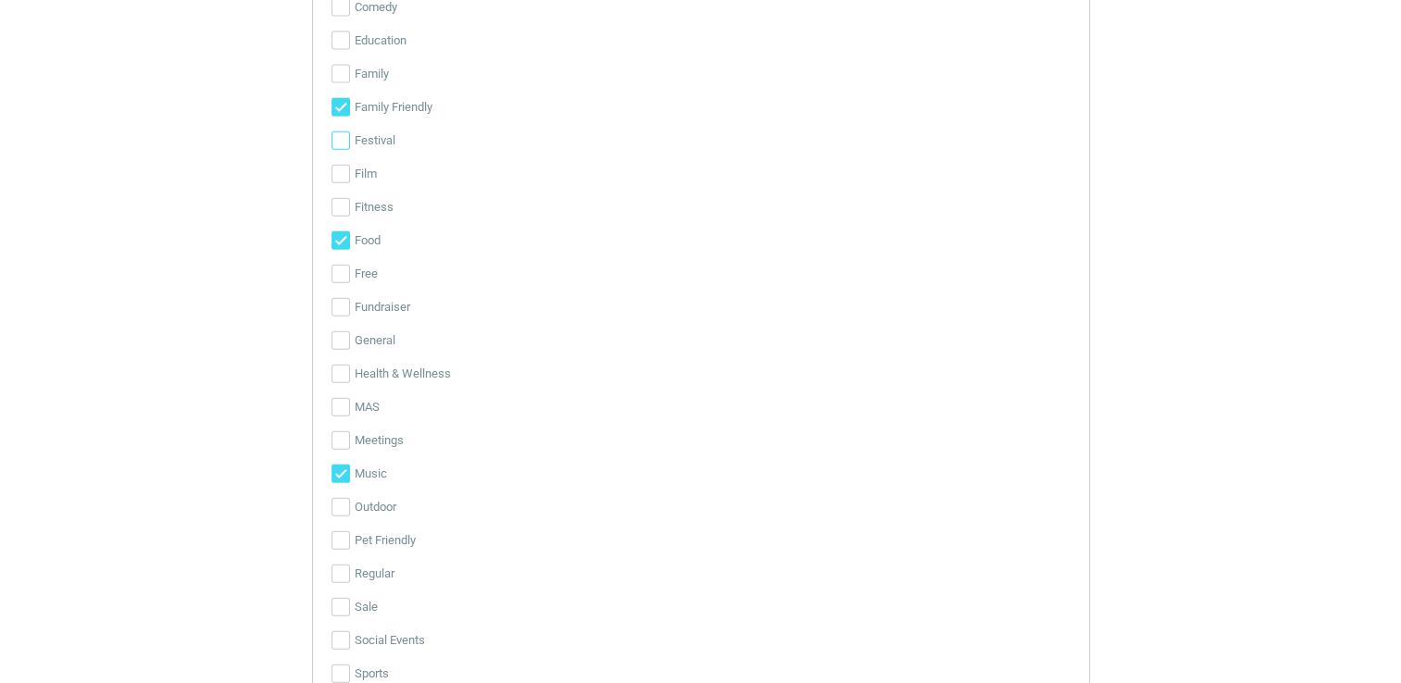
checkbox input "true"
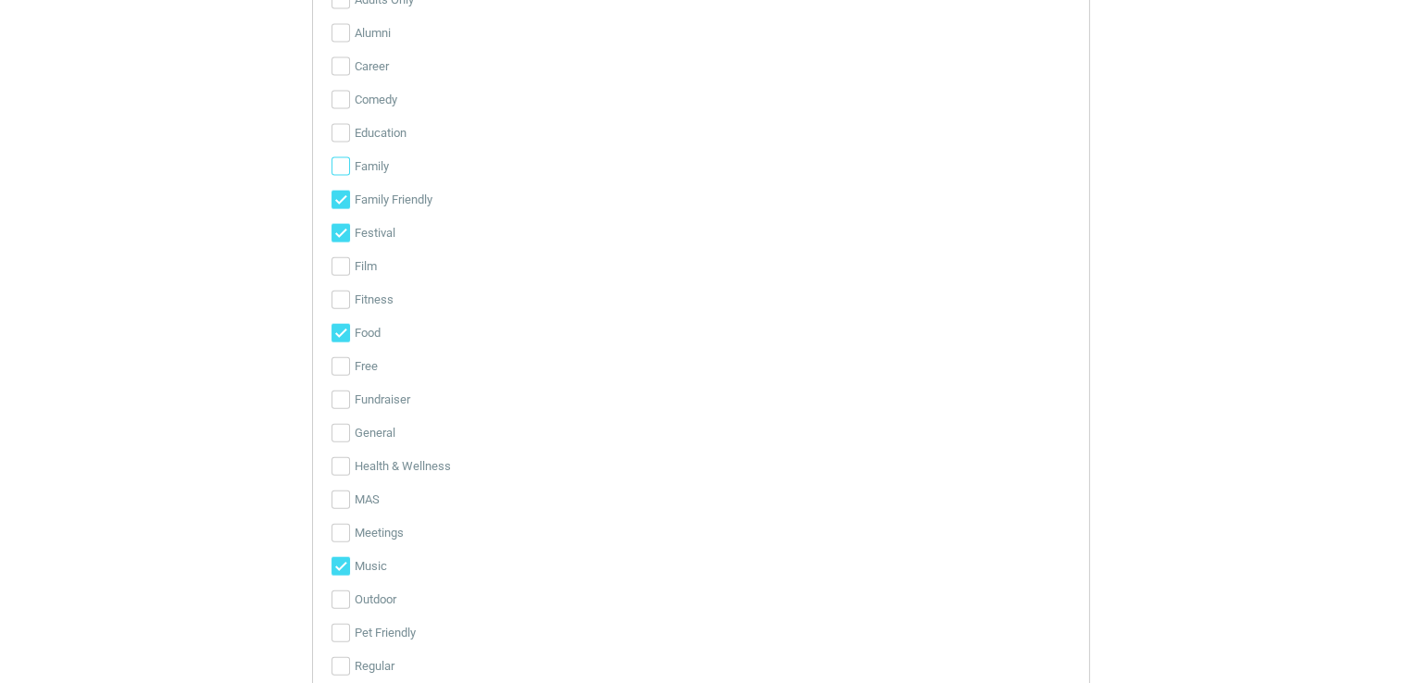
click at [345, 157] on input "Family" at bounding box center [340, 166] width 19 height 19
checkbox input "true"
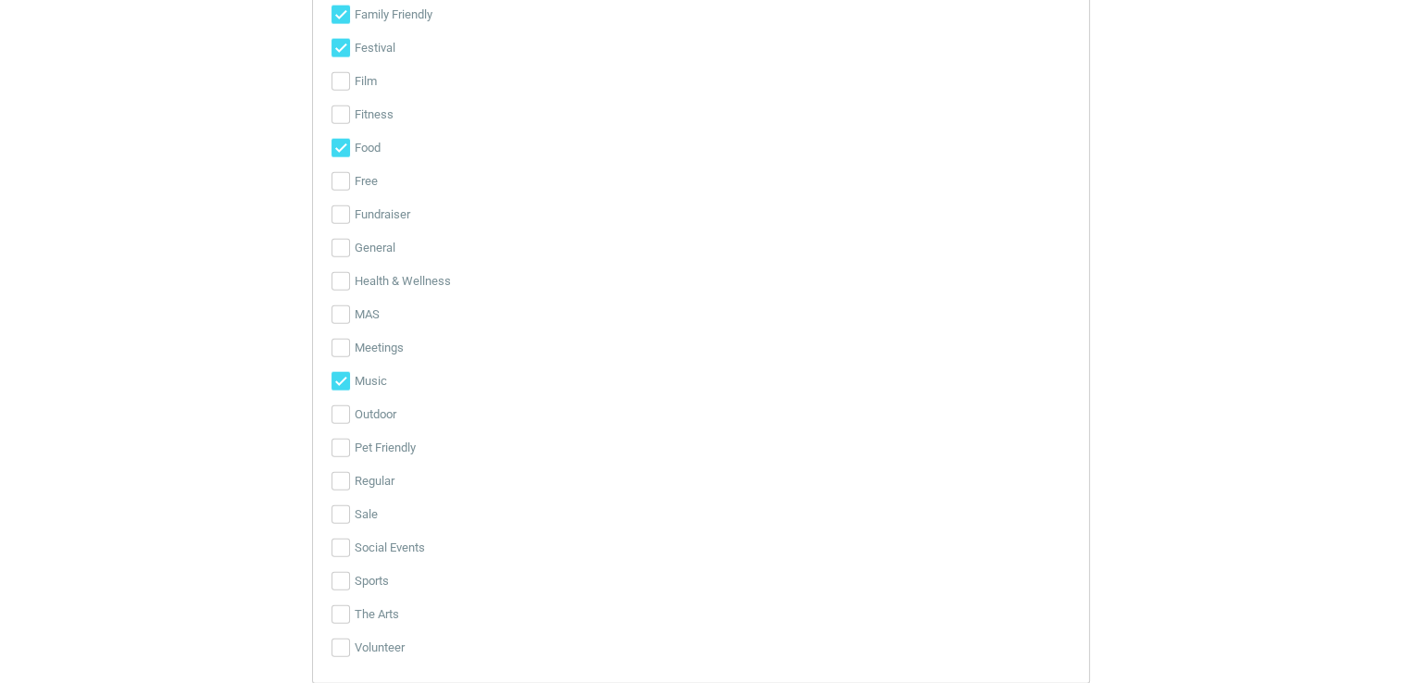
scroll to position [4431, 0]
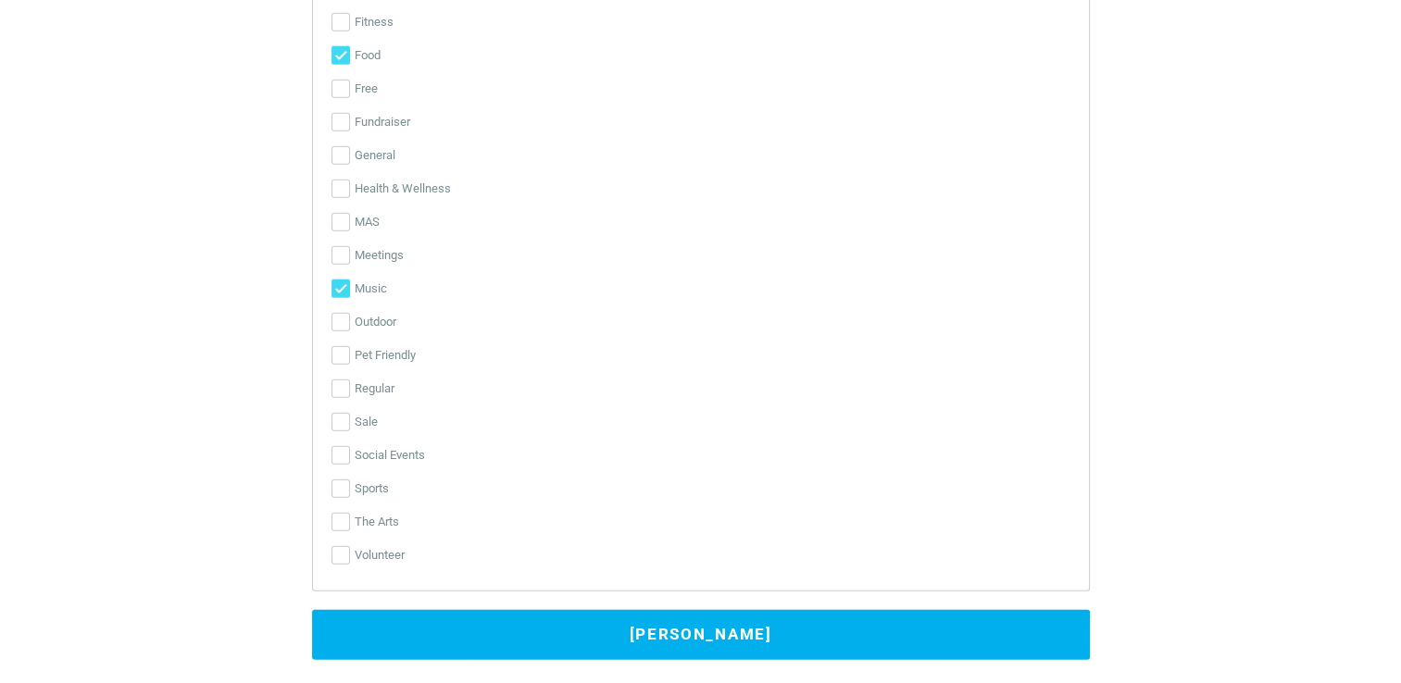
click at [701, 637] on button "[PERSON_NAME]" at bounding box center [701, 635] width 778 height 50
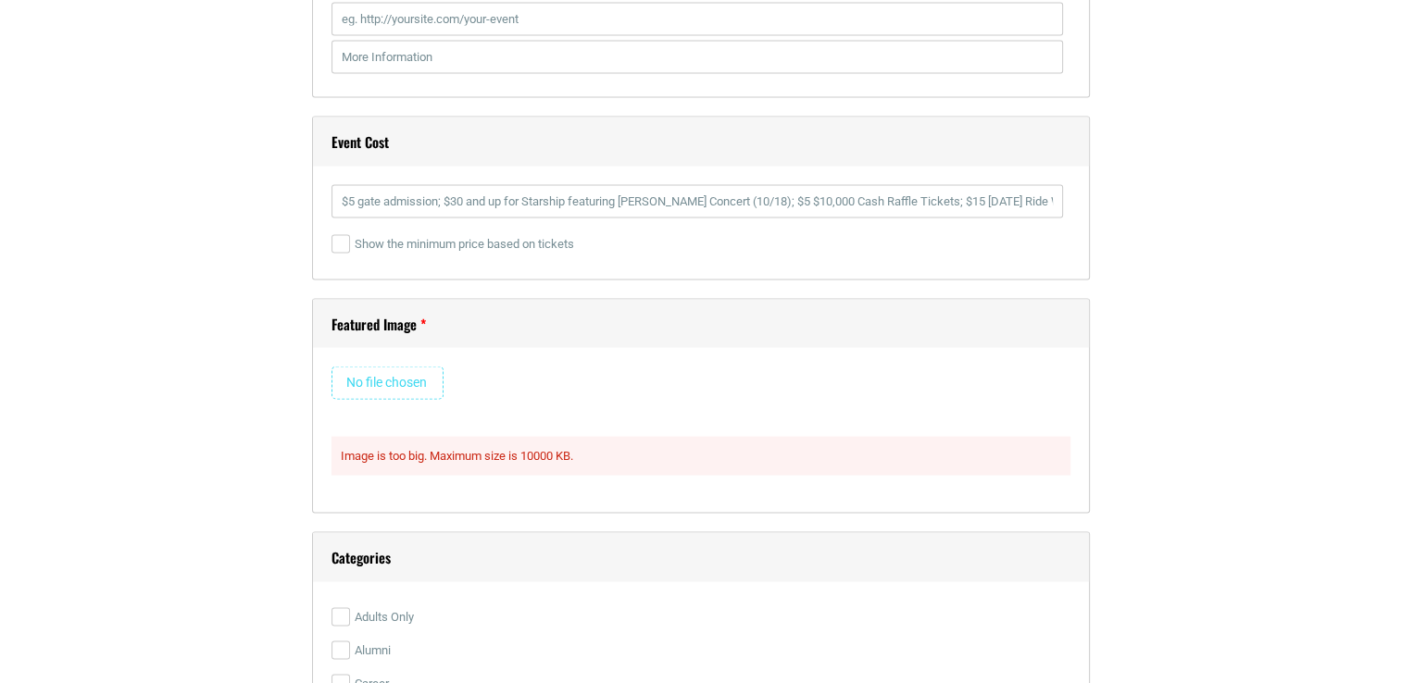
click at [398, 382] on input "file" at bounding box center [387, 383] width 112 height 33
type input "C:\fakepath\Fall Fest Final.png"
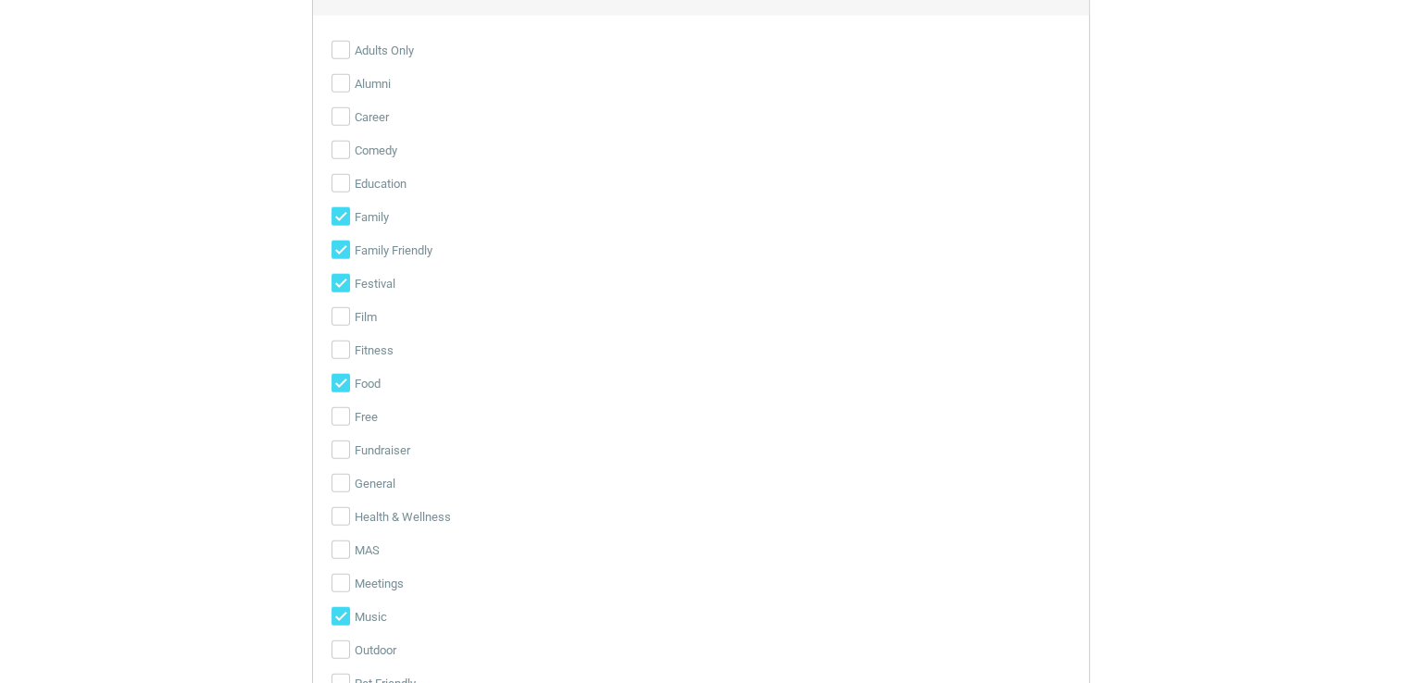
scroll to position [5017, 0]
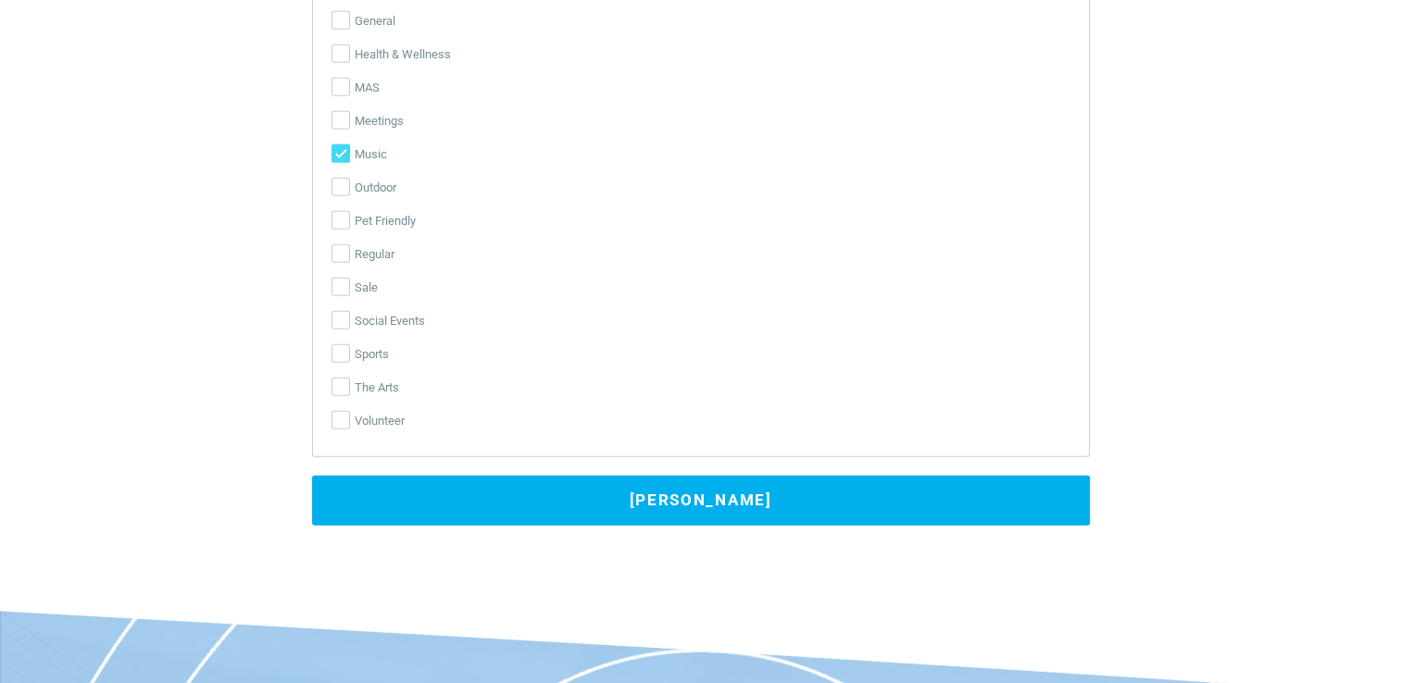
click at [615, 495] on button "[PERSON_NAME]" at bounding box center [701, 501] width 778 height 50
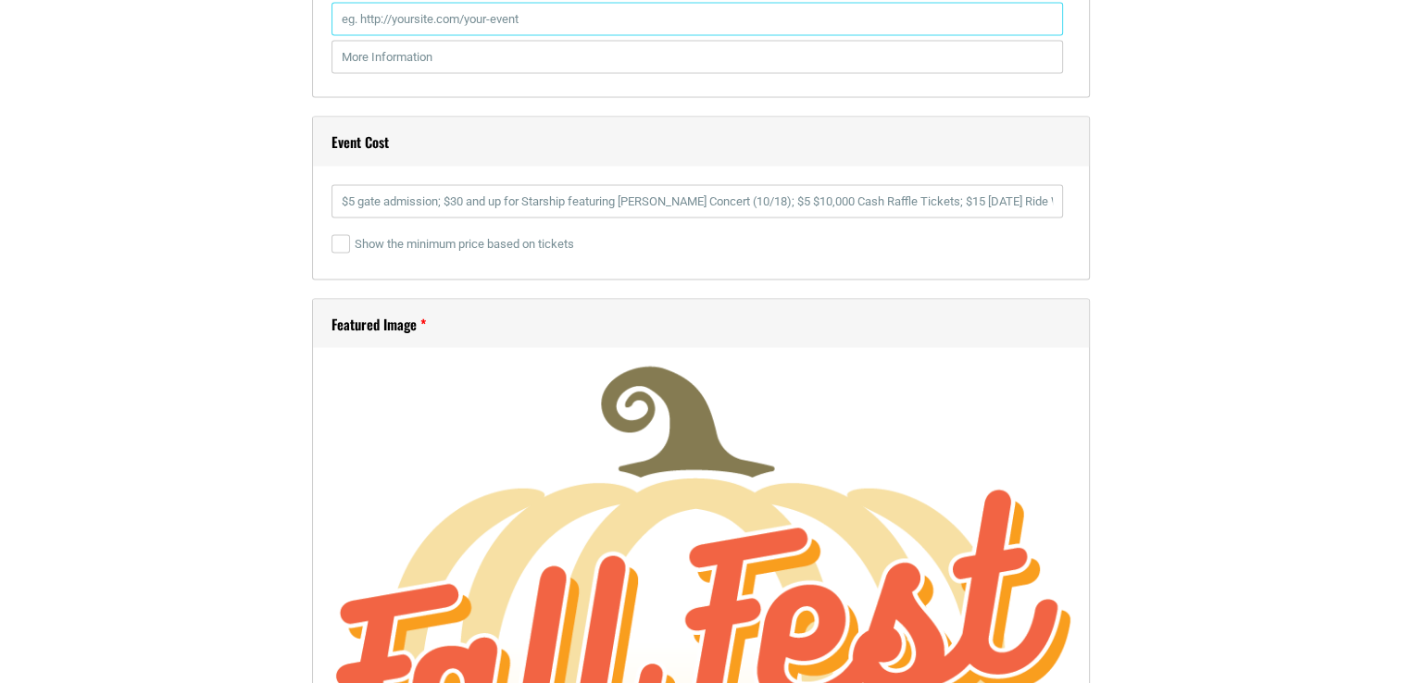
scroll to position [3258, 0]
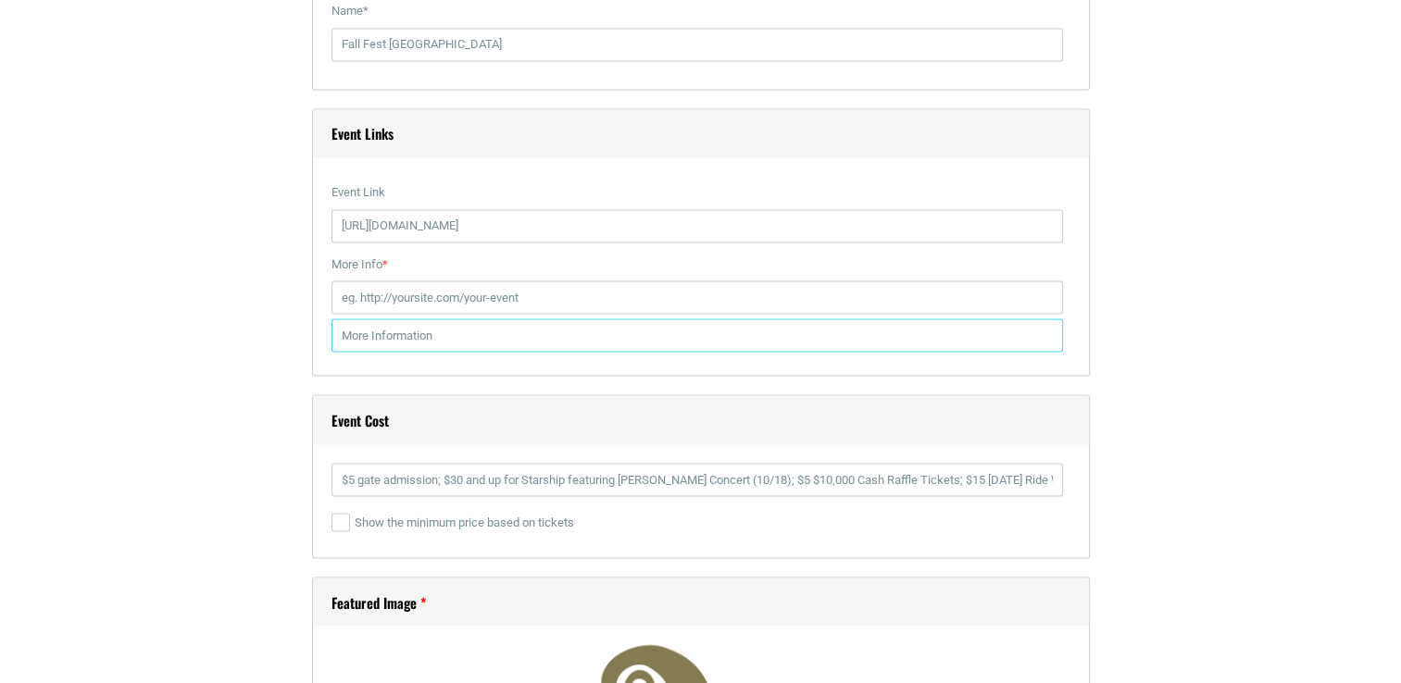
click at [452, 333] on input "text" at bounding box center [697, 335] width 732 height 33
click at [454, 294] on input "More Info *" at bounding box center [697, 297] width 732 height 33
click at [552, 297] on input "More Info *" at bounding box center [697, 297] width 732 height 33
type input "[URL][DOMAIN_NAME]"
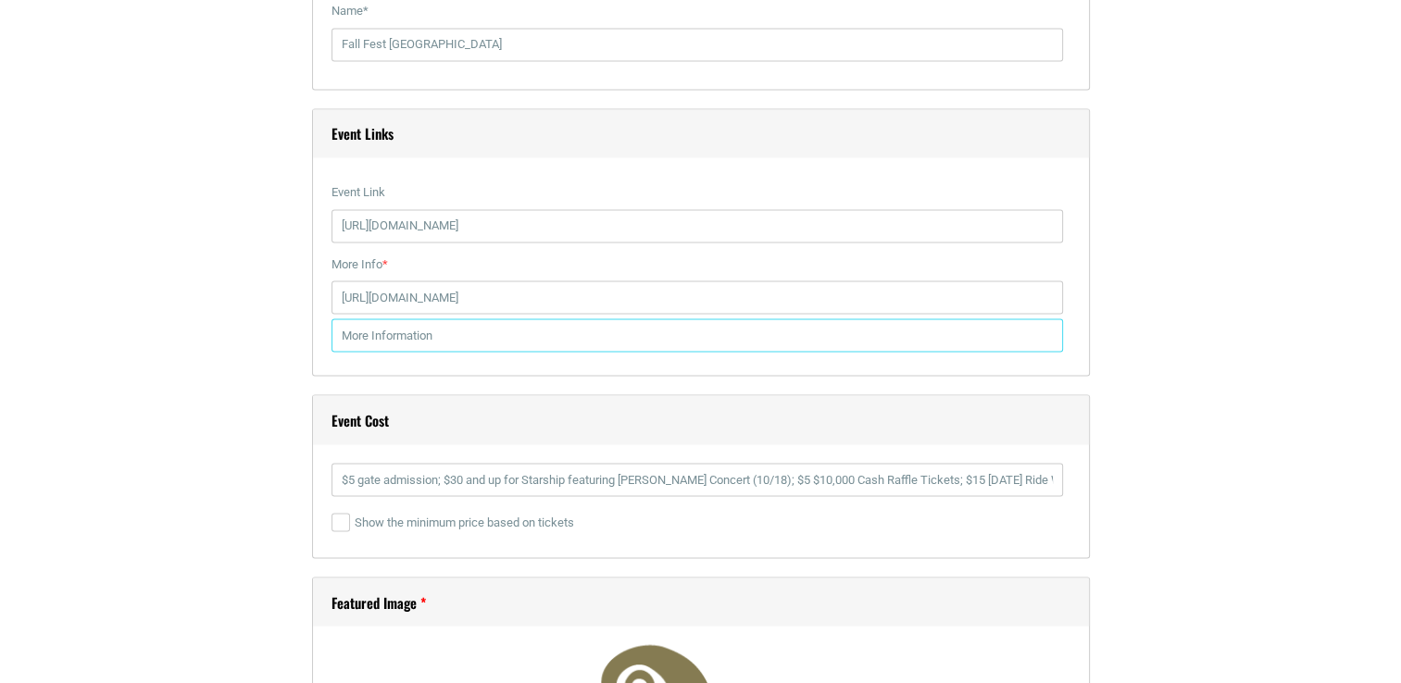
click at [541, 326] on input "text" at bounding box center [697, 335] width 732 height 33
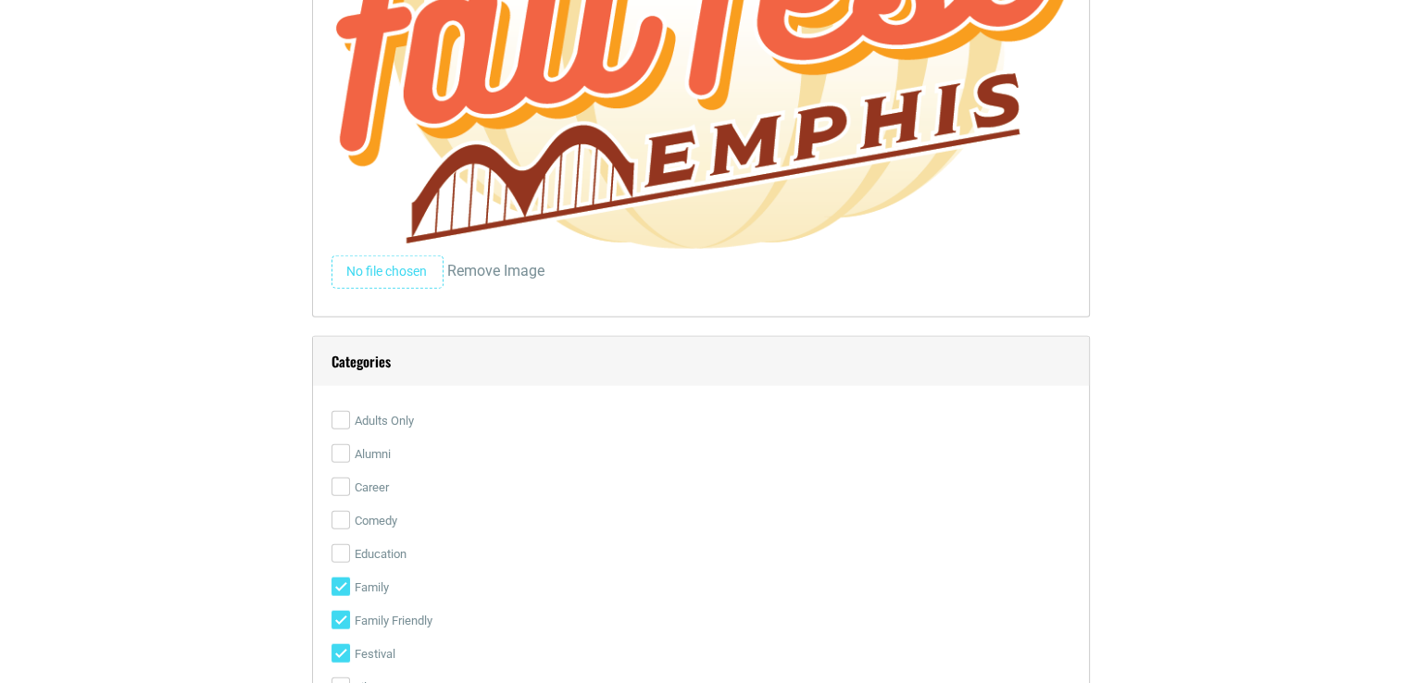
scroll to position [4924, 0]
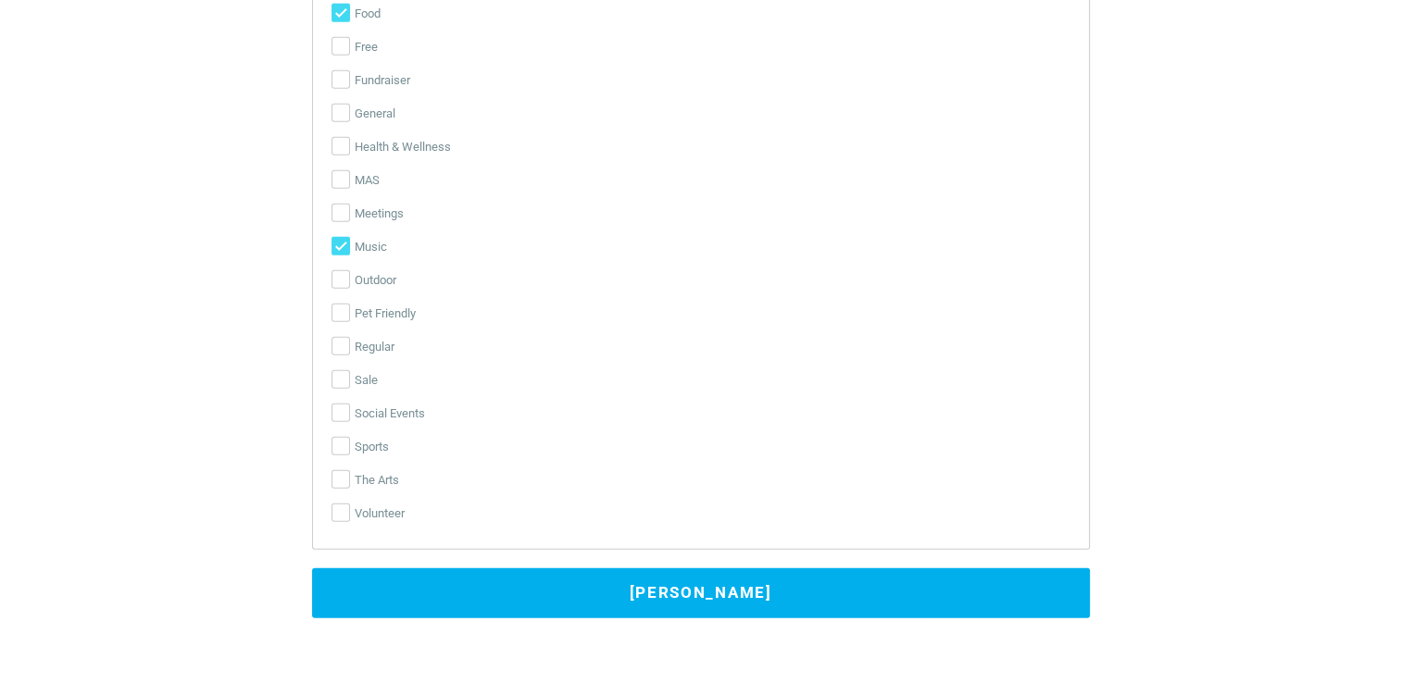
type input "[PERSON_NAME][EMAIL_ADDRESS][DOMAIN_NAME]"
click at [627, 582] on button "[PERSON_NAME]" at bounding box center [701, 594] width 778 height 50
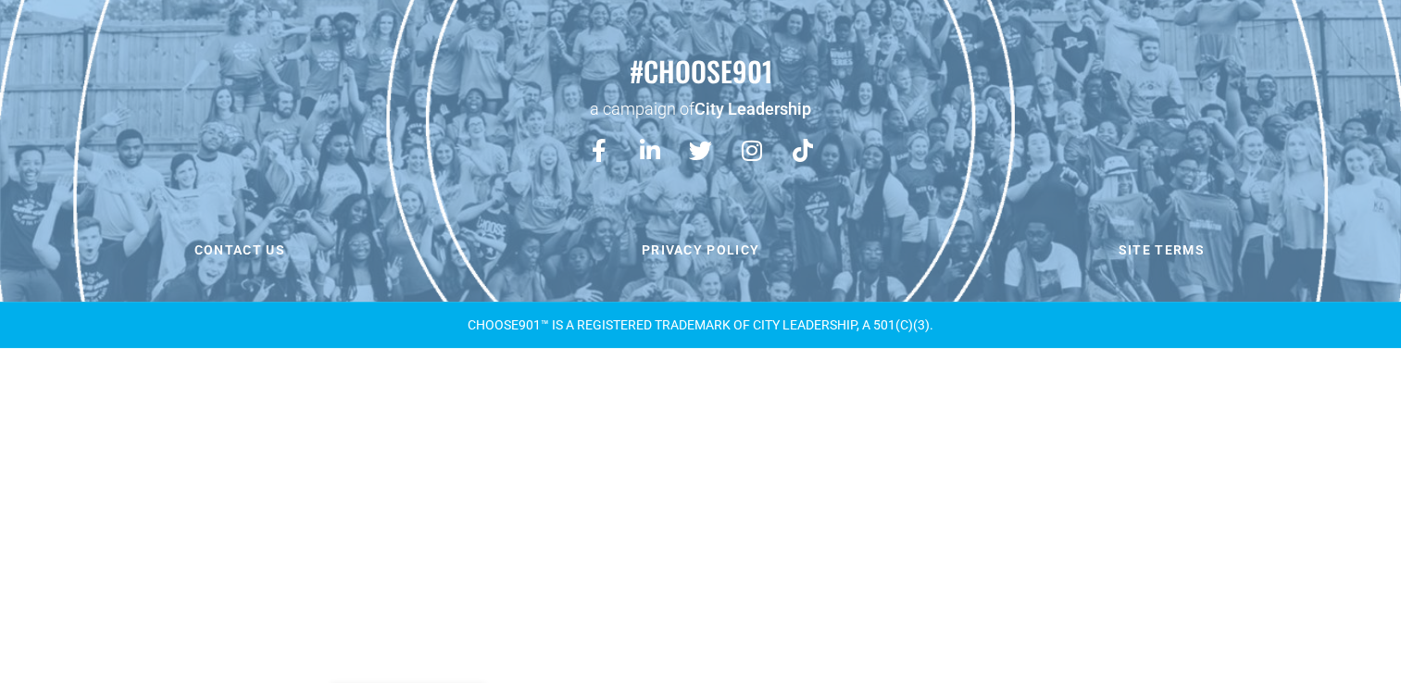
scroll to position [0, 0]
